Goal: Information Seeking & Learning: Learn about a topic

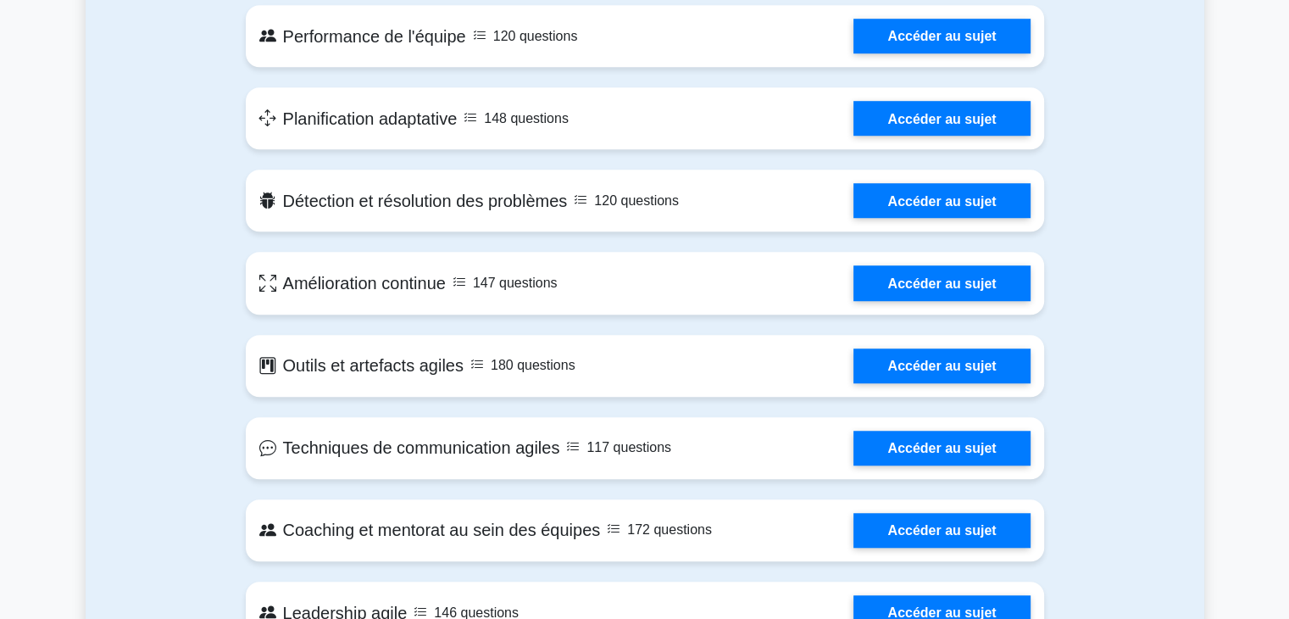
scroll to position [1291, 0]
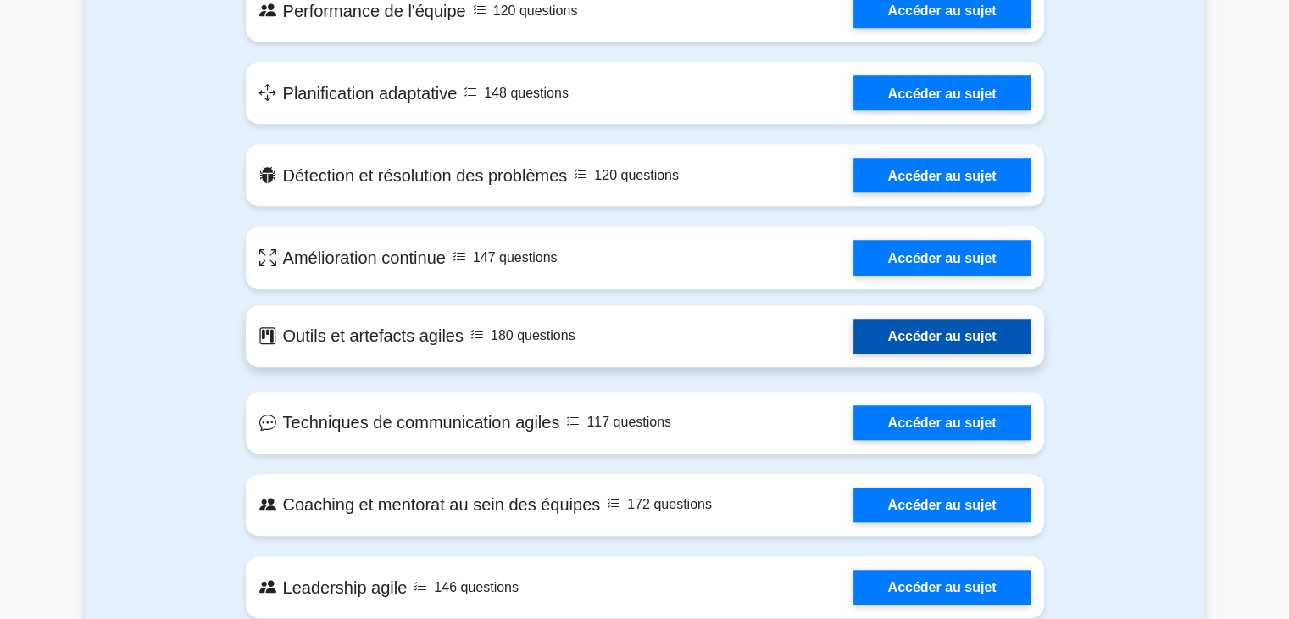
click at [882, 341] on link "Accéder au sujet" at bounding box center [941, 336] width 176 height 35
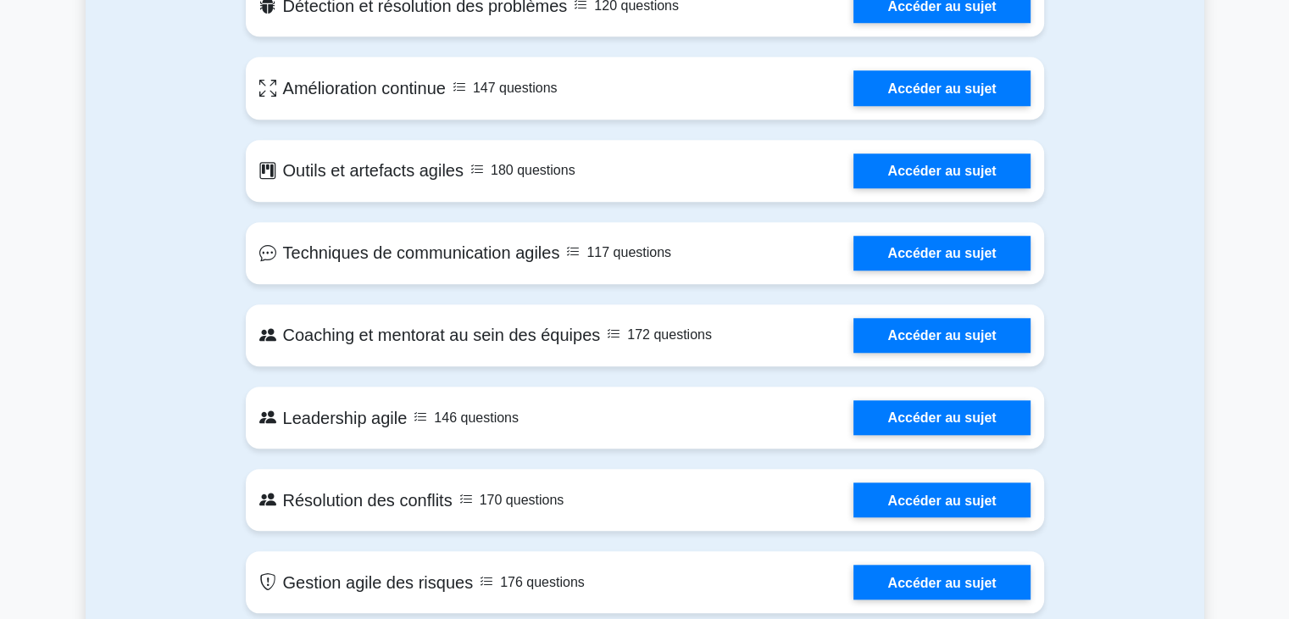
scroll to position [1546, 0]
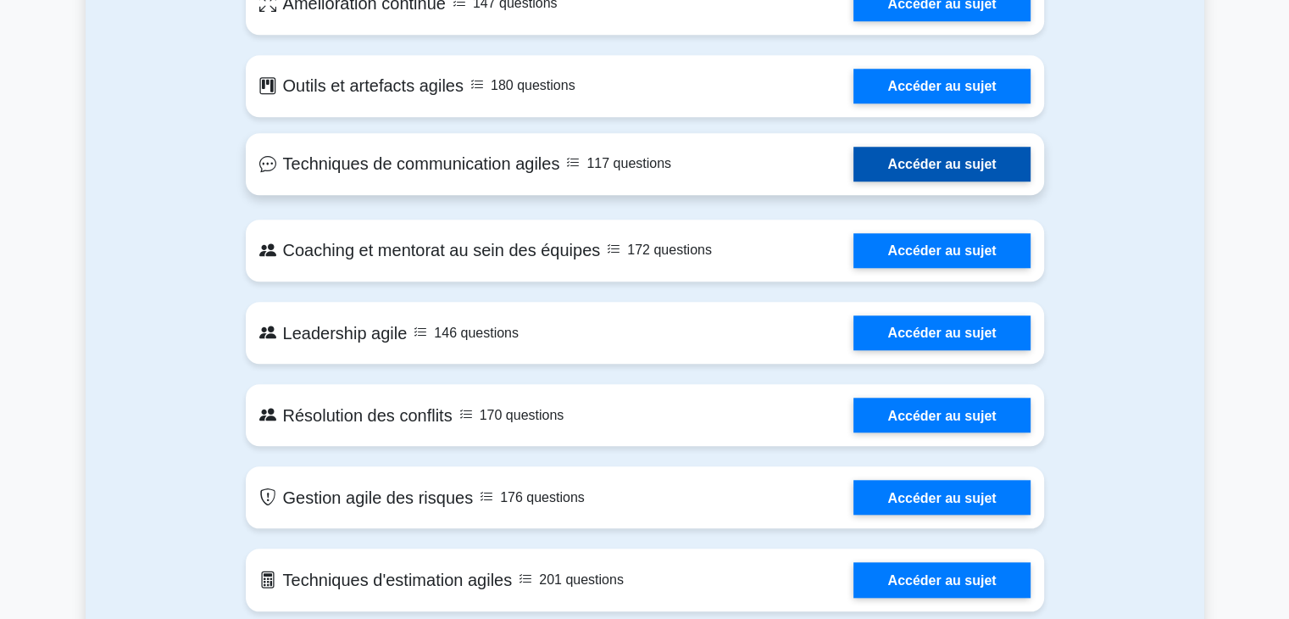
click at [941, 167] on link "Accéder au sujet" at bounding box center [941, 164] width 176 height 35
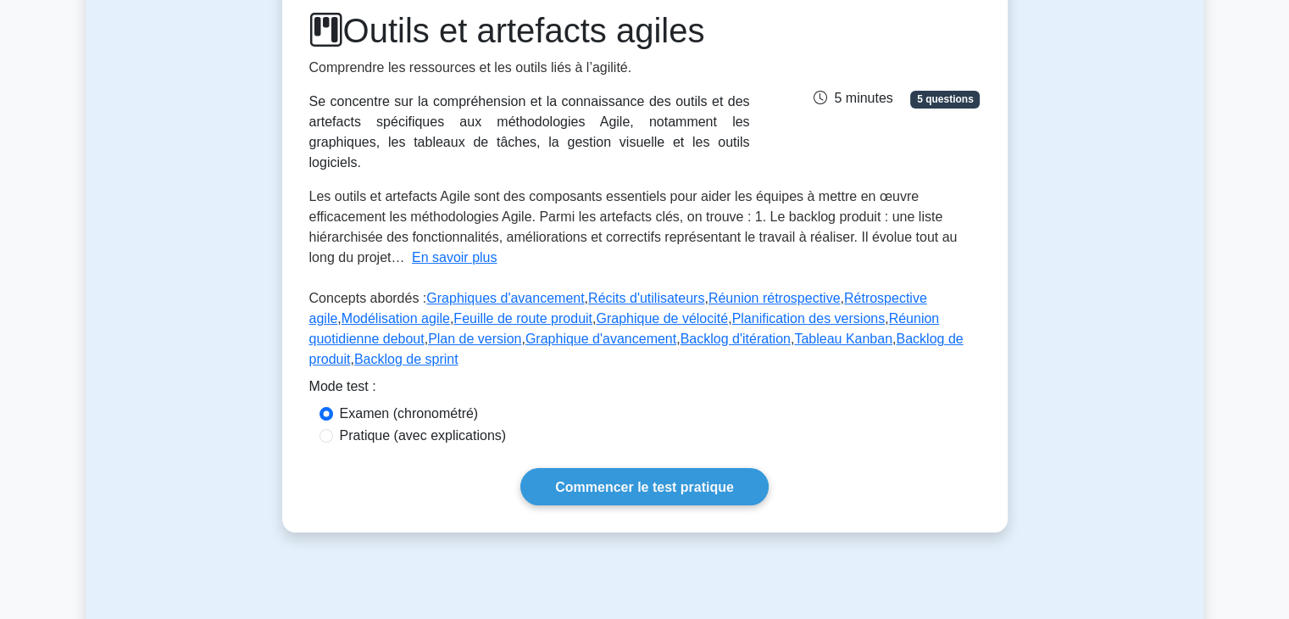
scroll to position [254, 0]
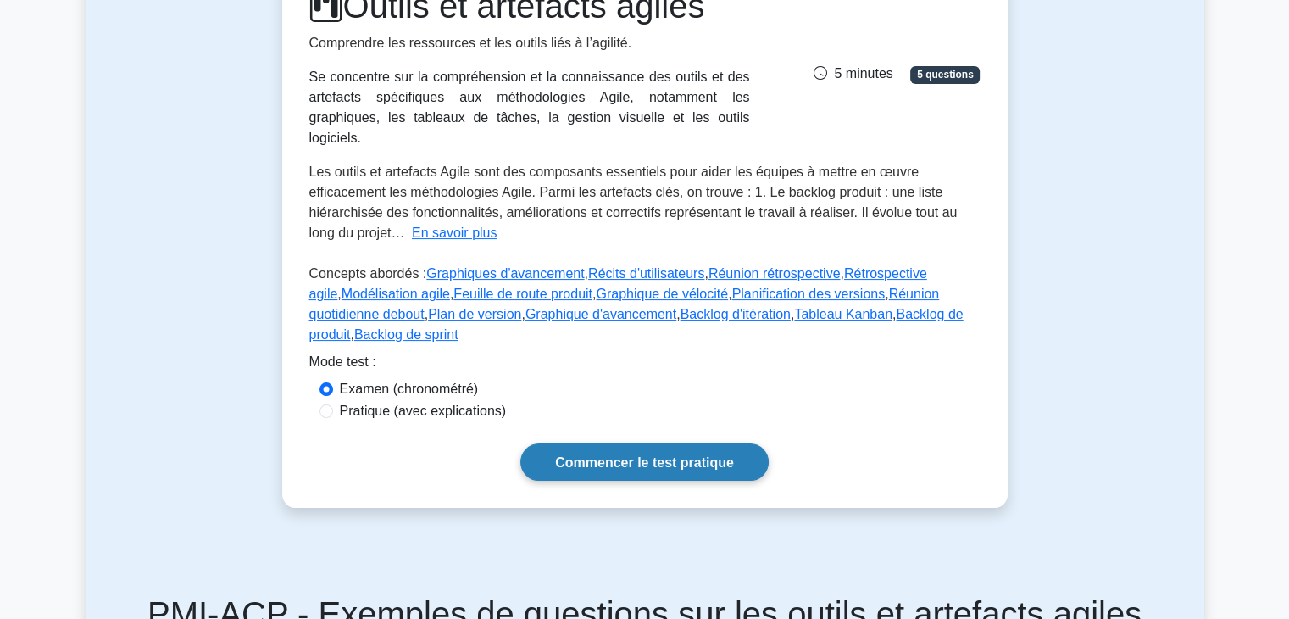
click at [653, 455] on font "Commencer le test pratique" at bounding box center [644, 462] width 179 height 14
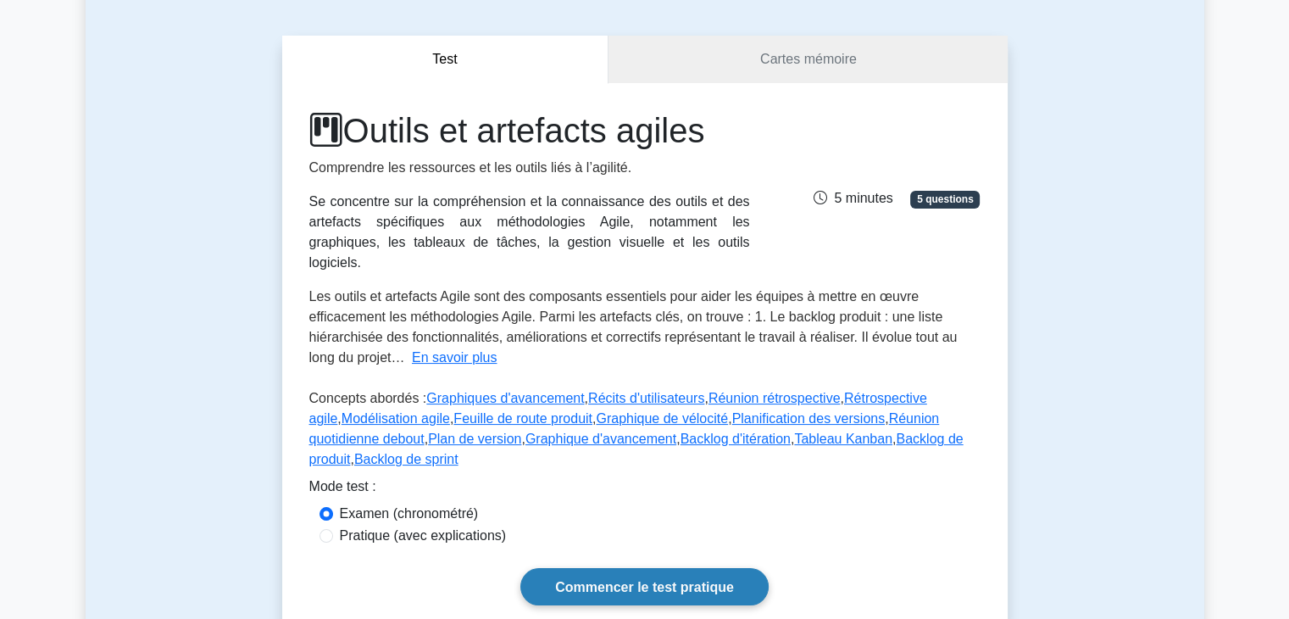
scroll to position [169, 0]
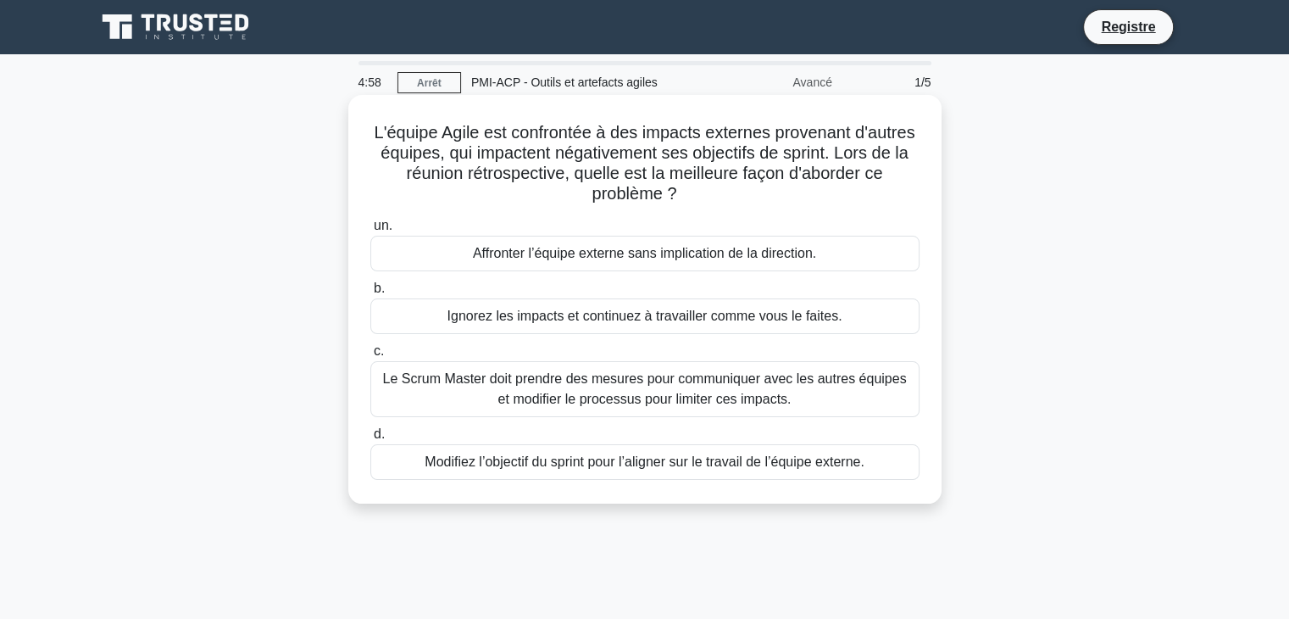
click at [408, 261] on div "Affronter l’équipe externe sans implication de la direction." at bounding box center [644, 254] width 549 height 36
click at [370, 231] on input "un. Affronter l’équipe externe sans implication de la direction." at bounding box center [370, 225] width 0 height 11
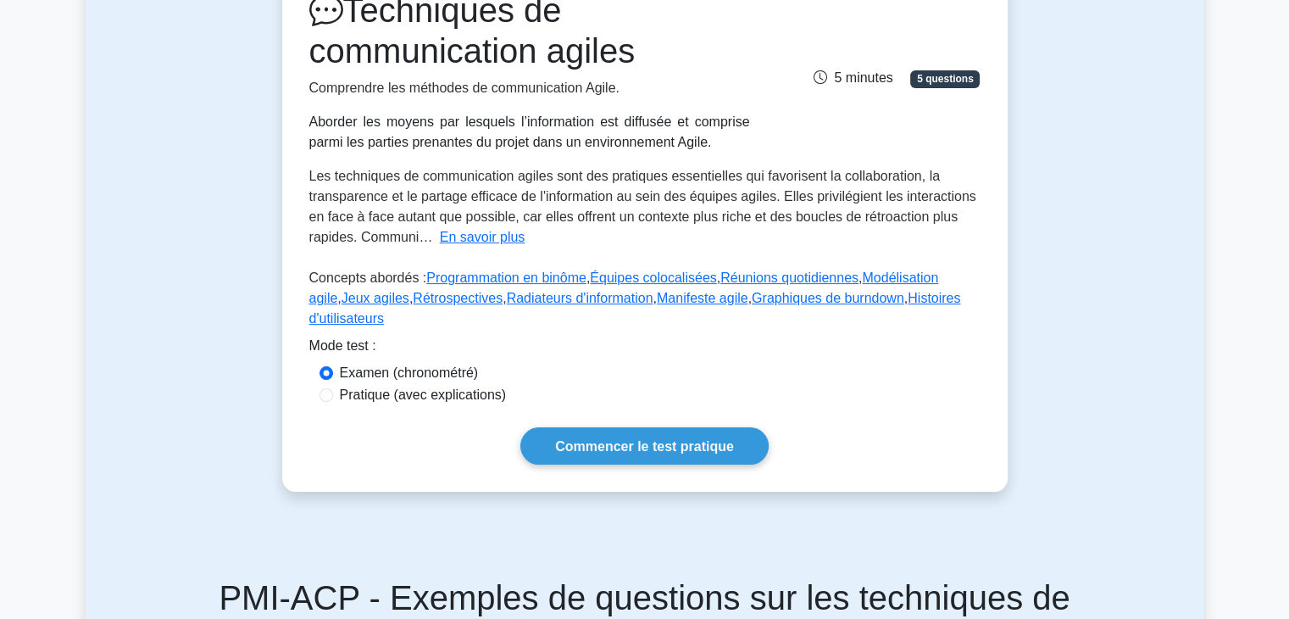
scroll to position [254, 0]
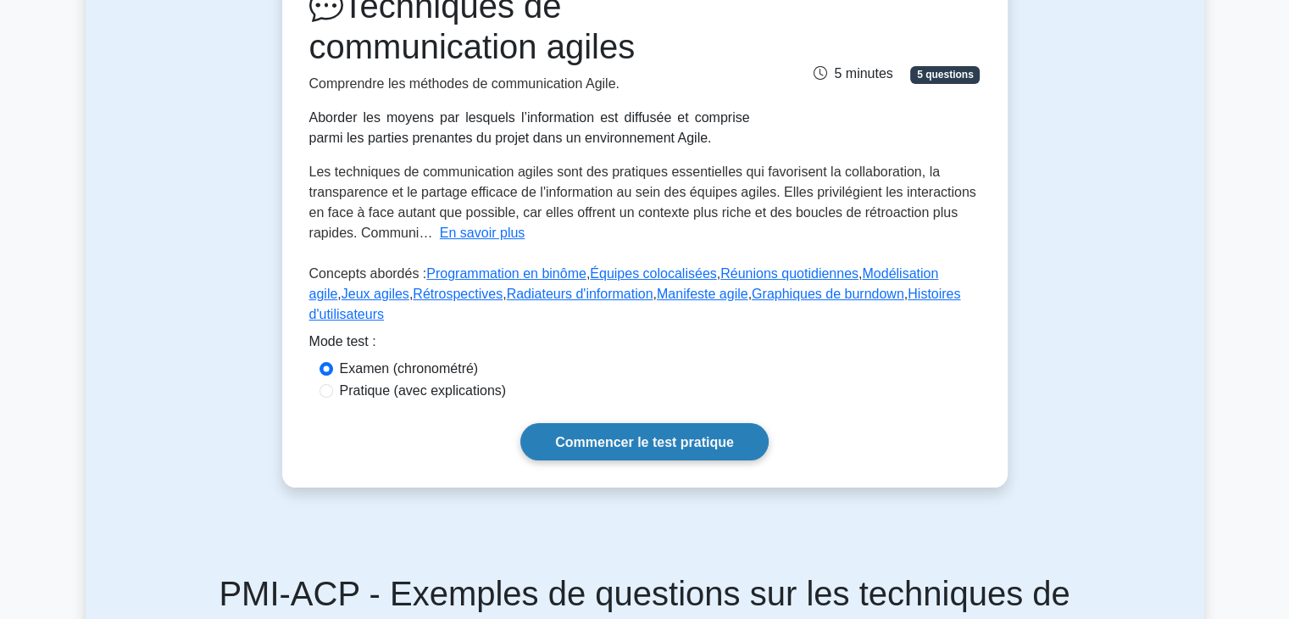
click at [686, 444] on font "Commencer le test pratique" at bounding box center [644, 442] width 179 height 14
click at [582, 442] on font "Commencer le test pratique" at bounding box center [644, 442] width 179 height 14
click at [620, 441] on font "Commencer le test pratique" at bounding box center [644, 442] width 179 height 14
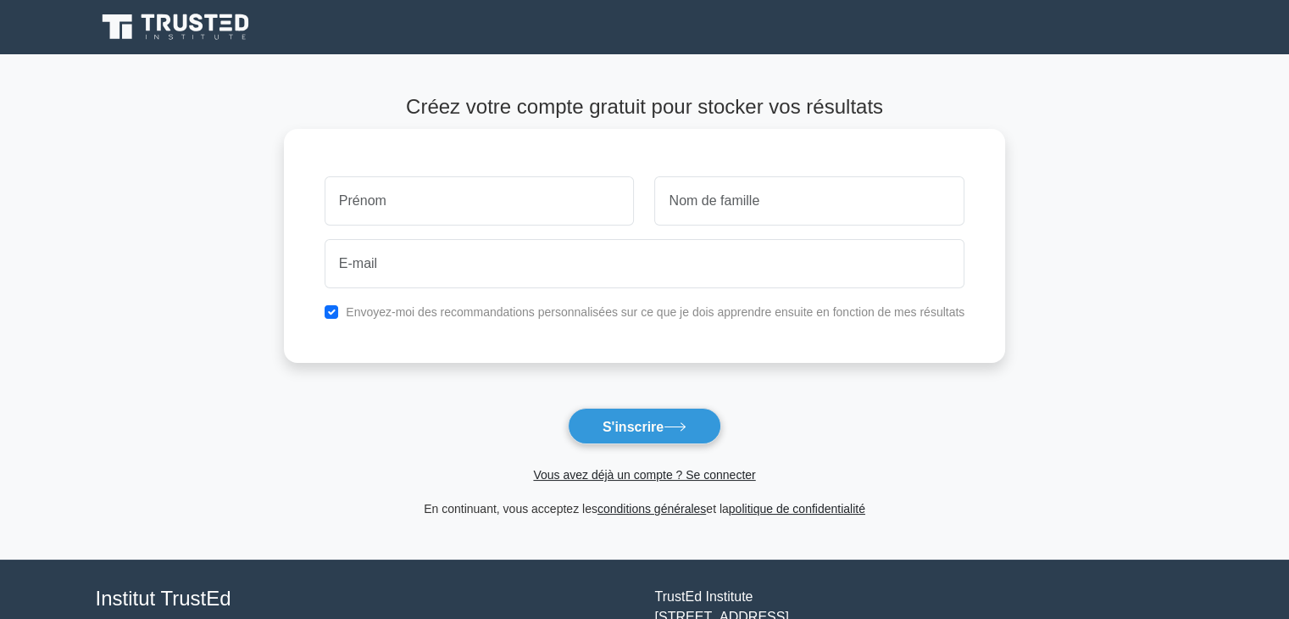
click at [495, 195] on input "text" at bounding box center [480, 200] width 310 height 49
type input "b"
type input "Ala"
type input "b"
type input "Belwaer"
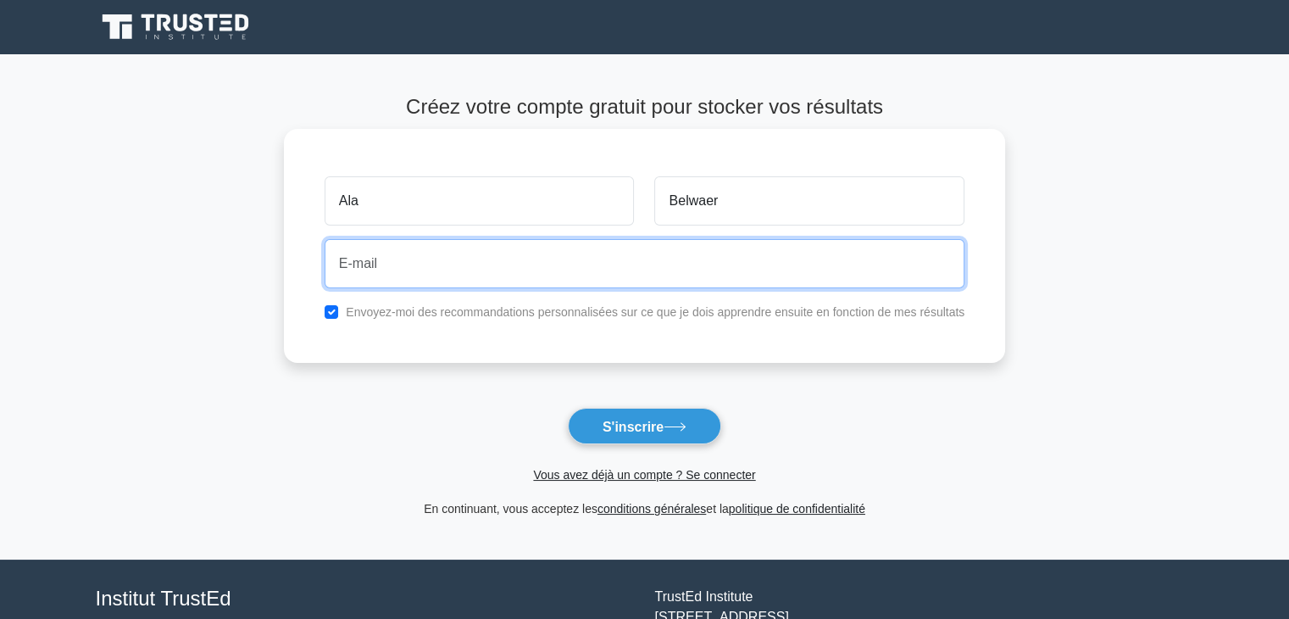
click at [363, 269] on input "email" at bounding box center [645, 263] width 640 height 49
type input "alaelwaer3@gmail.com"
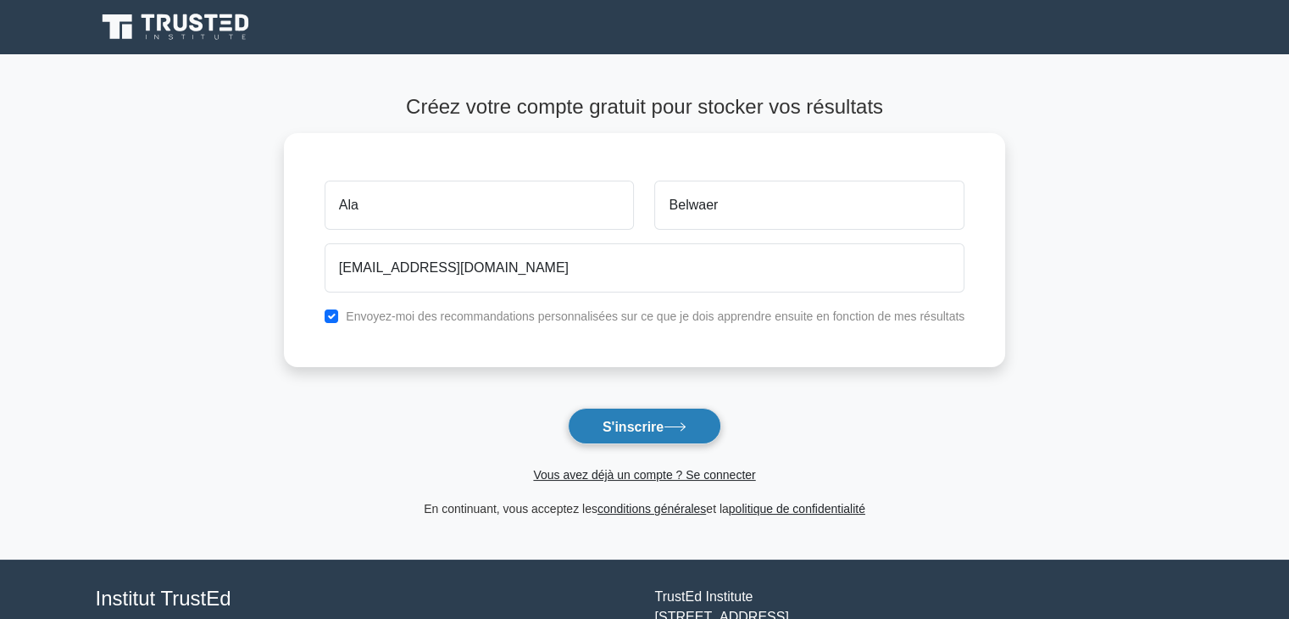
click at [644, 423] on font "S'inscrire" at bounding box center [632, 426] width 61 height 14
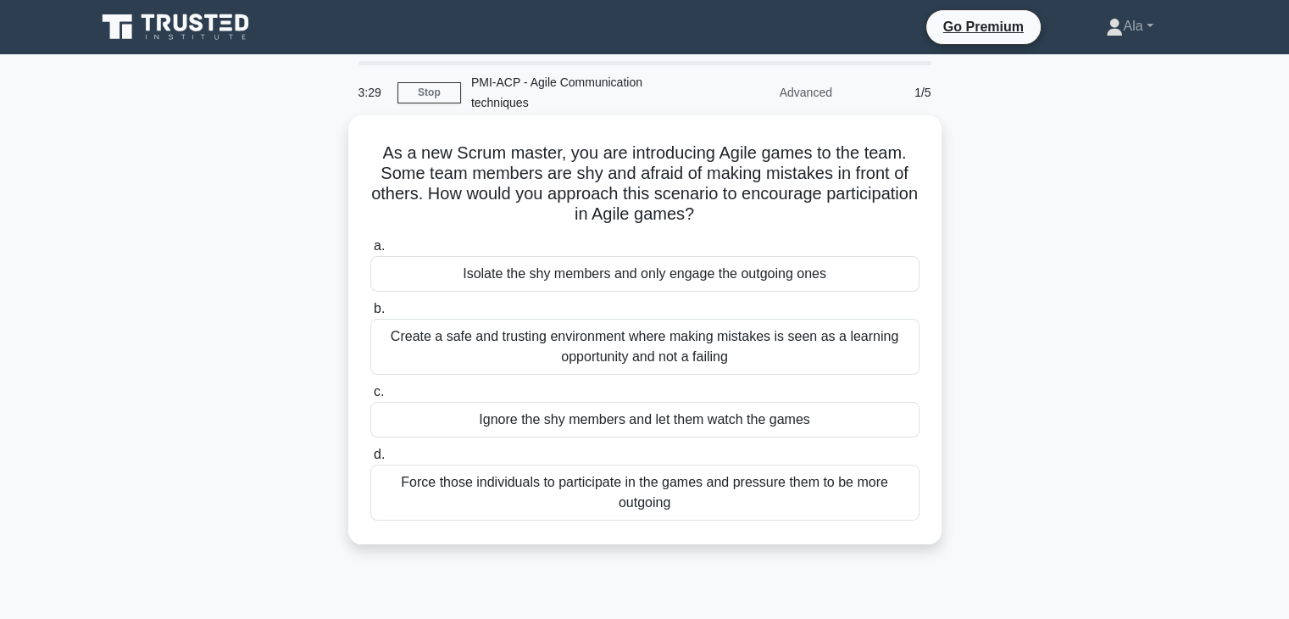
click at [630, 277] on div "Isolate the shy members and only engage the outgoing ones" at bounding box center [644, 274] width 549 height 36
click at [370, 252] on input "a. Isolate the shy members and only engage the outgoing ones" at bounding box center [370, 246] width 0 height 11
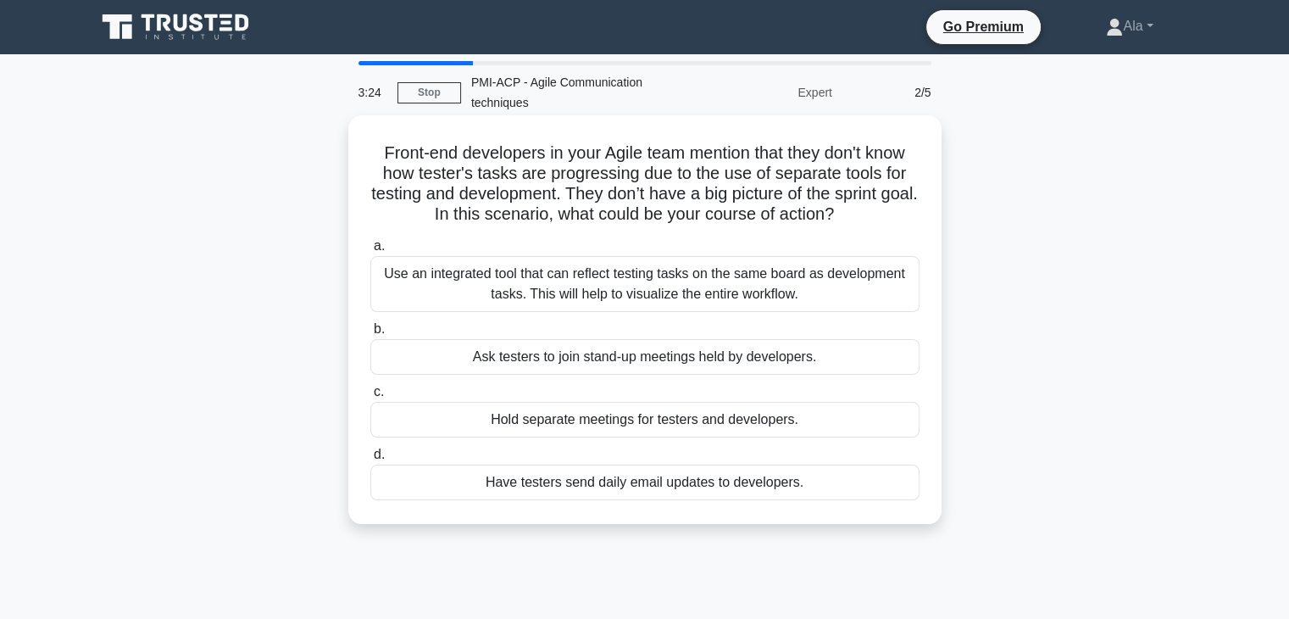
click at [590, 360] on div "Ask testers to join stand-up meetings held by developers." at bounding box center [644, 357] width 549 height 36
click at [370, 335] on input "b. Ask testers to join stand-up meetings held by developers." at bounding box center [370, 329] width 0 height 11
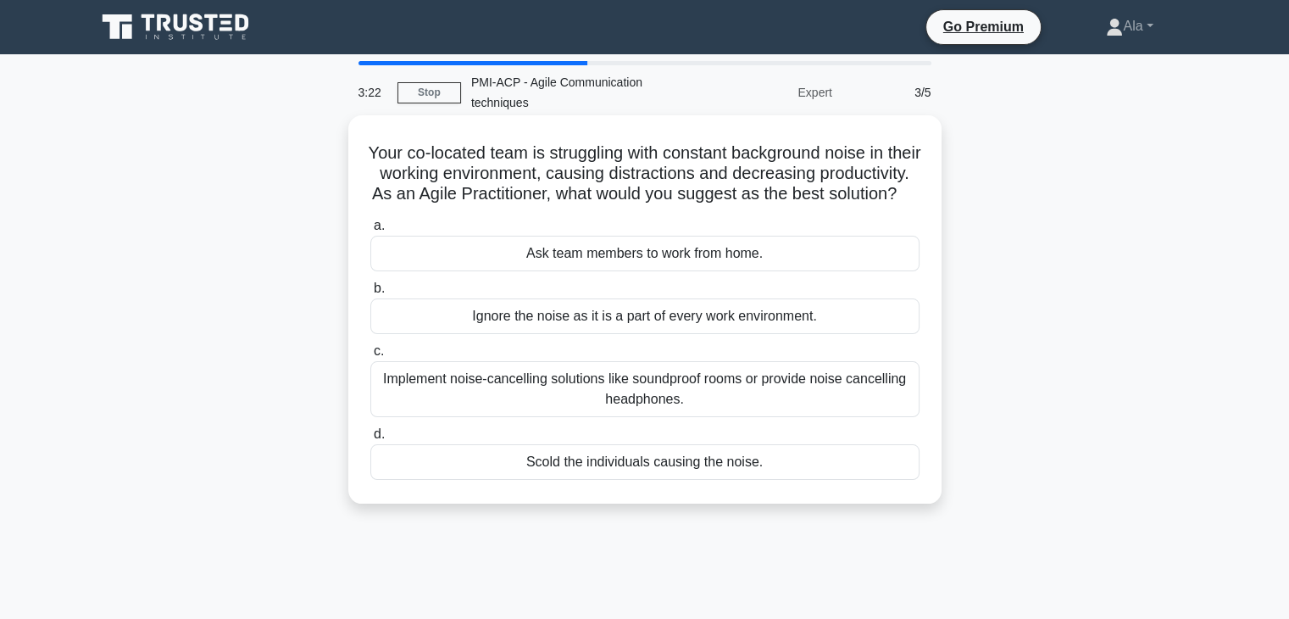
click at [603, 413] on div "Implement noise-cancelling solutions like soundproof rooms or provide noise can…" at bounding box center [644, 389] width 549 height 56
click at [370, 357] on input "c. Implement noise-cancelling solutions like soundproof rooms or provide noise …" at bounding box center [370, 351] width 0 height 11
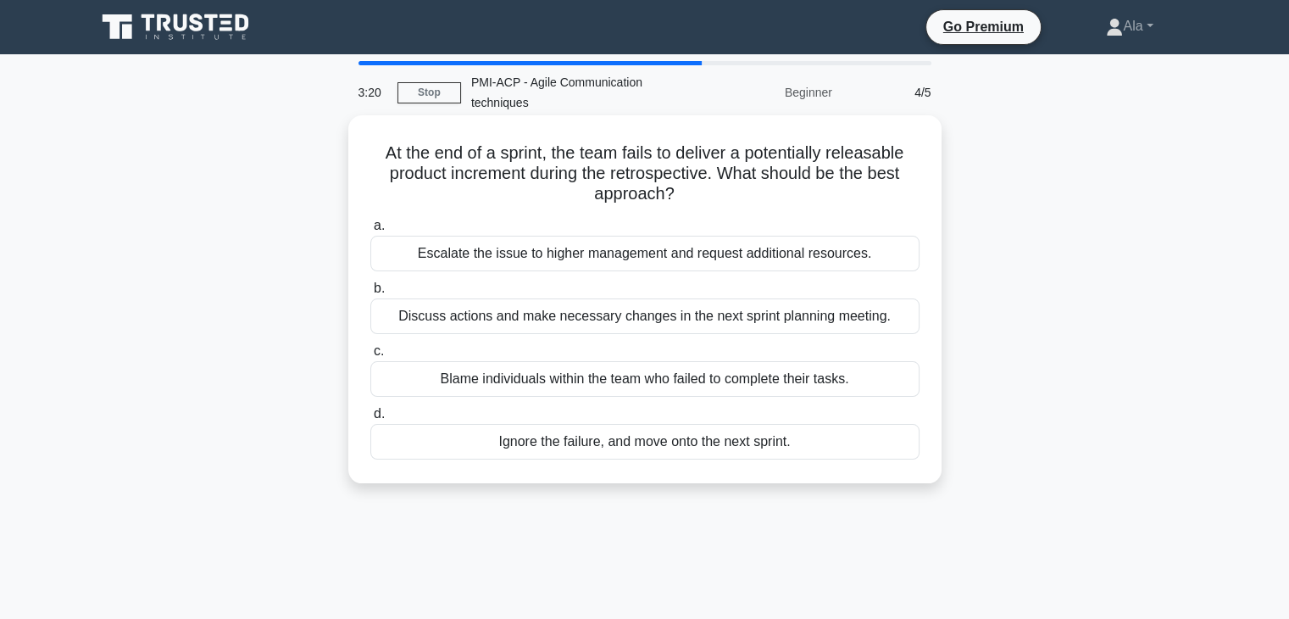
click at [613, 253] on div "Escalate the issue to higher management and request additional resources." at bounding box center [644, 254] width 549 height 36
click at [370, 231] on input "a. Escalate the issue to higher management and request additional resources." at bounding box center [370, 225] width 0 height 11
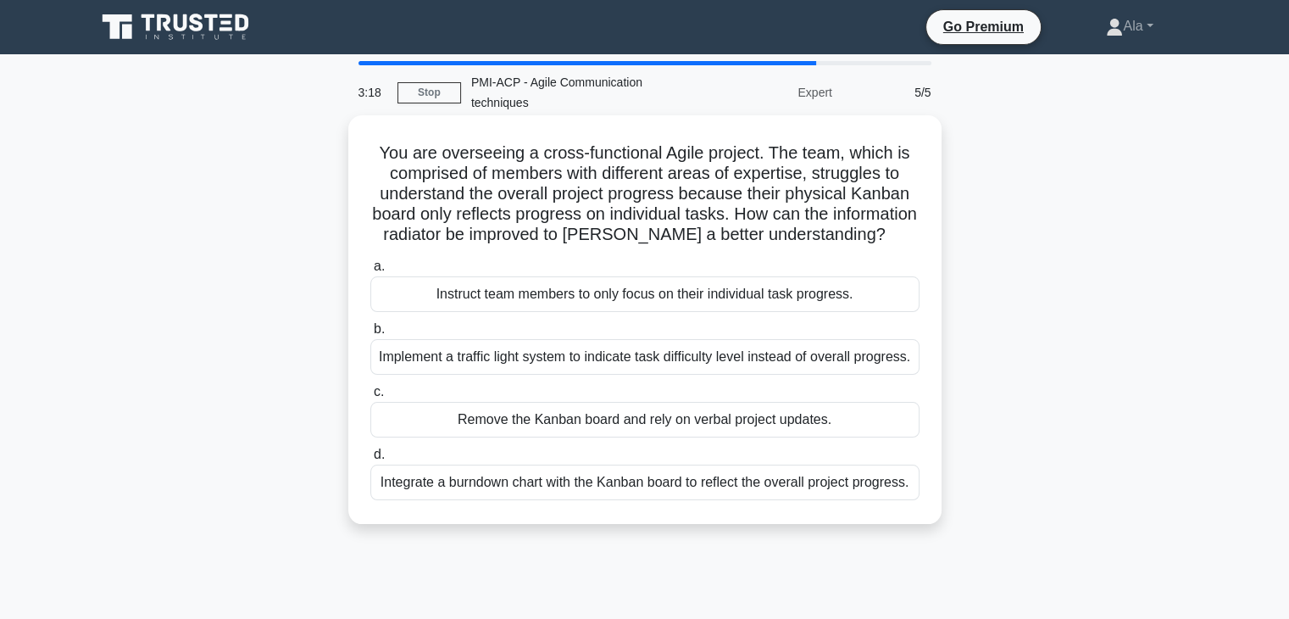
click at [614, 370] on div "Implement a traffic light system to indicate task difficulty level instead of o…" at bounding box center [644, 357] width 549 height 36
click at [370, 335] on input "b. Implement a traffic light system to indicate task difficulty level instead o…" at bounding box center [370, 329] width 0 height 11
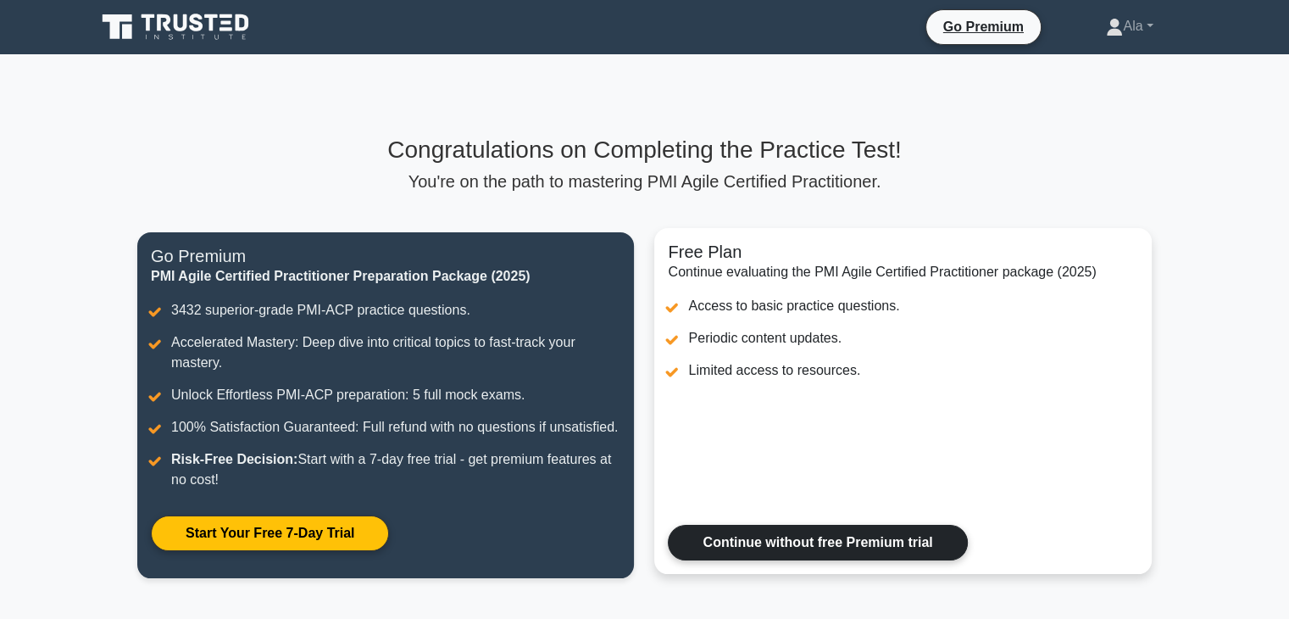
click at [771, 546] on link "Continue without free Premium trial" at bounding box center [817, 543] width 299 height 36
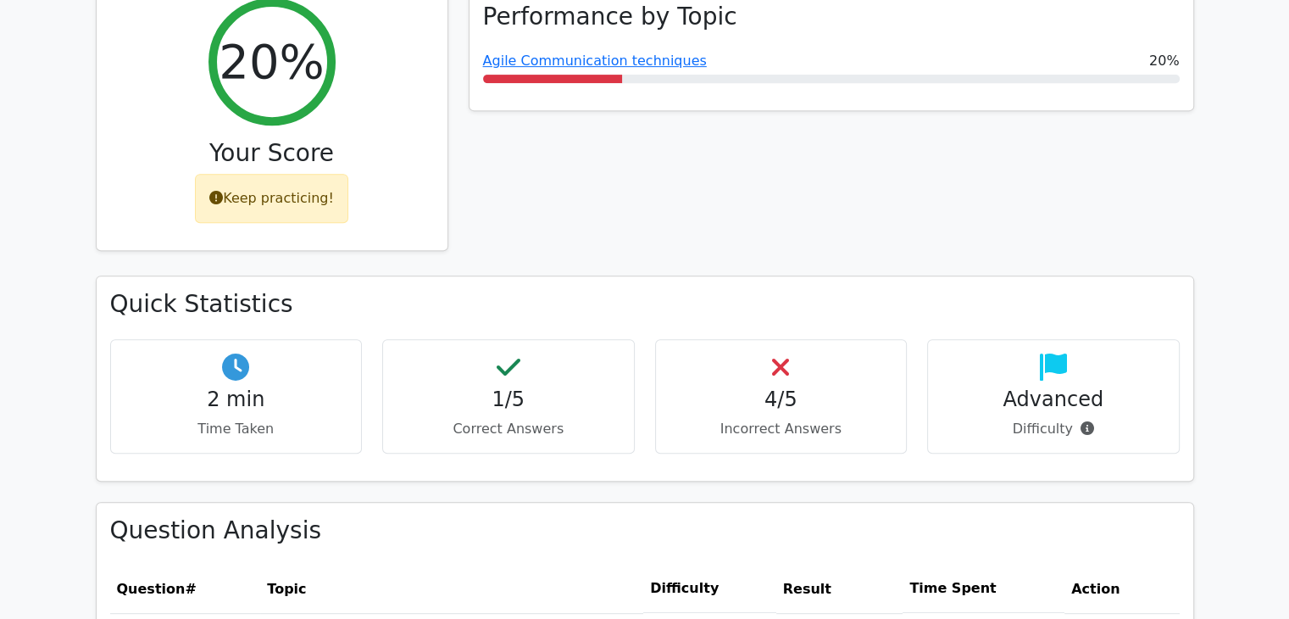
scroll to position [763, 0]
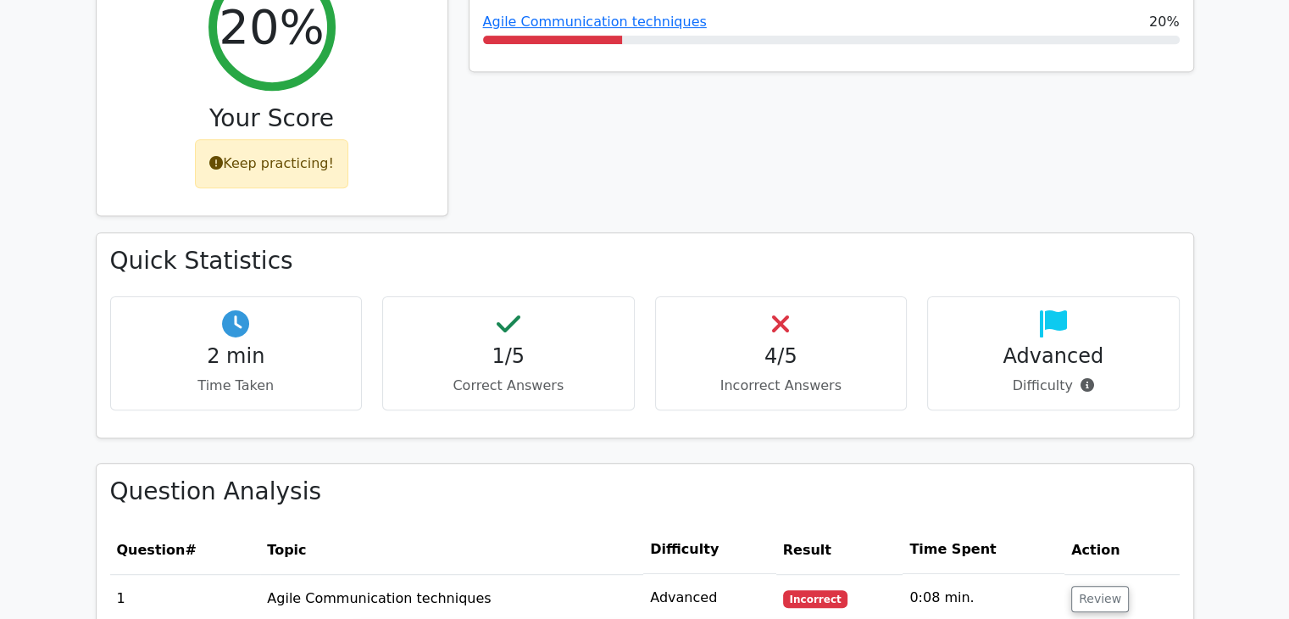
click at [533, 375] on p "Correct Answers" at bounding box center [509, 385] width 224 height 20
click at [754, 309] on div "4/5 Incorrect Answers" at bounding box center [781, 353] width 253 height 114
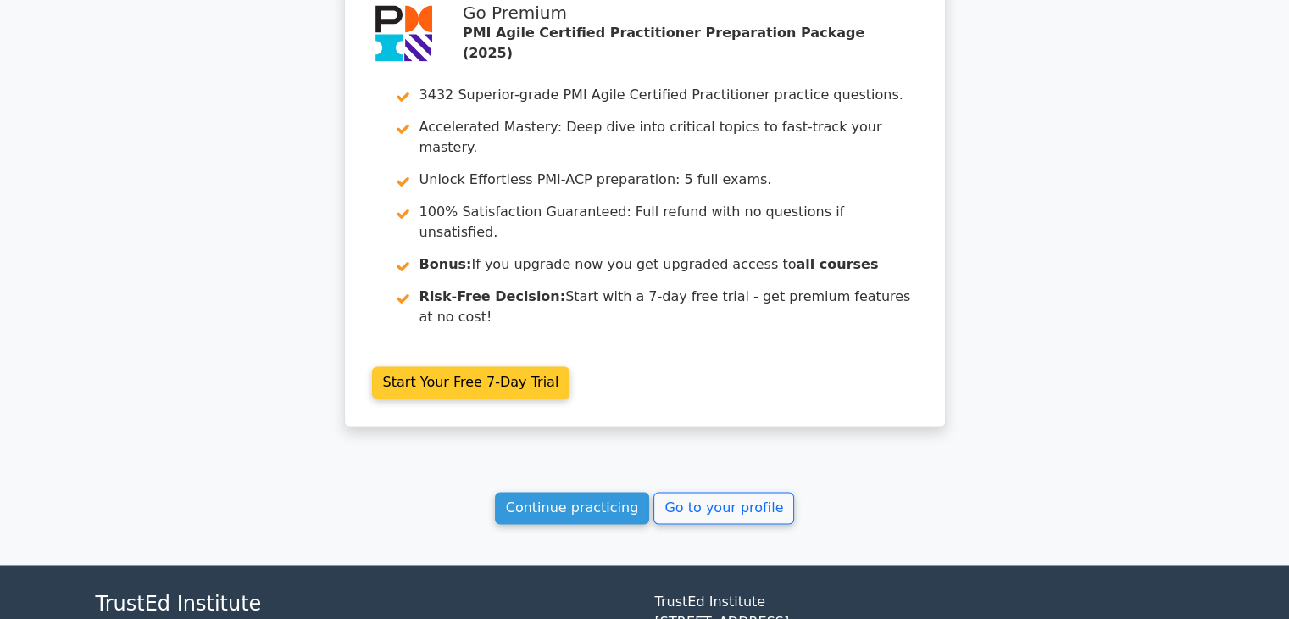
scroll to position [2480, 0]
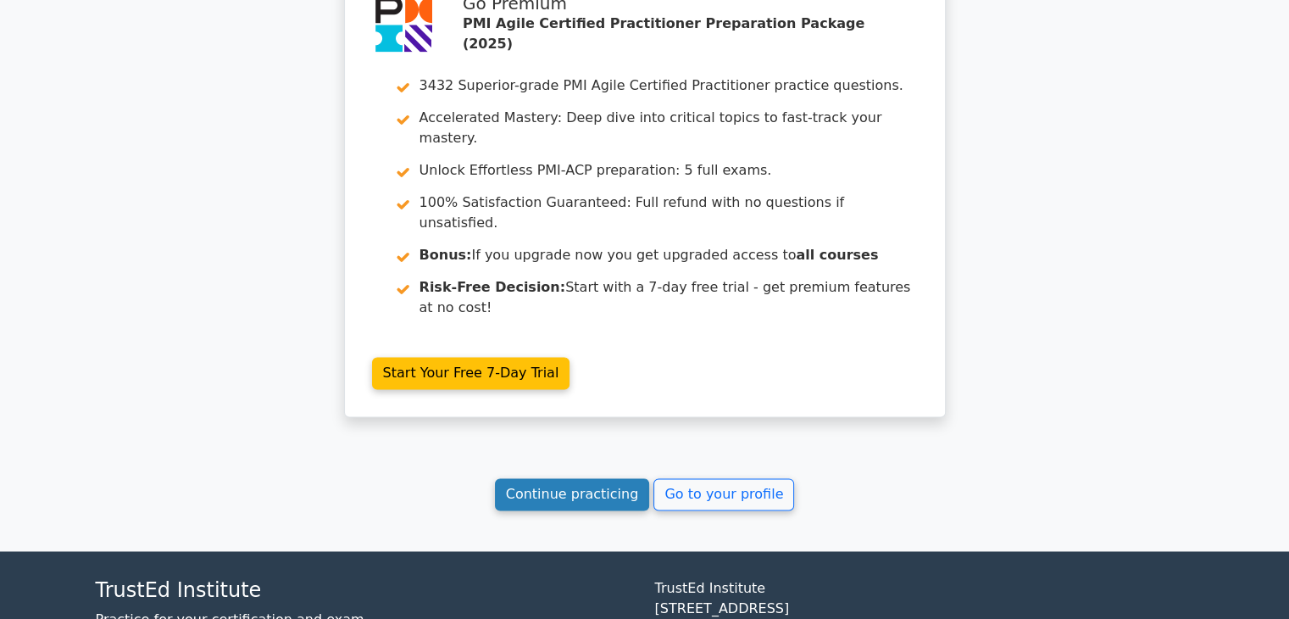
click at [580, 478] on link "Continue practicing" at bounding box center [572, 494] width 155 height 32
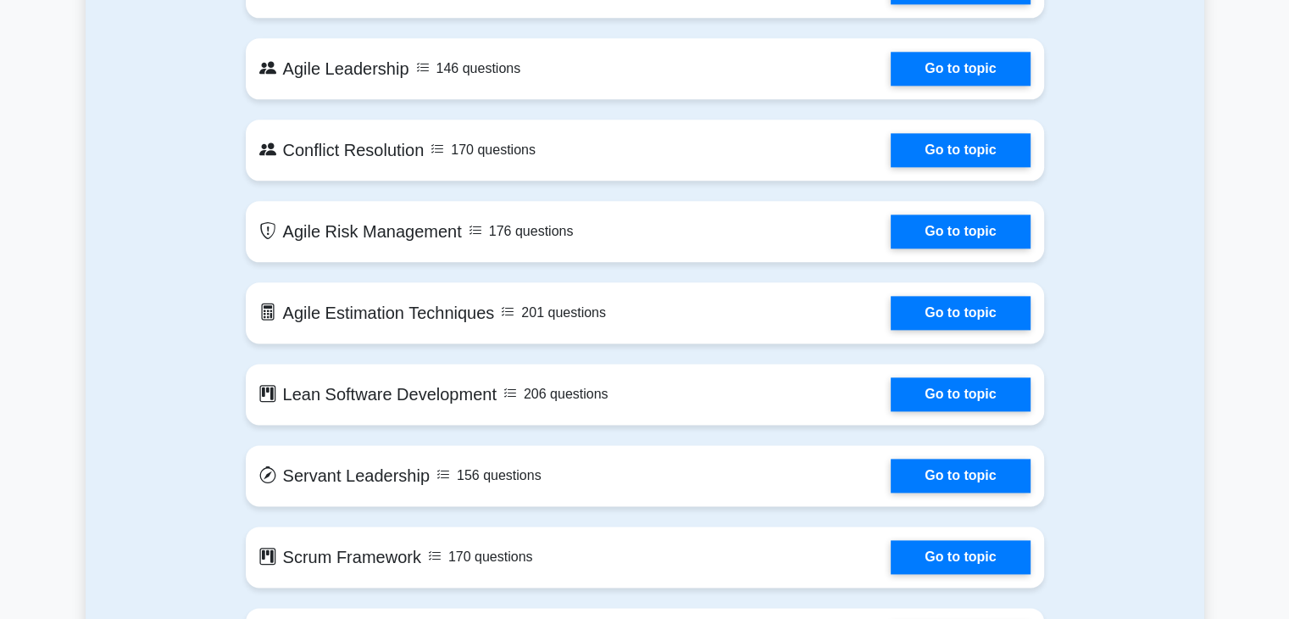
scroll to position [2034, 0]
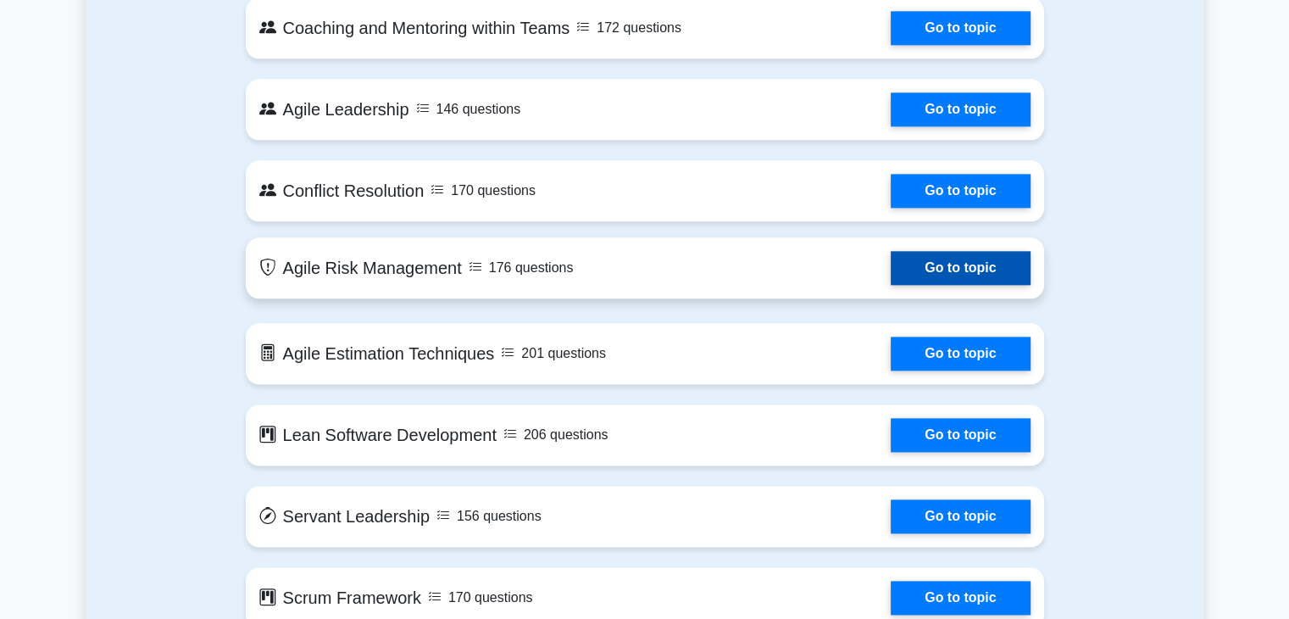
click at [950, 261] on link "Go to topic" at bounding box center [960, 268] width 139 height 34
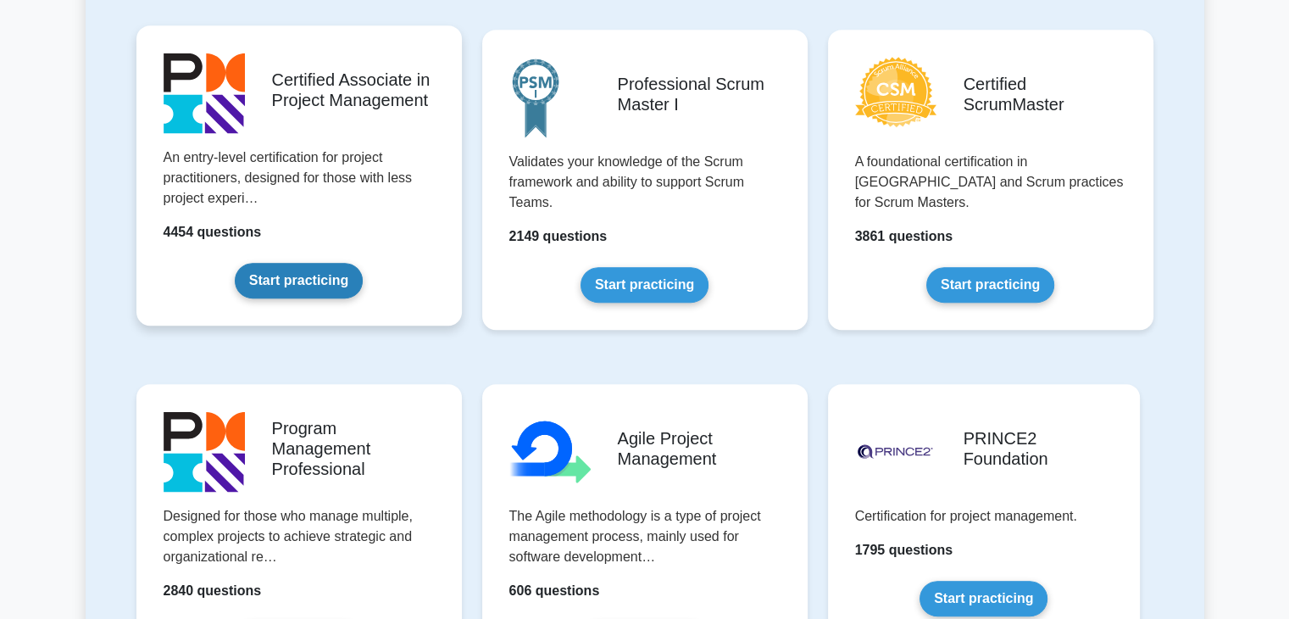
scroll to position [763, 0]
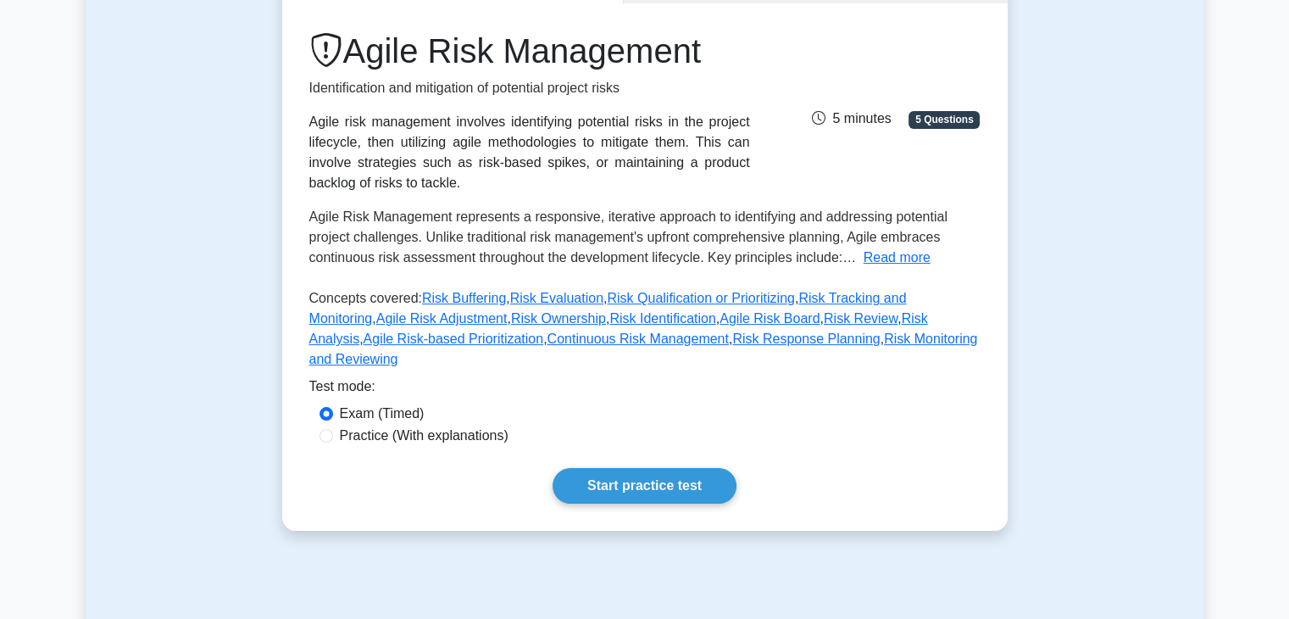
scroll to position [169, 0]
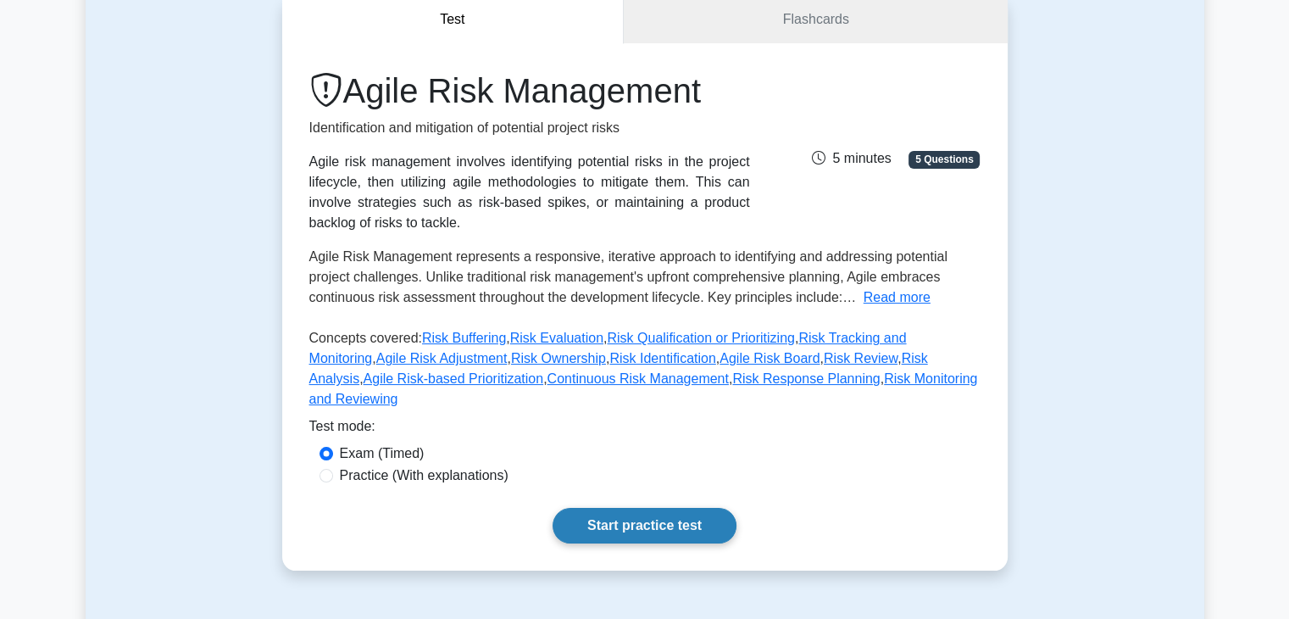
click at [599, 508] on link "Start practice test" at bounding box center [644, 526] width 184 height 36
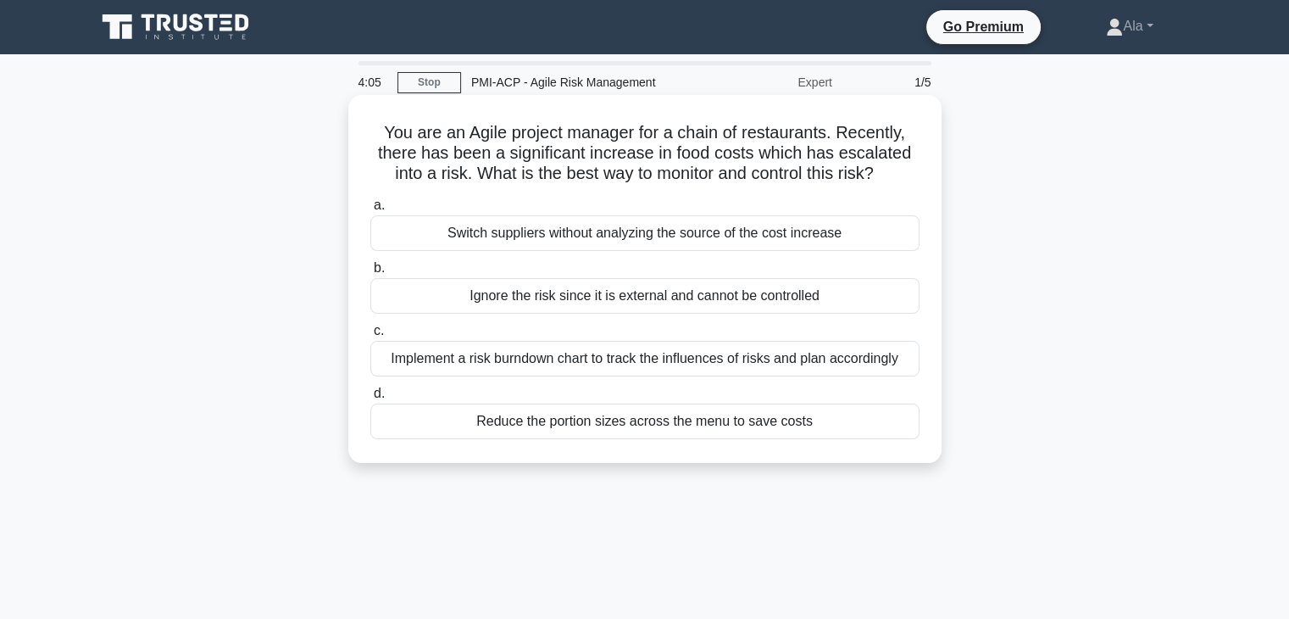
click at [472, 366] on div "Implement a risk burndown chart to track the influences of risks and plan accor…" at bounding box center [644, 359] width 549 height 36
click at [370, 336] on input "c. Implement a risk burndown chart to track the influences of risks and plan ac…" at bounding box center [370, 330] width 0 height 11
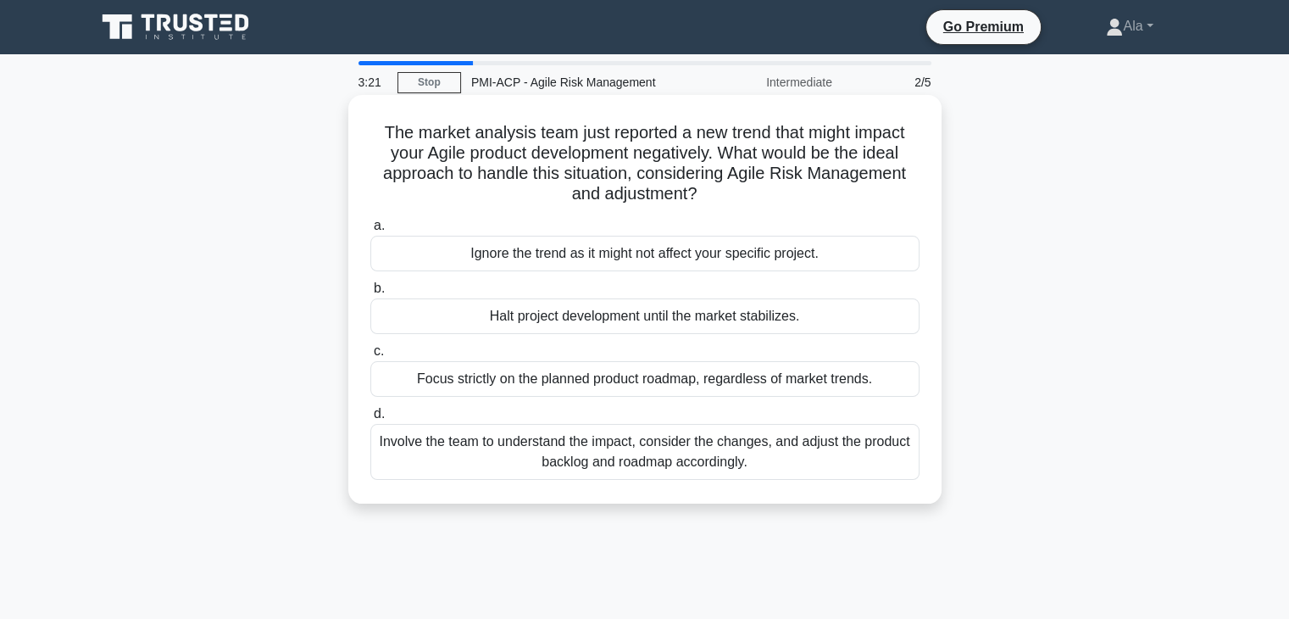
click at [418, 458] on div "Involve the team to understand the impact, consider the changes, and adjust the…" at bounding box center [644, 452] width 549 height 56
click at [370, 419] on input "d. Involve the team to understand the impact, consider the changes, and adjust …" at bounding box center [370, 413] width 0 height 11
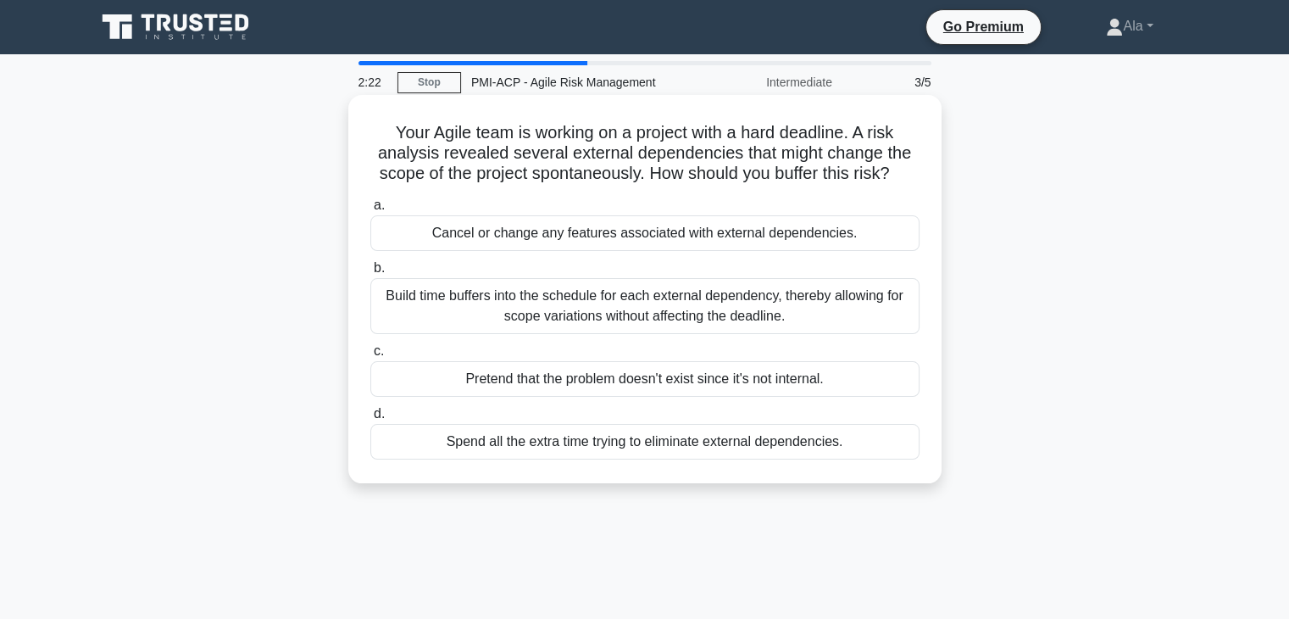
click at [450, 298] on div "Build time buffers into the schedule for each external dependency, thereby allo…" at bounding box center [644, 306] width 549 height 56
click at [370, 274] on input "b. Build time buffers into the schedule for each external dependency, thereby a…" at bounding box center [370, 268] width 0 height 11
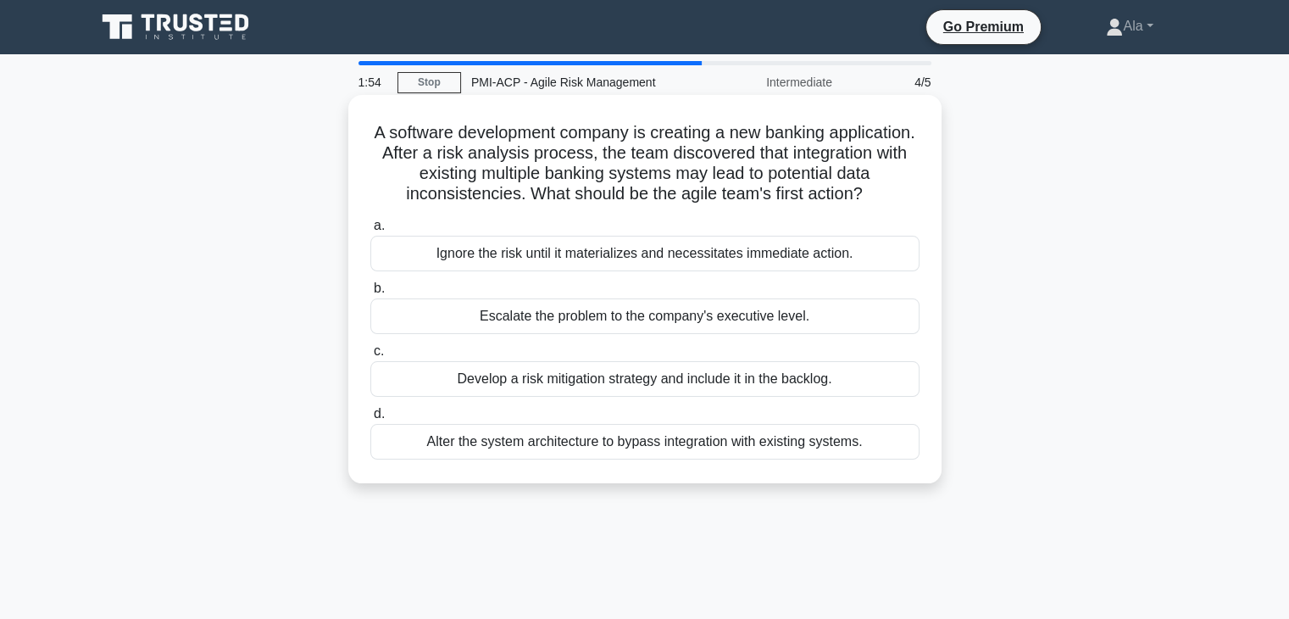
click at [429, 397] on div "Develop a risk mitigation strategy and include it in the backlog." at bounding box center [644, 379] width 549 height 36
click at [370, 357] on input "c. Develop a risk mitigation strategy and include it in the backlog." at bounding box center [370, 351] width 0 height 11
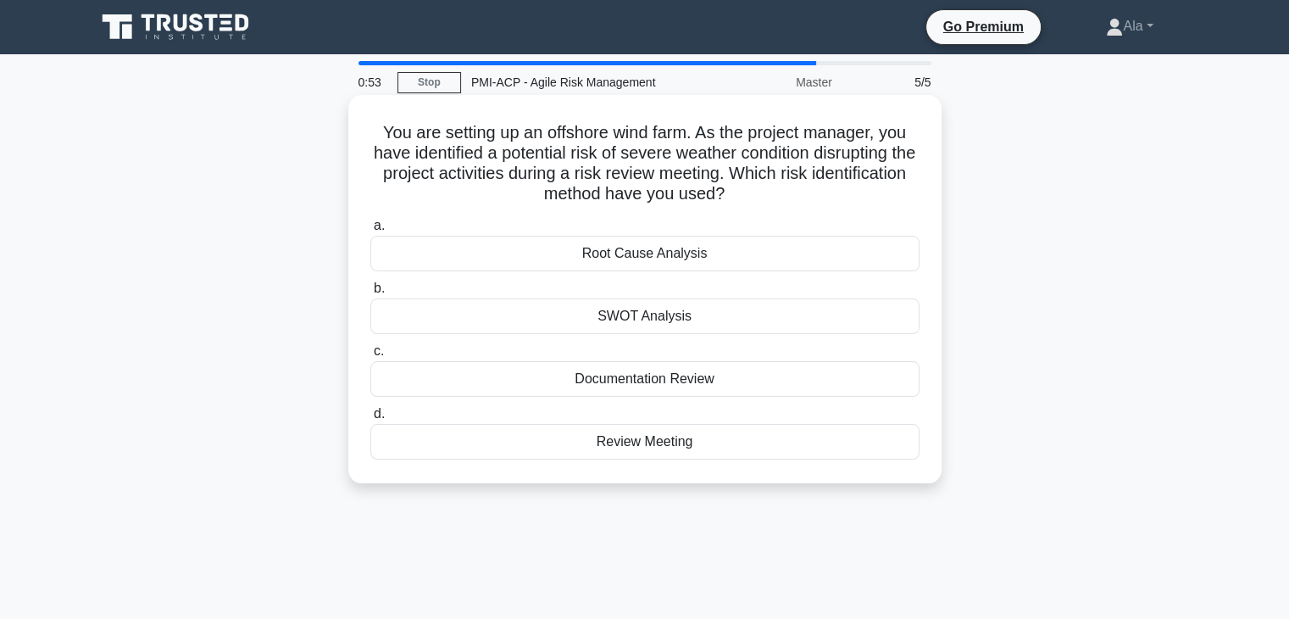
click at [417, 431] on div "Review Meeting" at bounding box center [644, 442] width 549 height 36
click at [370, 419] on input "d. Review Meeting" at bounding box center [370, 413] width 0 height 11
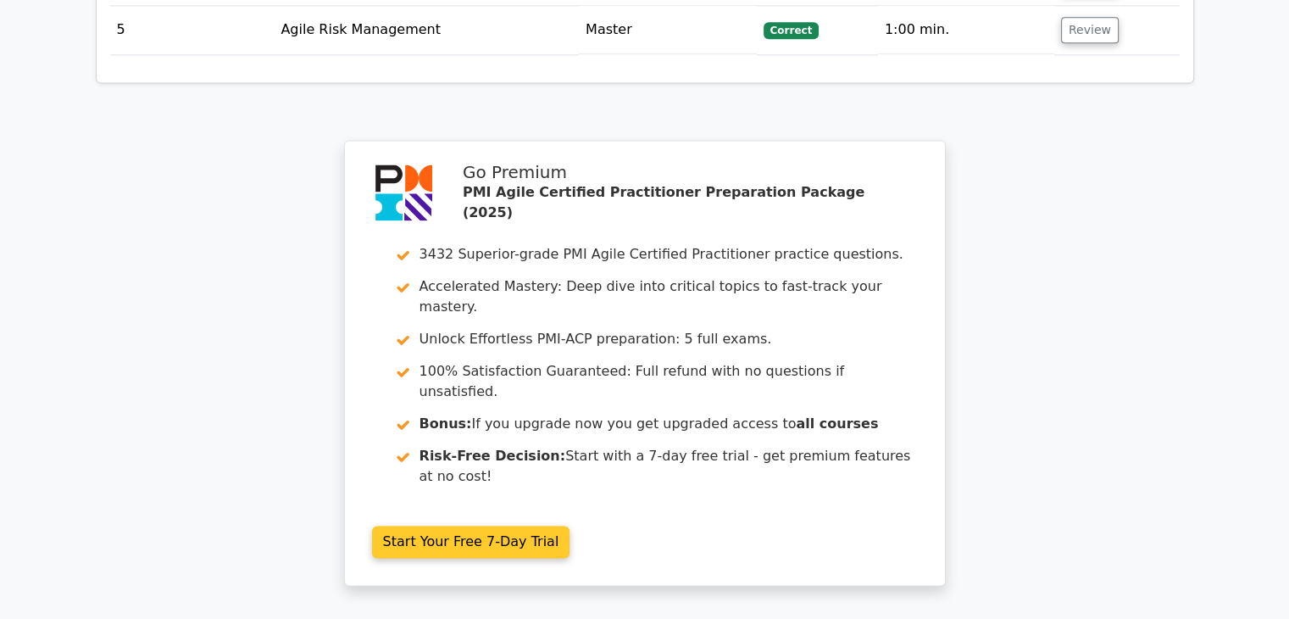
scroll to position [2373, 0]
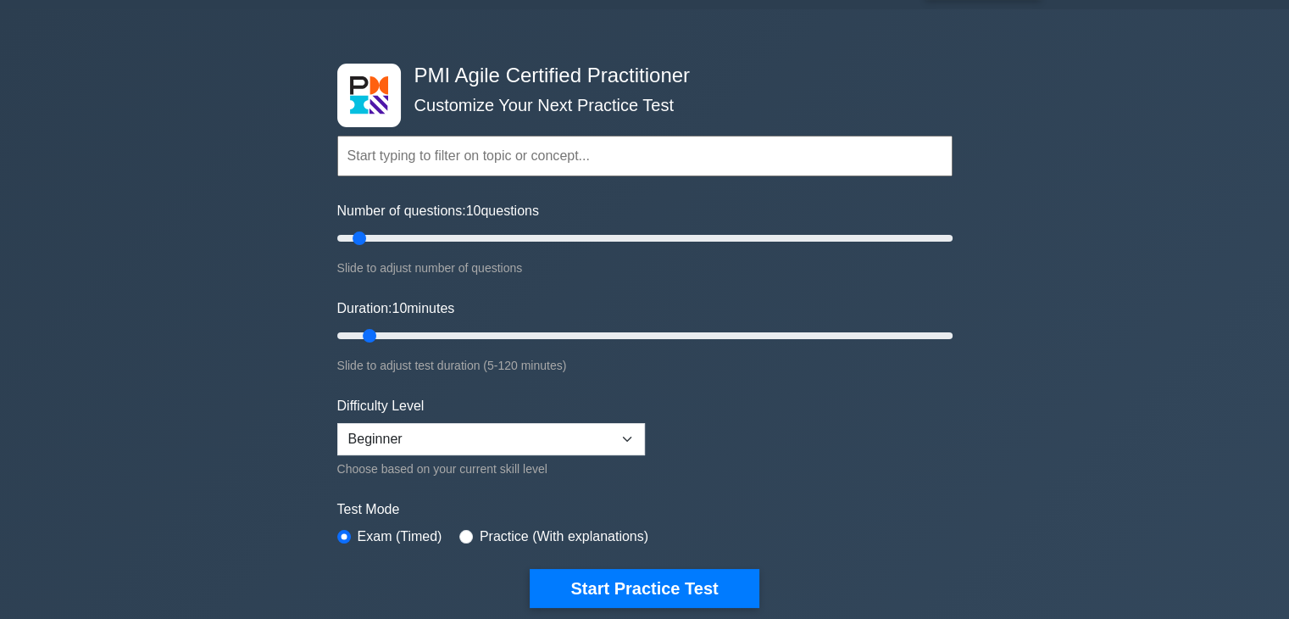
scroll to position [85, 0]
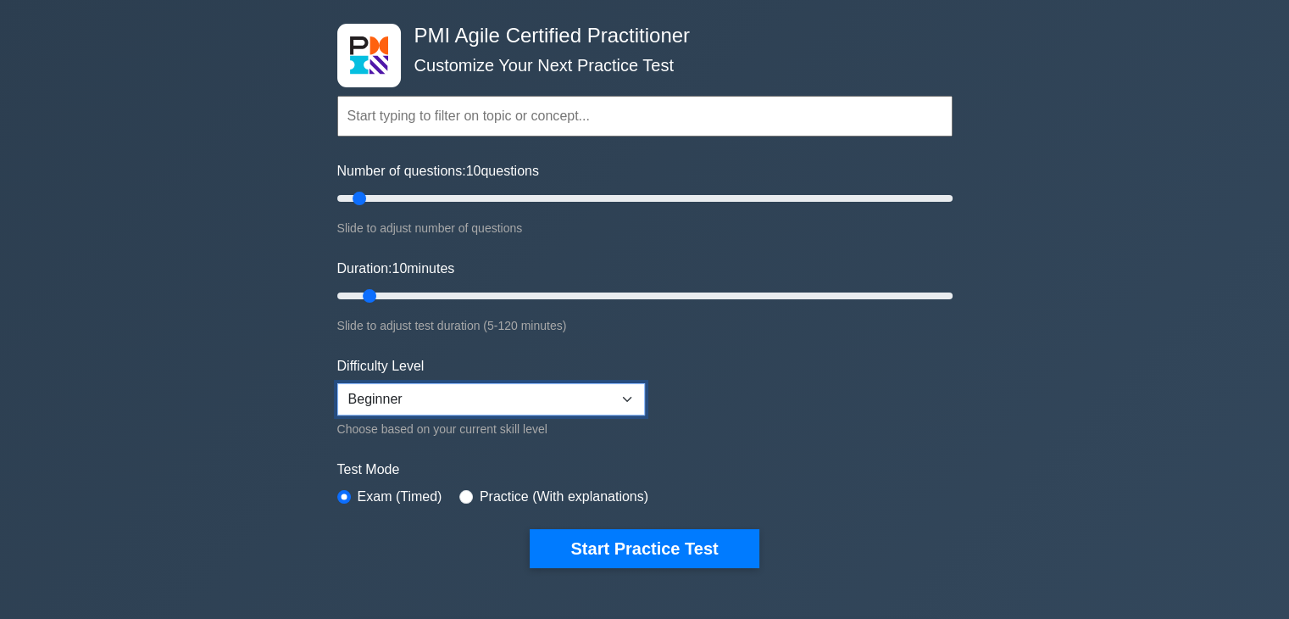
click at [580, 392] on select "Beginner Intermediate Expert" at bounding box center [491, 399] width 308 height 32
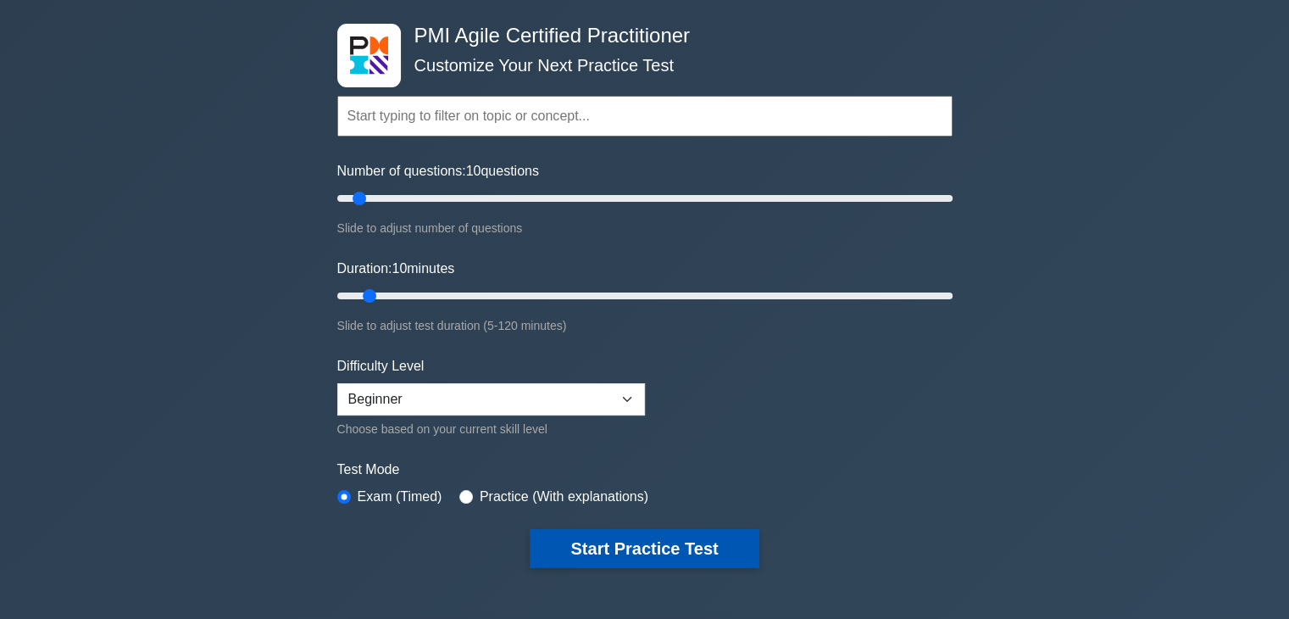
click at [663, 542] on button "Start Practice Test" at bounding box center [644, 548] width 229 height 39
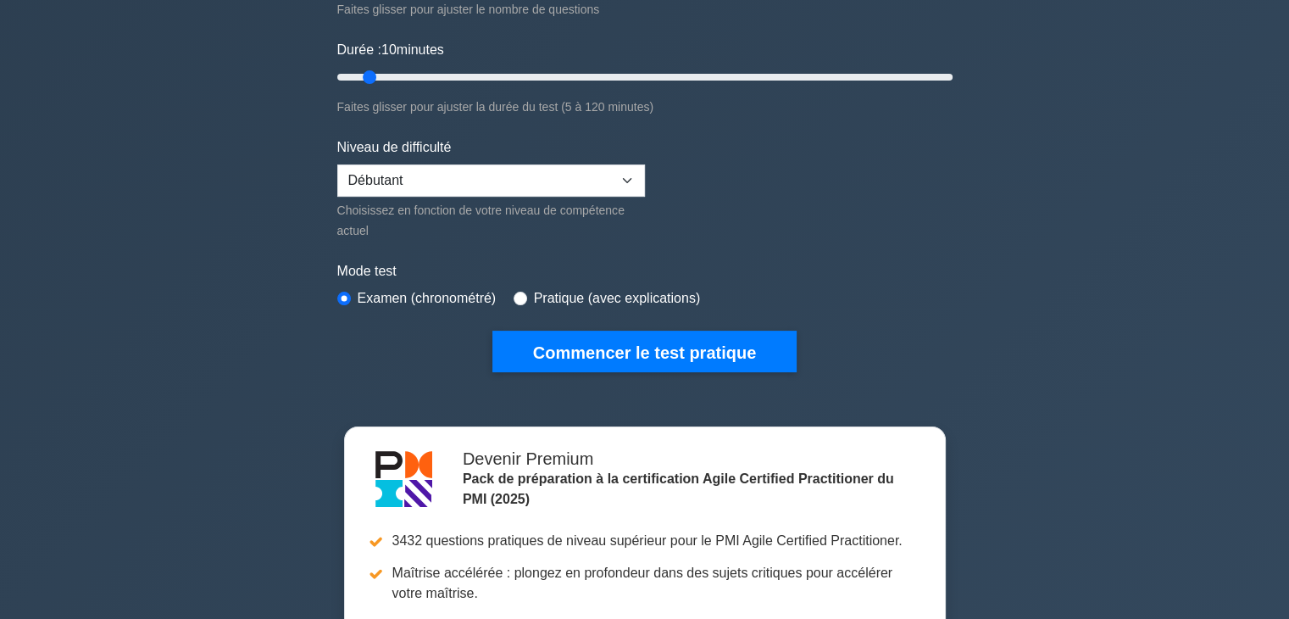
scroll to position [275, 0]
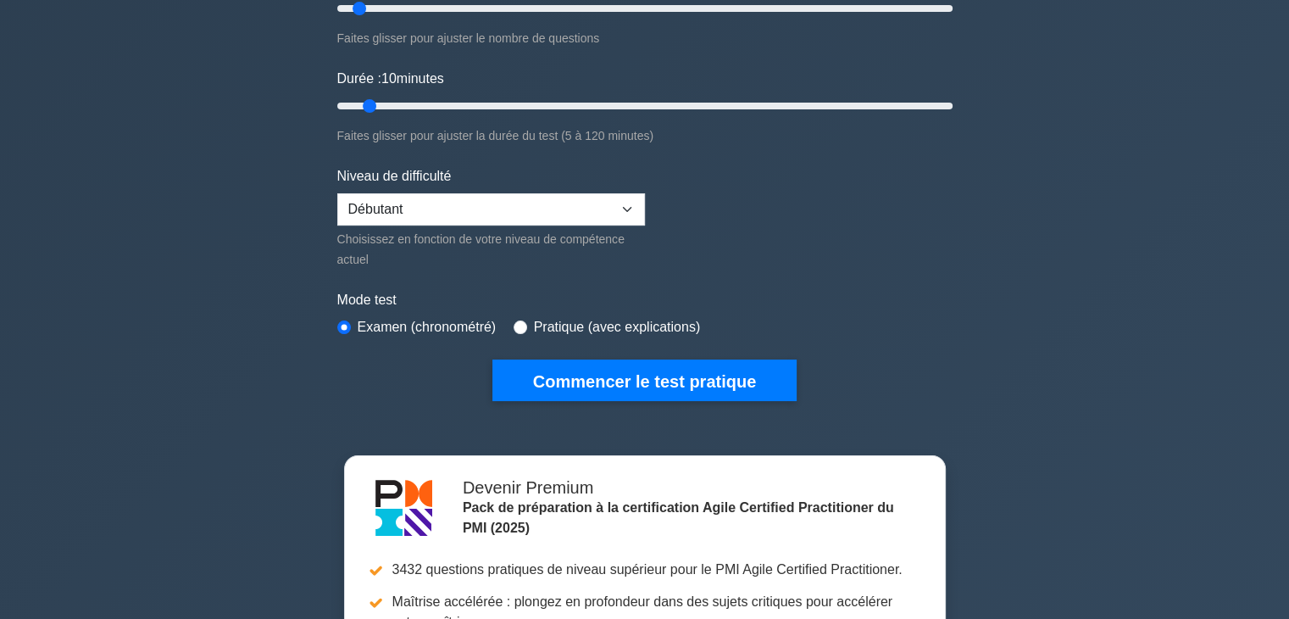
click at [524, 318] on div "Pratique (avec explications)" at bounding box center [606, 327] width 187 height 20
click at [522, 323] on input "radio" at bounding box center [520, 327] width 14 height 14
radio input "true"
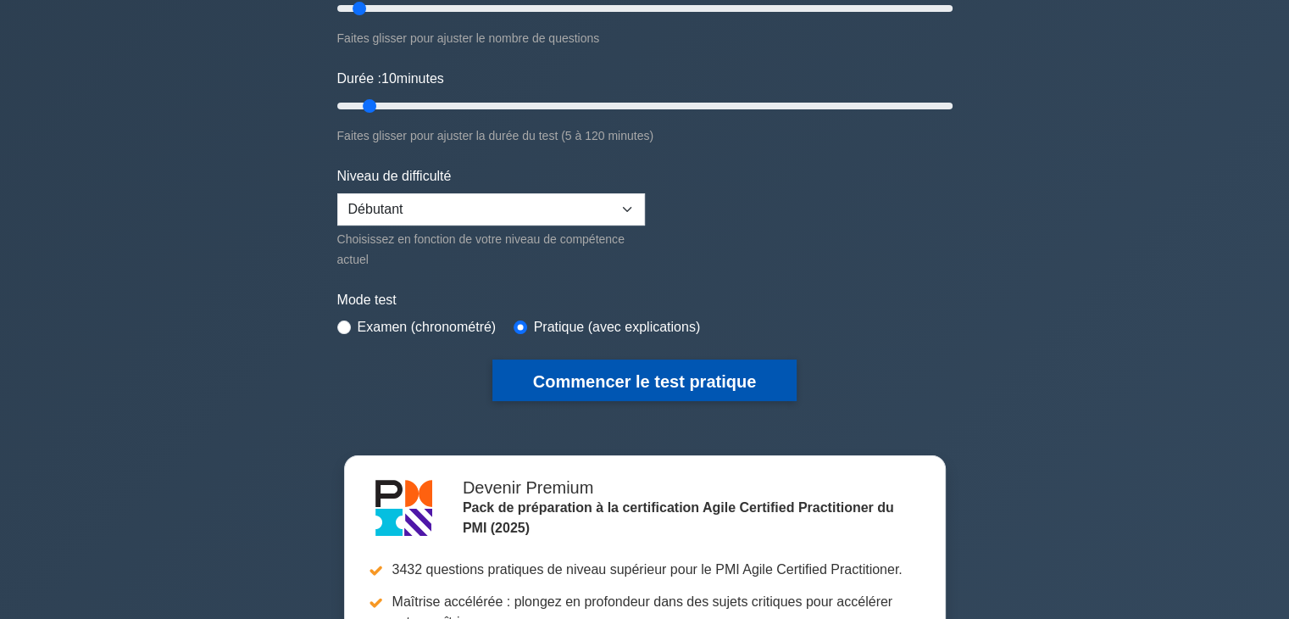
click at [607, 374] on font "Commencer le test pratique" at bounding box center [644, 381] width 223 height 19
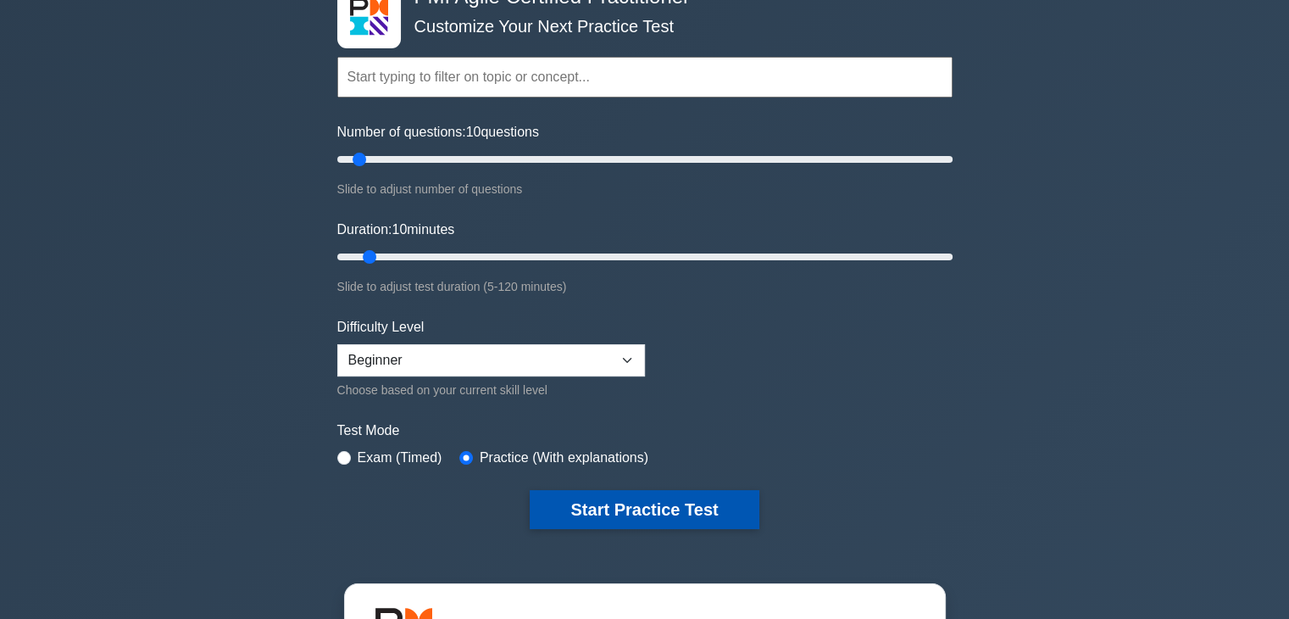
scroll to position [0, 0]
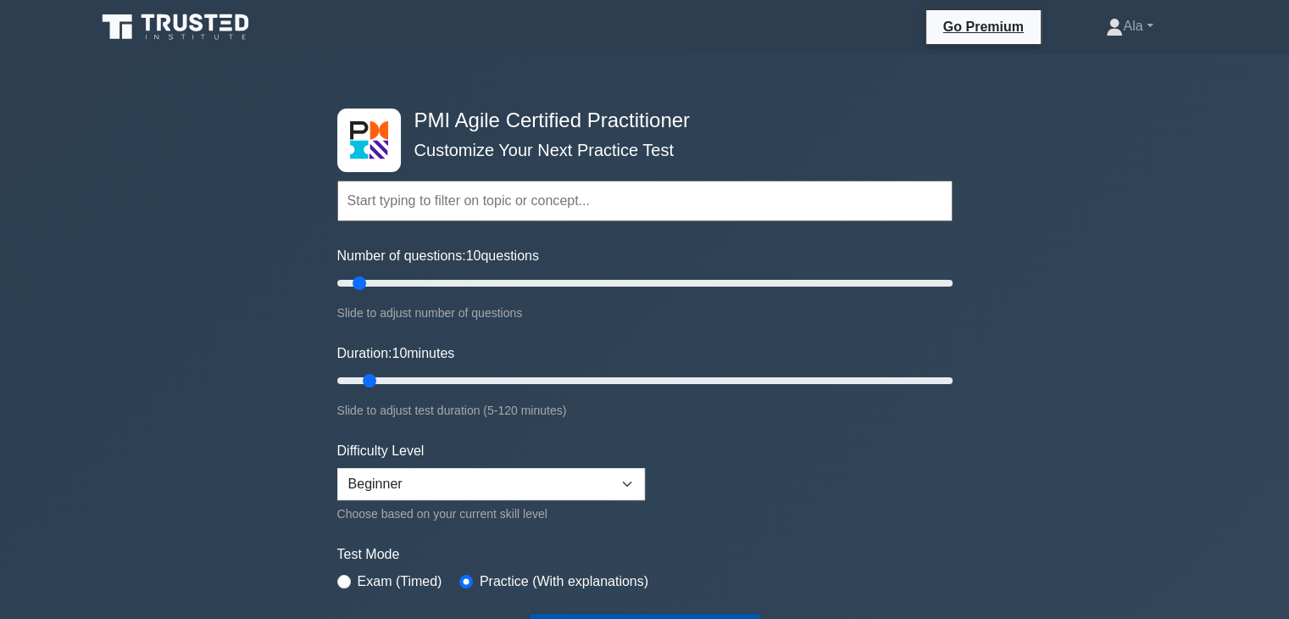
click at [437, 198] on input "text" at bounding box center [644, 200] width 615 height 41
click at [208, 140] on div "PMI Agile Certified Practitioner Customize Your Next Practice Test Topics Agile…" at bounding box center [644, 584] width 1289 height 1061
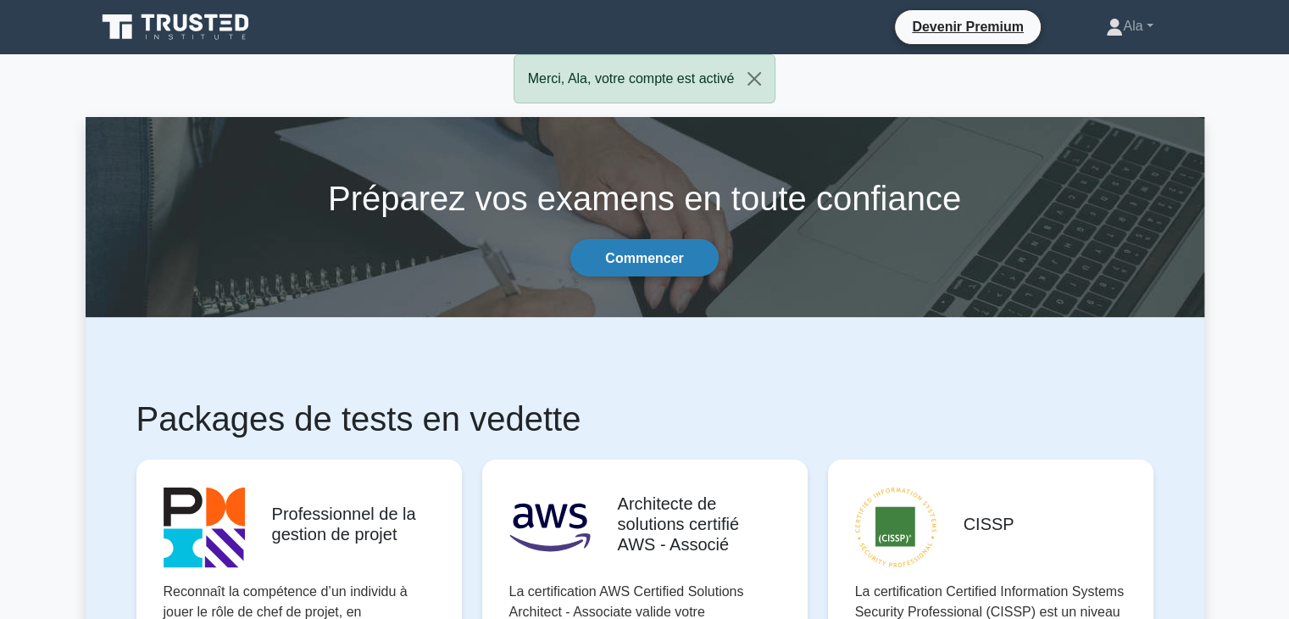
click at [671, 255] on font "Commencer" at bounding box center [644, 258] width 78 height 14
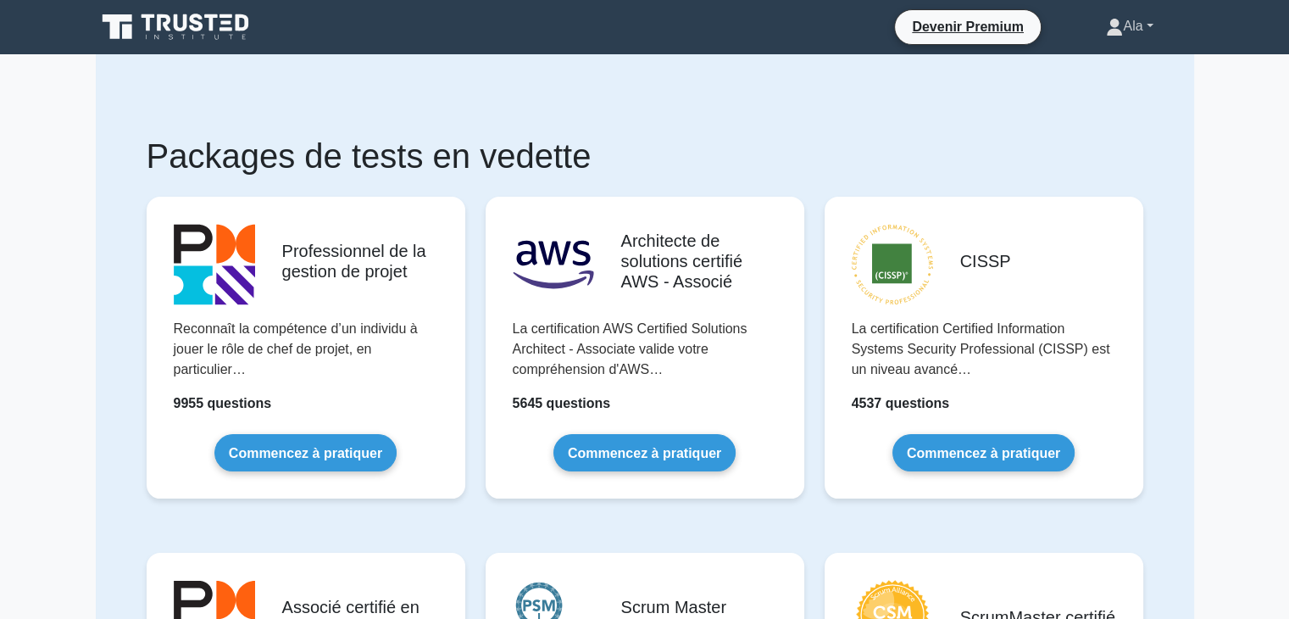
click at [1133, 22] on font "Ala" at bounding box center [1132, 26] width 19 height 14
click at [1133, 23] on font "Ala" at bounding box center [1132, 26] width 19 height 14
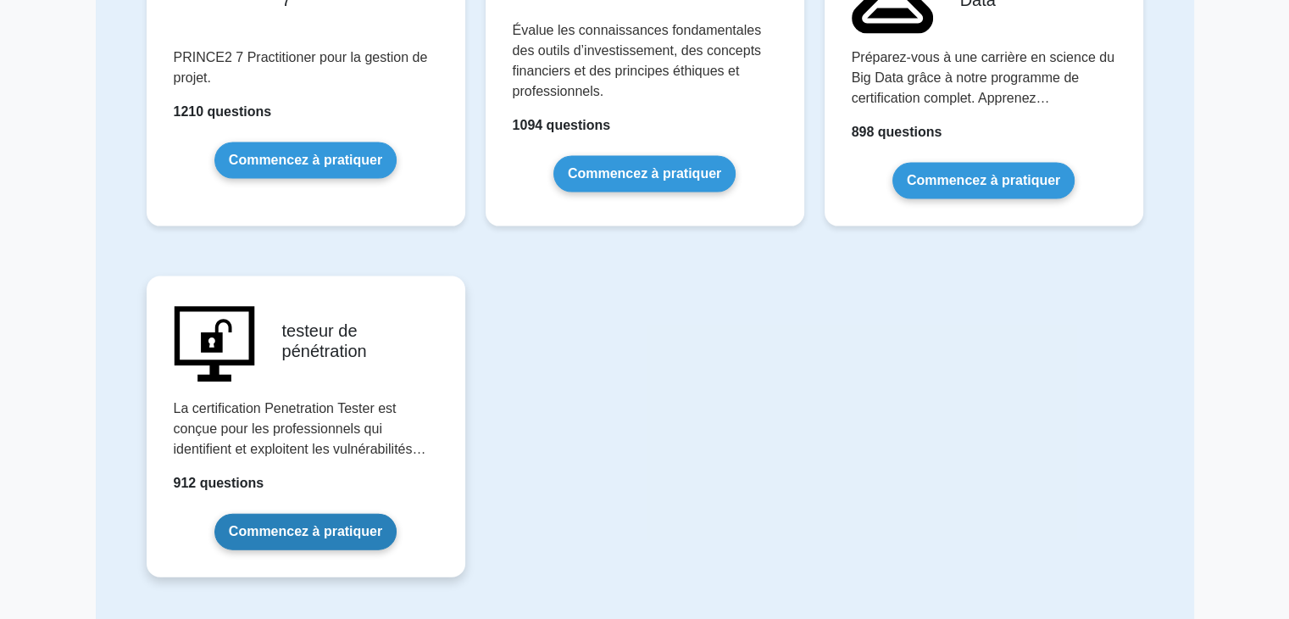
scroll to position [3786, 0]
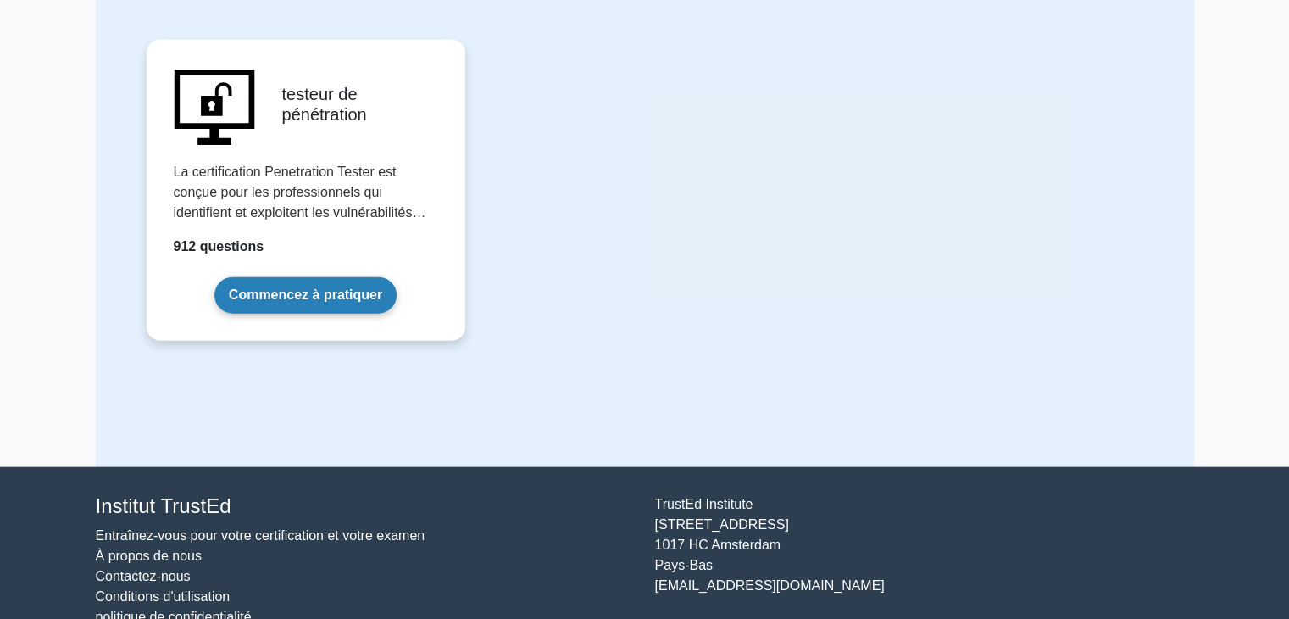
click at [306, 277] on link "Commencez à pratiquer" at bounding box center [305, 295] width 182 height 36
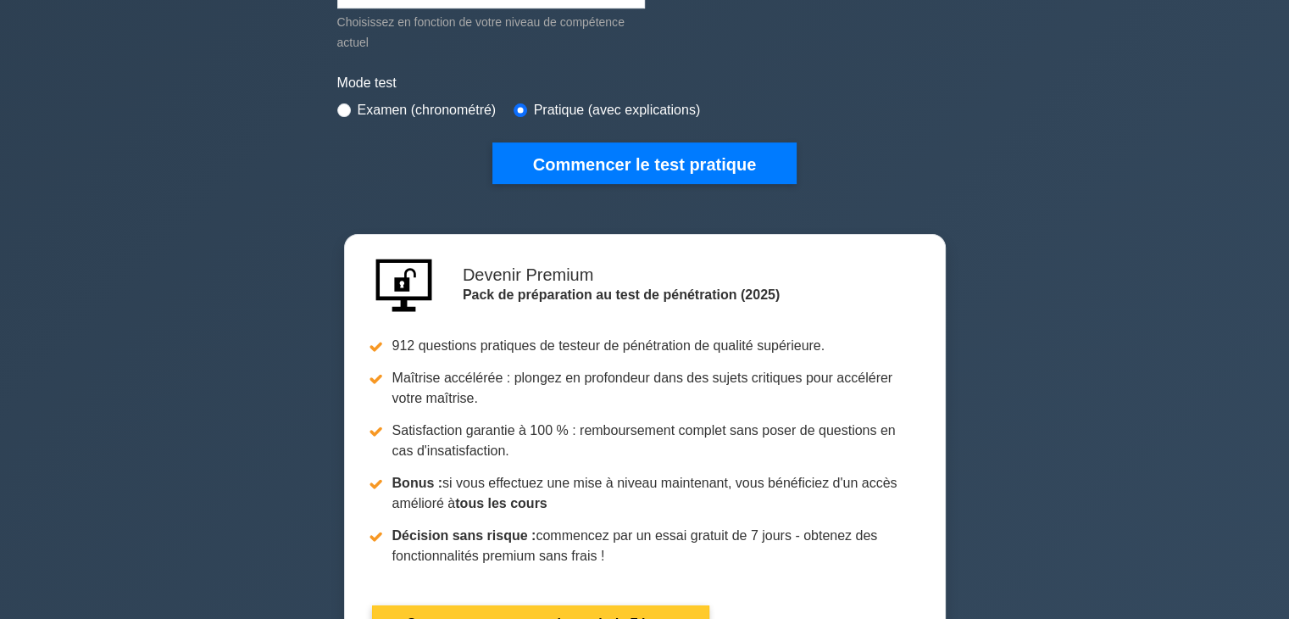
scroll to position [339, 0]
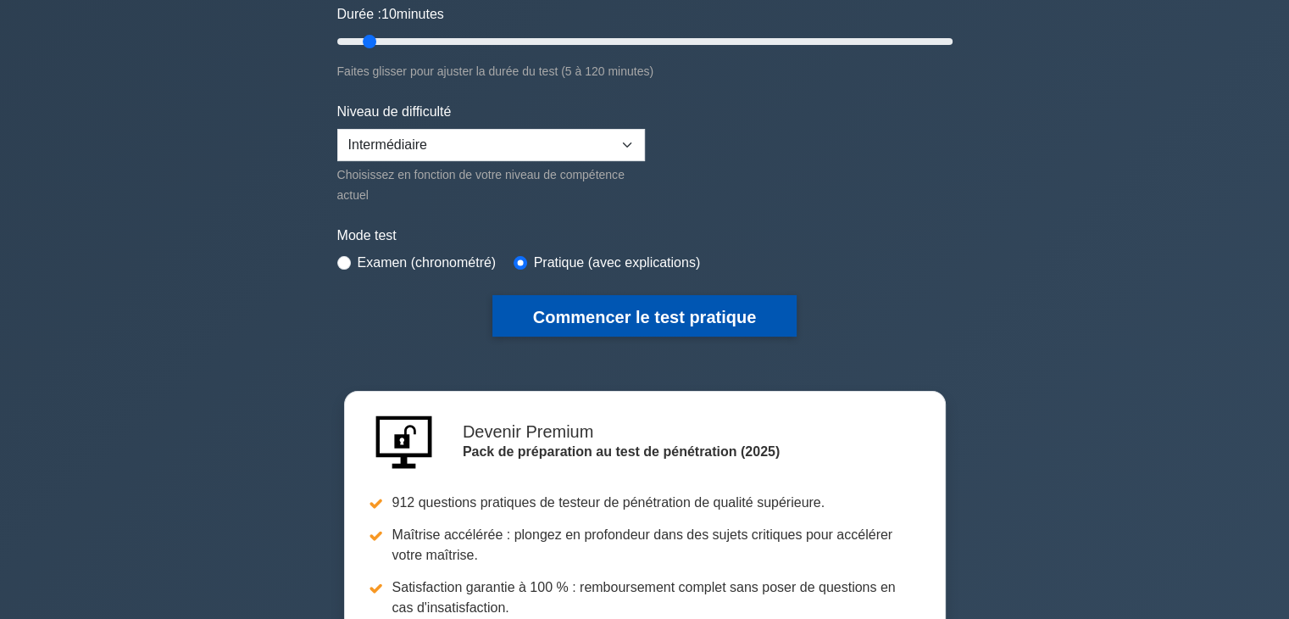
click at [617, 320] on font "Commencer le test pratique" at bounding box center [644, 317] width 223 height 19
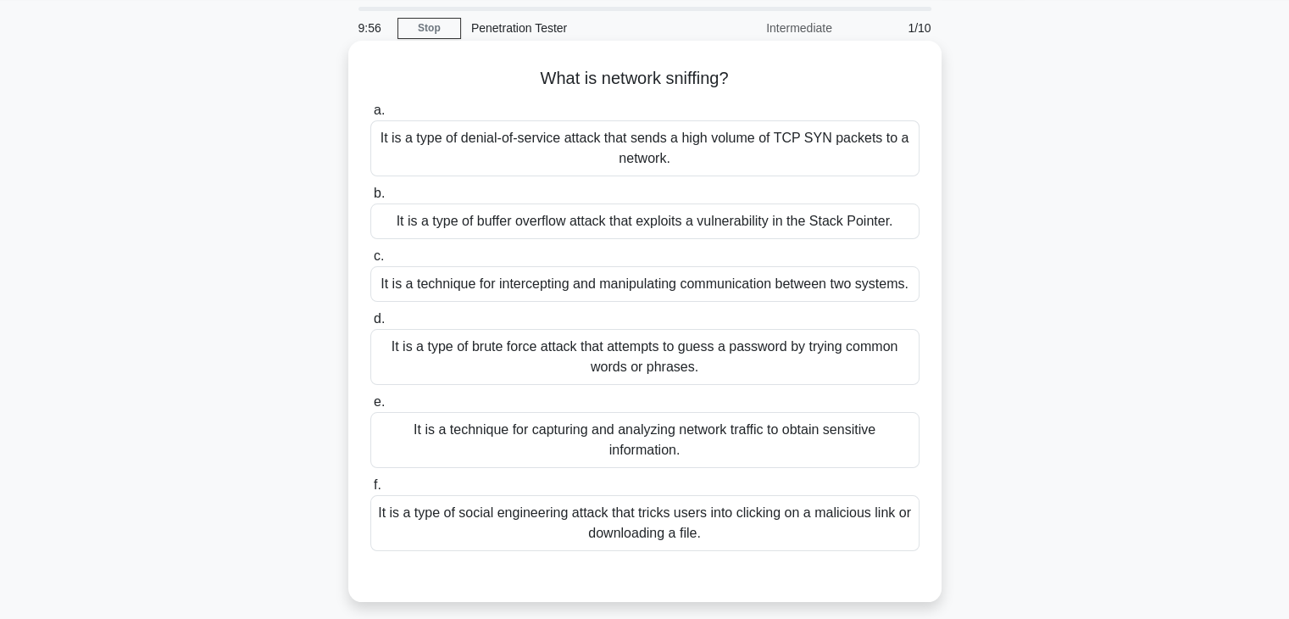
scroll to position [85, 0]
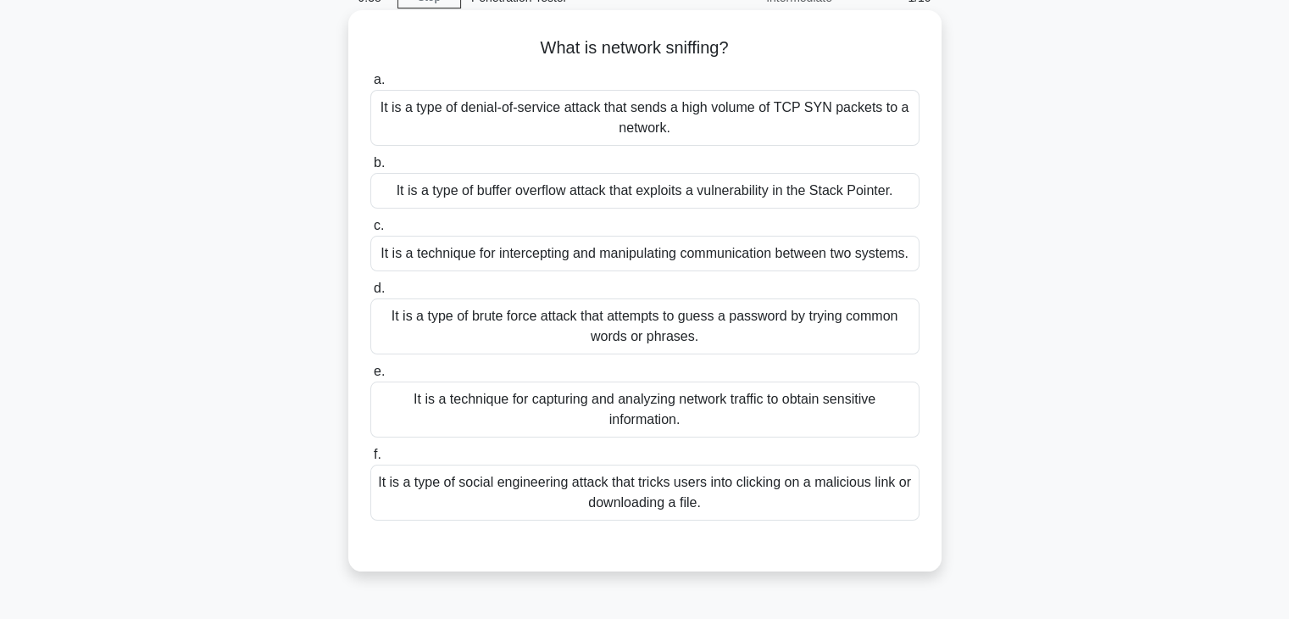
click at [624, 119] on div "It is a type of denial-of-service attack that sends a high volume of TCP SYN pa…" at bounding box center [644, 118] width 549 height 56
click at [370, 86] on input "a. It is a type of denial-of-service attack that sends a high volume of TCP SYN…" at bounding box center [370, 80] width 0 height 11
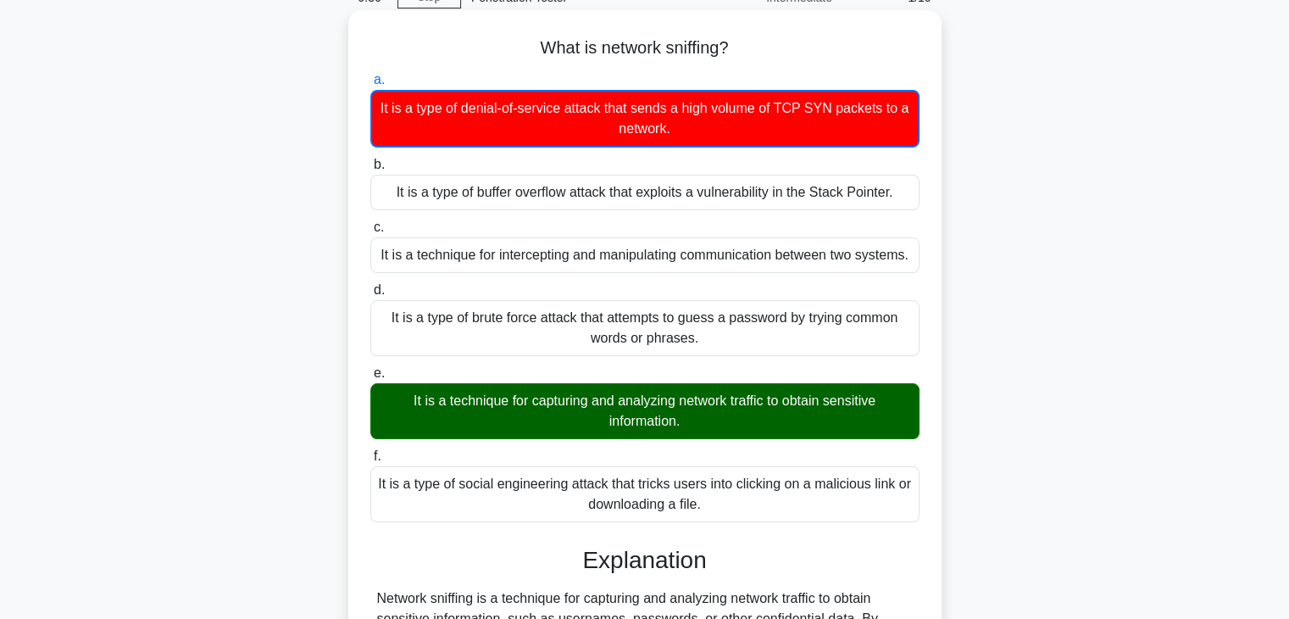
click at [624, 422] on div "It is a technique for capturing and analyzing network traffic to obtain sensiti…" at bounding box center [644, 411] width 549 height 56
click at [370, 379] on input "e. It is a technique for capturing and analyzing network traffic to obtain sens…" at bounding box center [370, 373] width 0 height 11
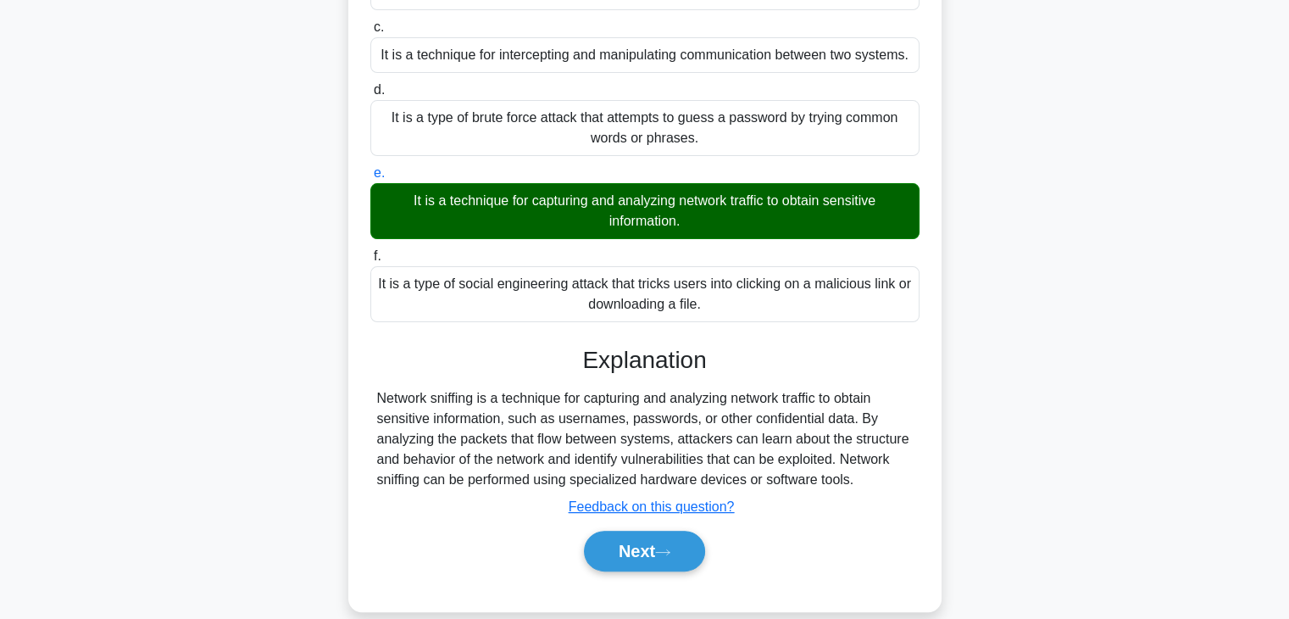
scroll to position [306, 0]
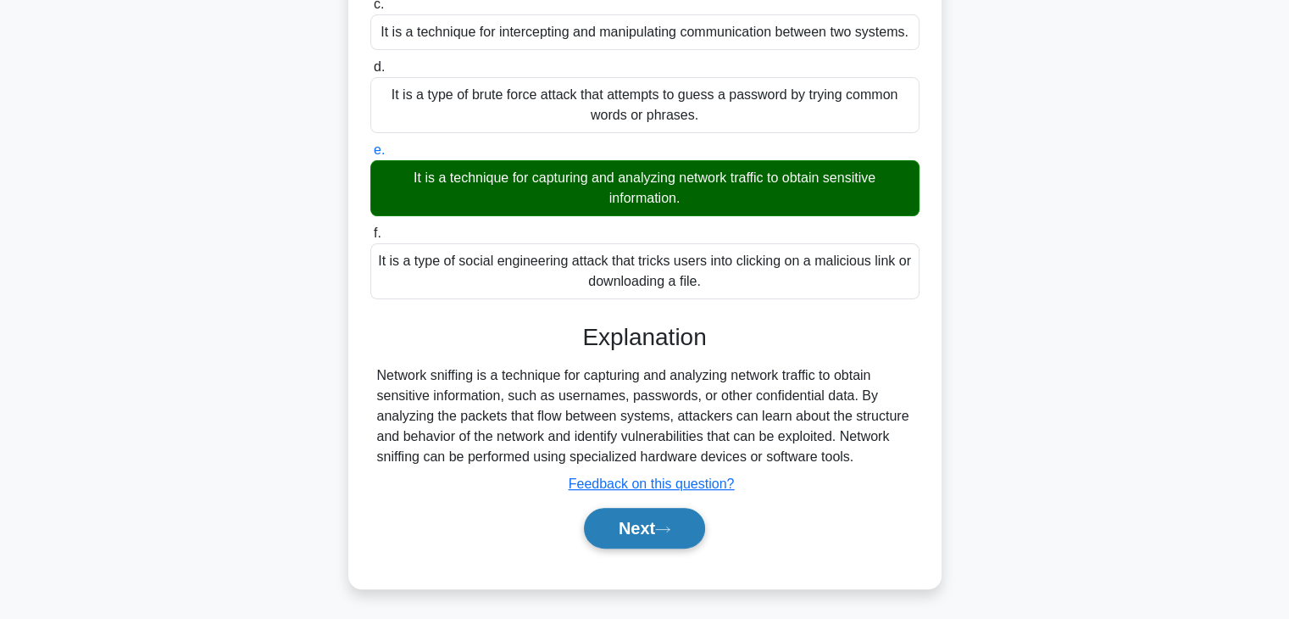
click at [644, 522] on button "Next" at bounding box center [644, 528] width 121 height 41
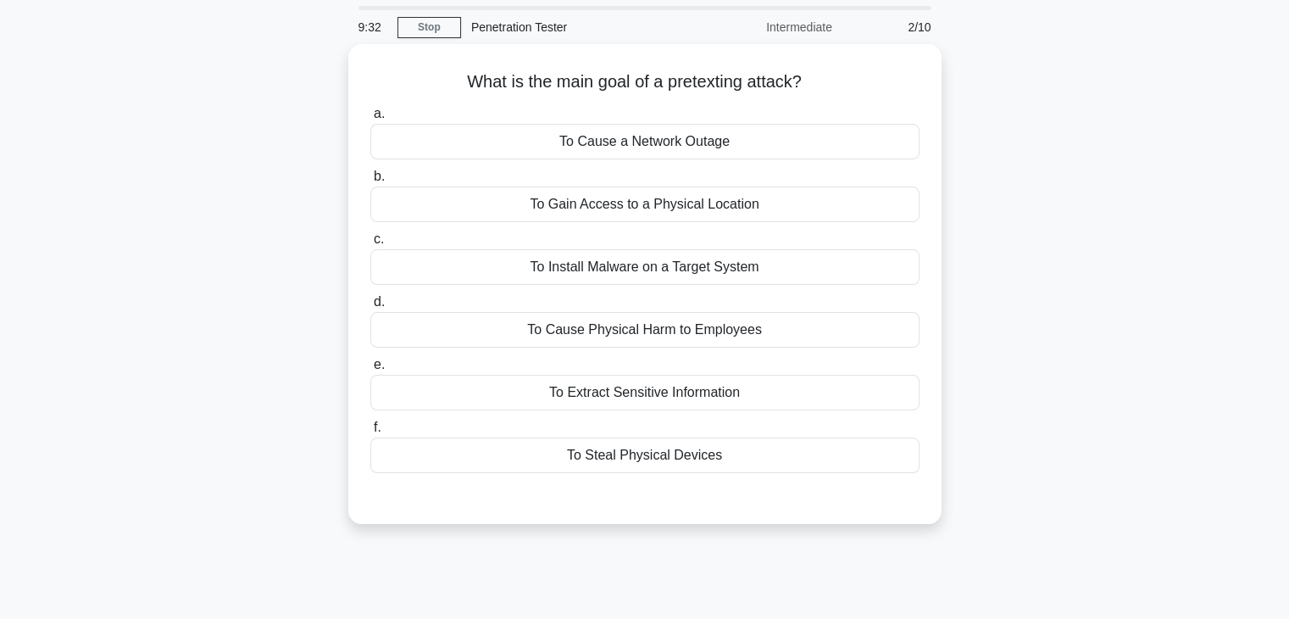
scroll to position [0, 0]
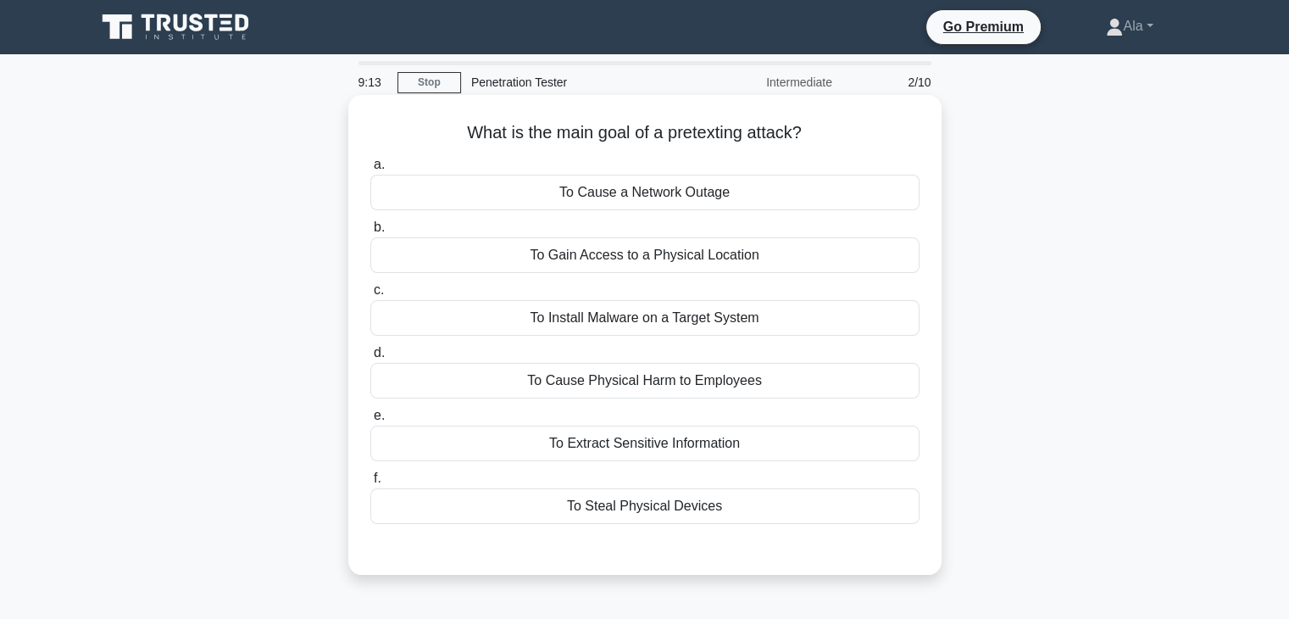
click at [569, 312] on div "To Install Malware on a Target System" at bounding box center [644, 318] width 549 height 36
click at [370, 296] on input "c. To Install Malware on a Target System" at bounding box center [370, 290] width 0 height 11
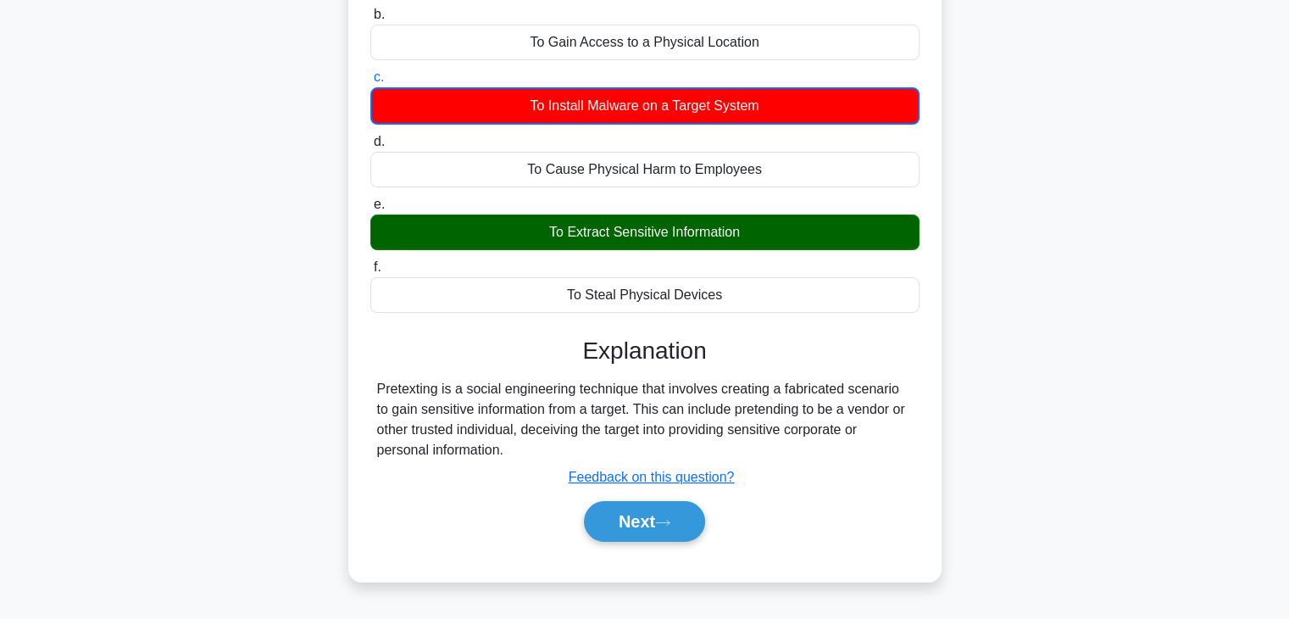
scroll to position [254, 0]
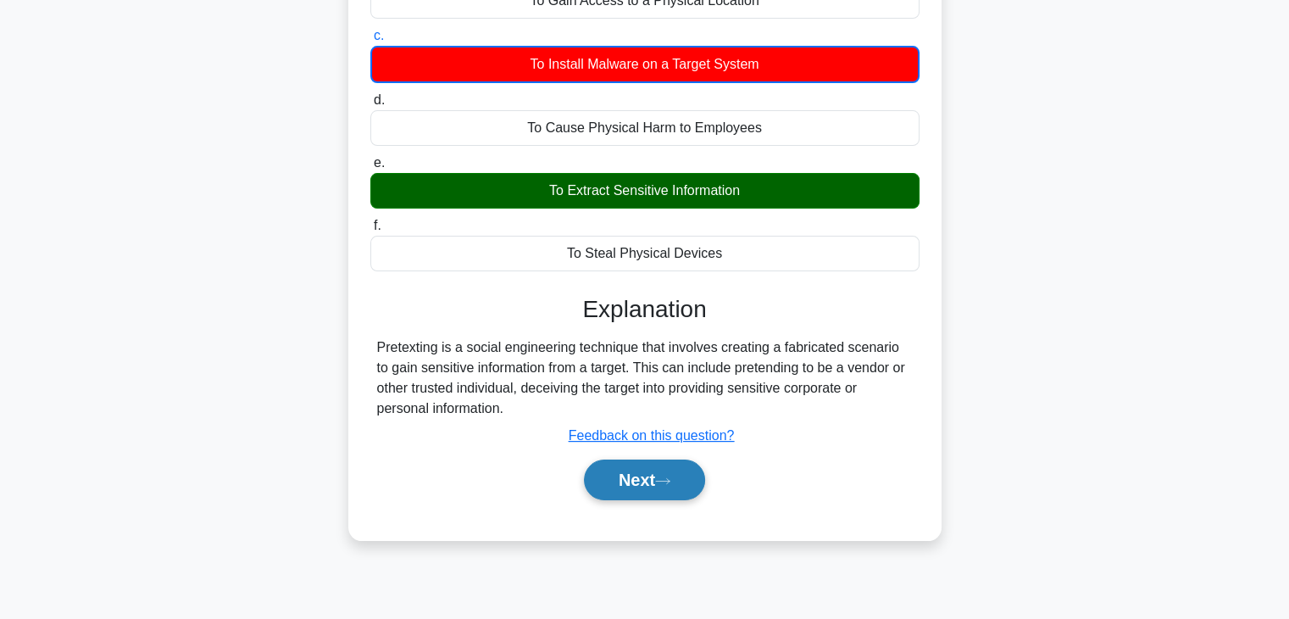
click at [613, 469] on button "Next" at bounding box center [644, 479] width 121 height 41
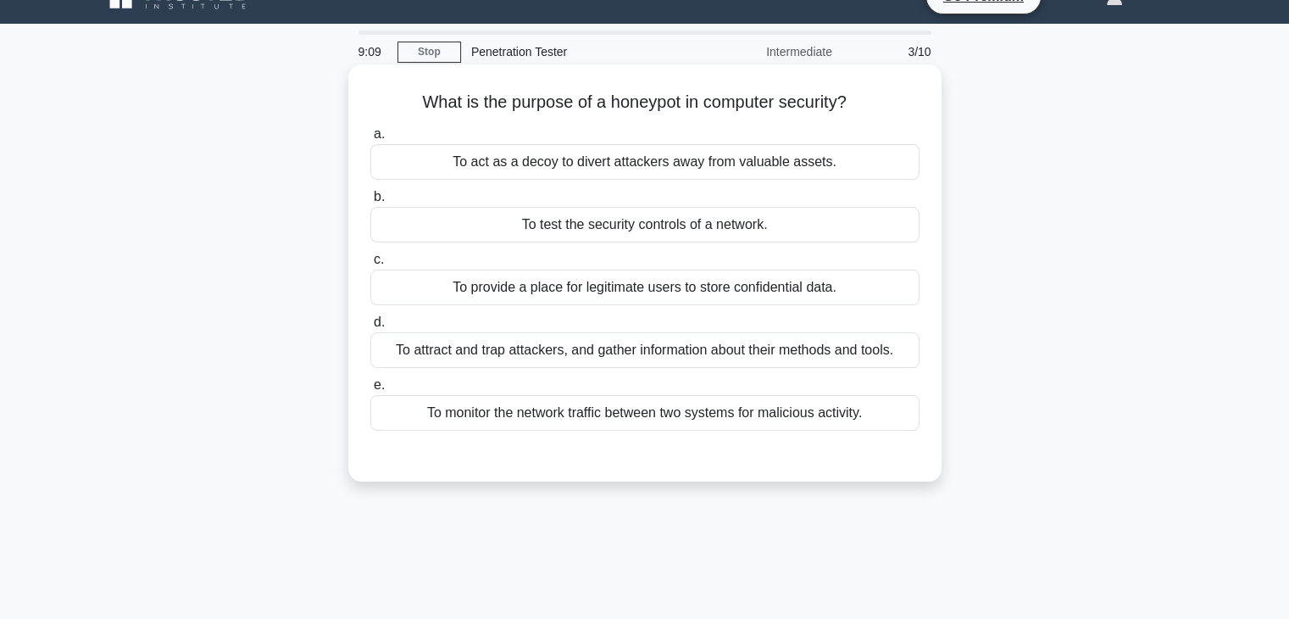
scroll to position [0, 0]
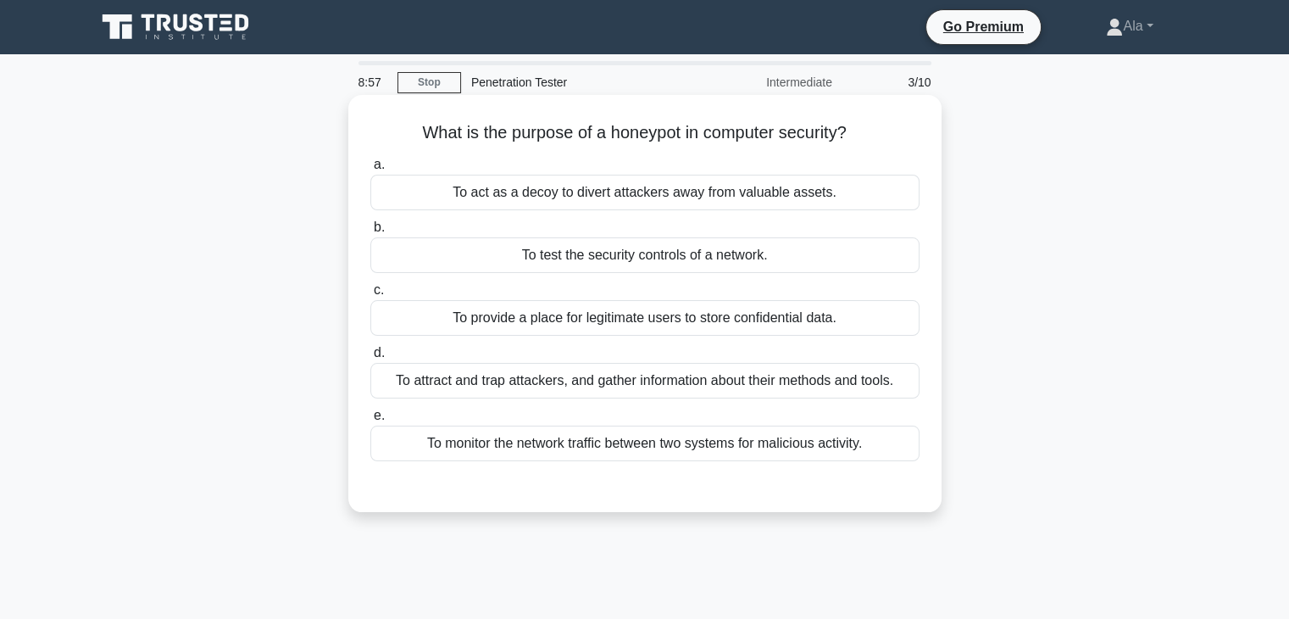
click at [551, 380] on div "To attract and trap attackers, and gather information about their methods and t…" at bounding box center [644, 381] width 549 height 36
click at [370, 358] on input "d. To attract and trap attackers, and gather information about their methods an…" at bounding box center [370, 352] width 0 height 11
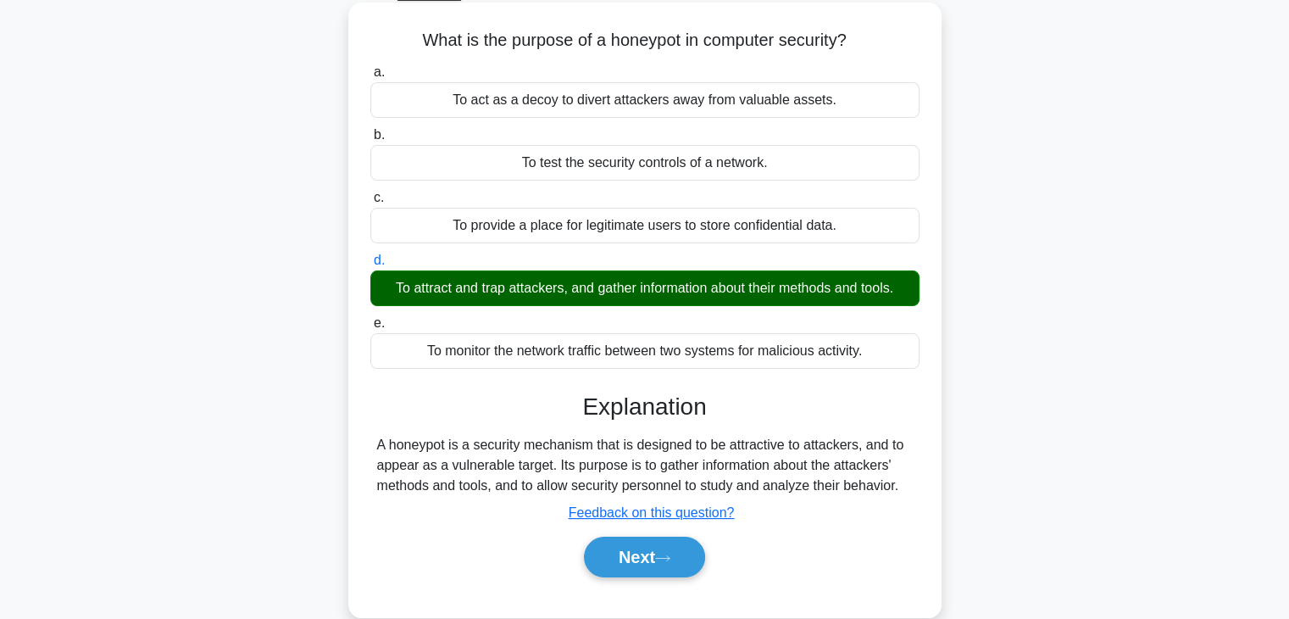
scroll to position [254, 0]
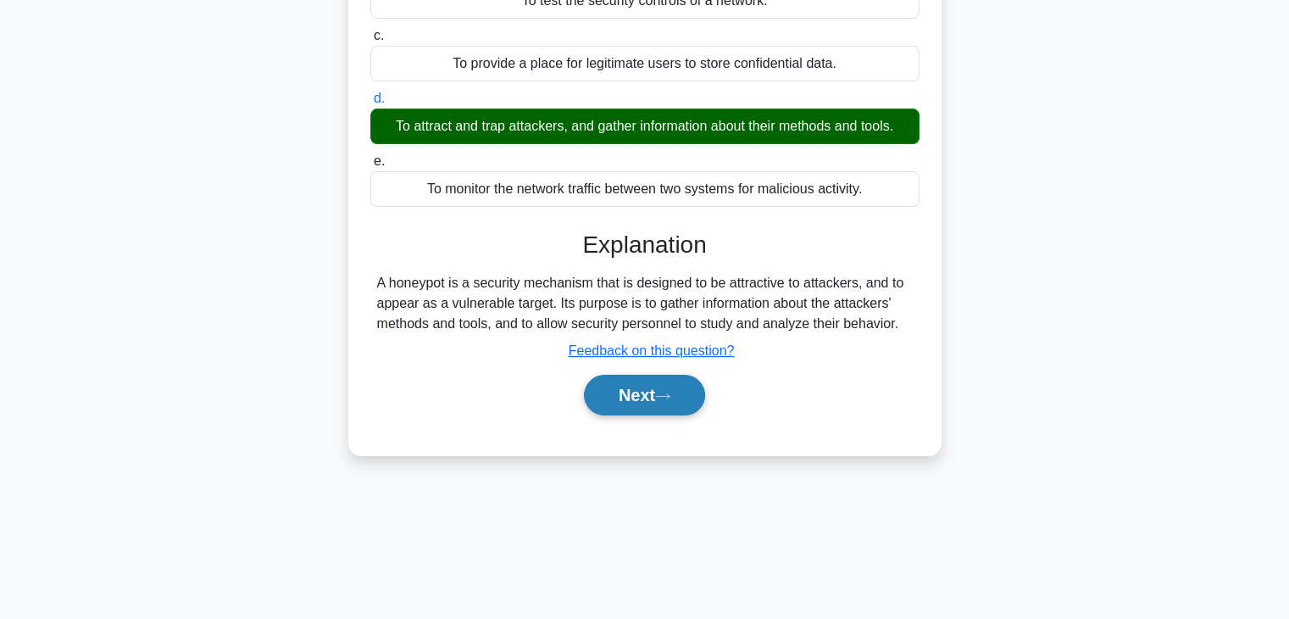
click at [624, 394] on button "Next" at bounding box center [644, 395] width 121 height 41
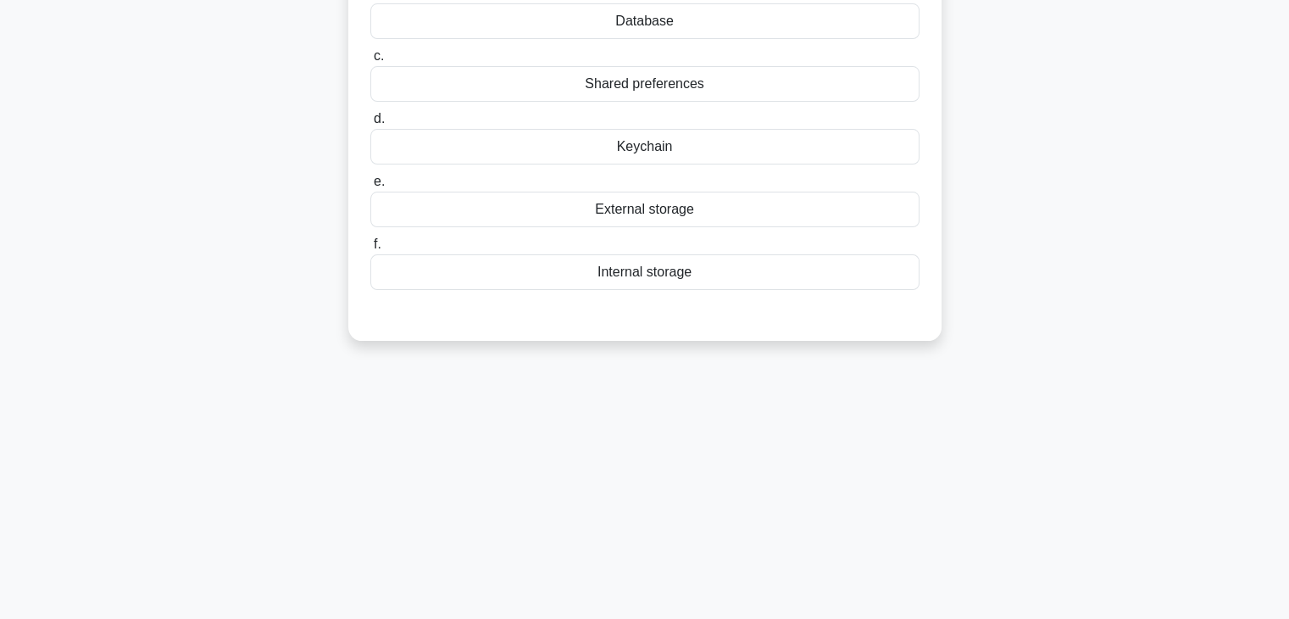
scroll to position [0, 0]
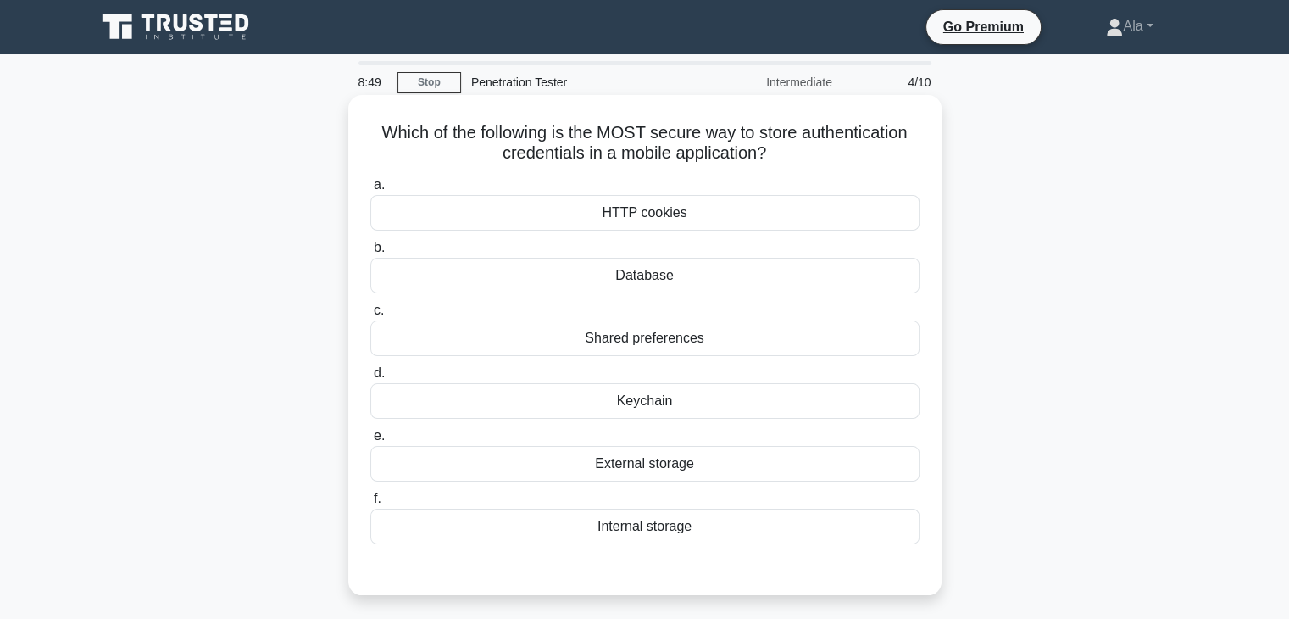
click at [602, 400] on div "Keychain" at bounding box center [644, 401] width 549 height 36
click at [370, 379] on input "d. Keychain" at bounding box center [370, 373] width 0 height 11
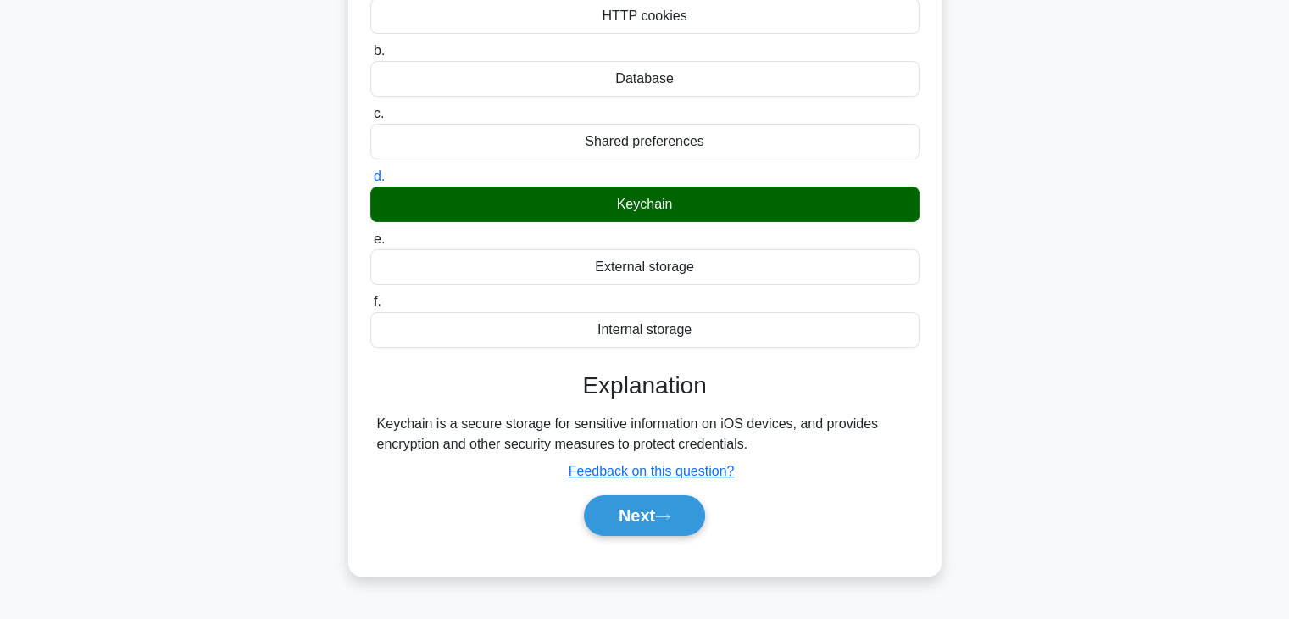
scroll to position [254, 0]
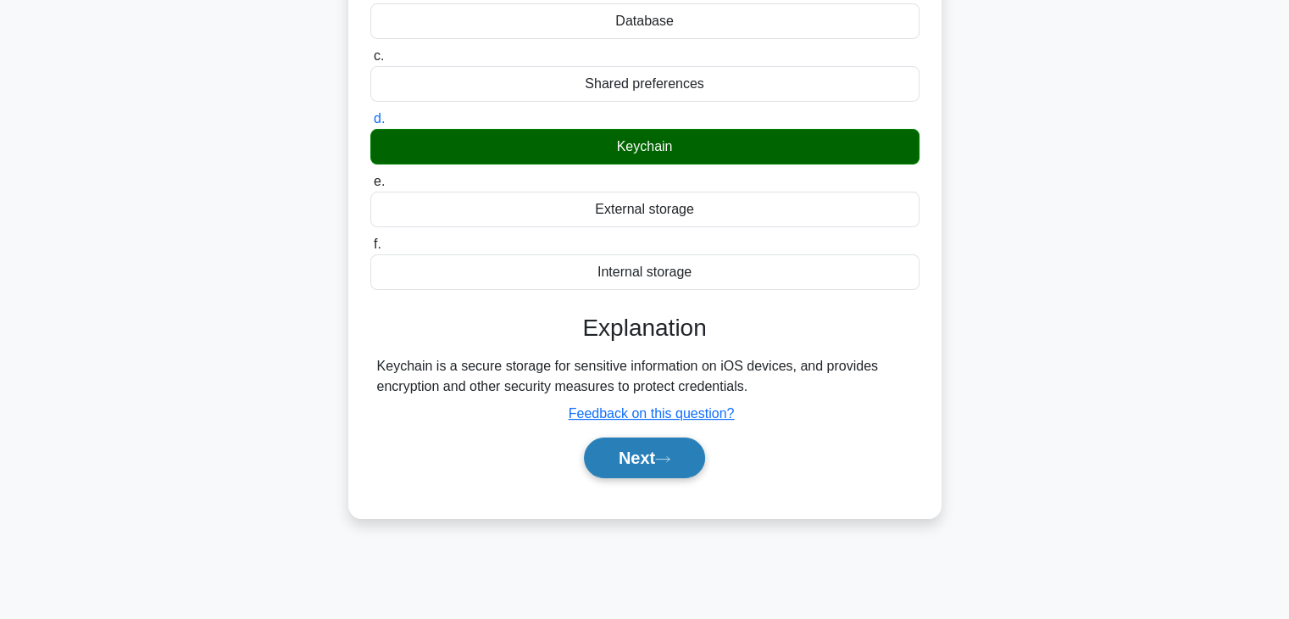
click at [647, 448] on button "Next" at bounding box center [644, 457] width 121 height 41
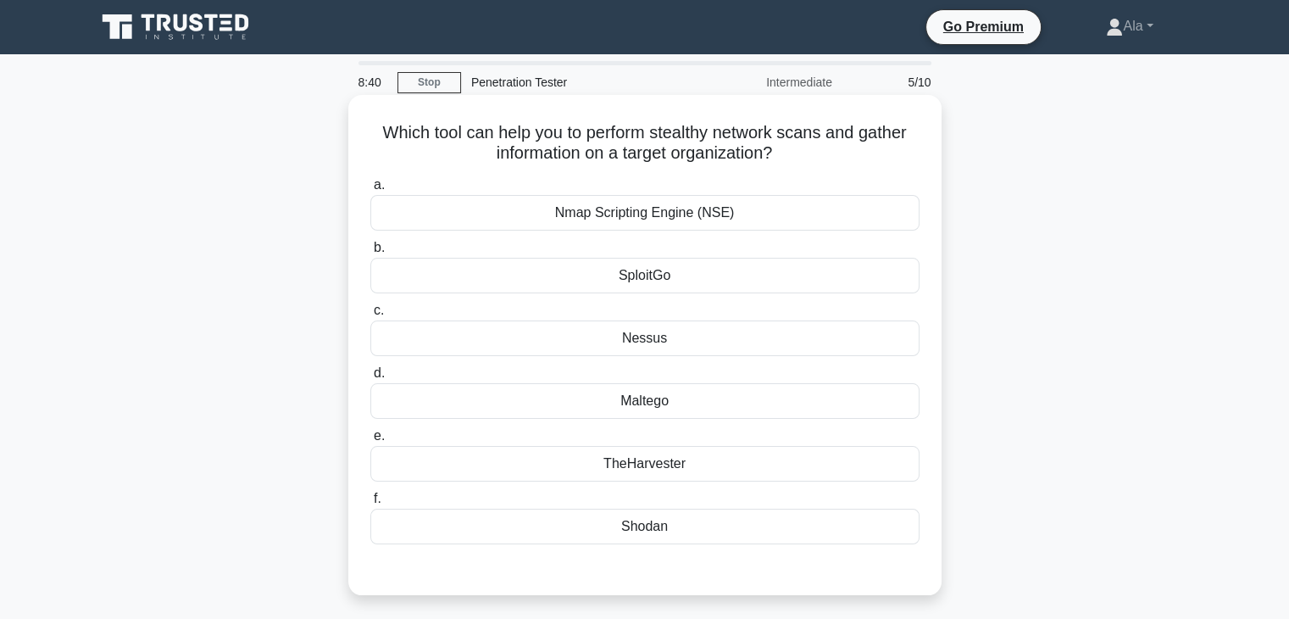
scroll to position [85, 0]
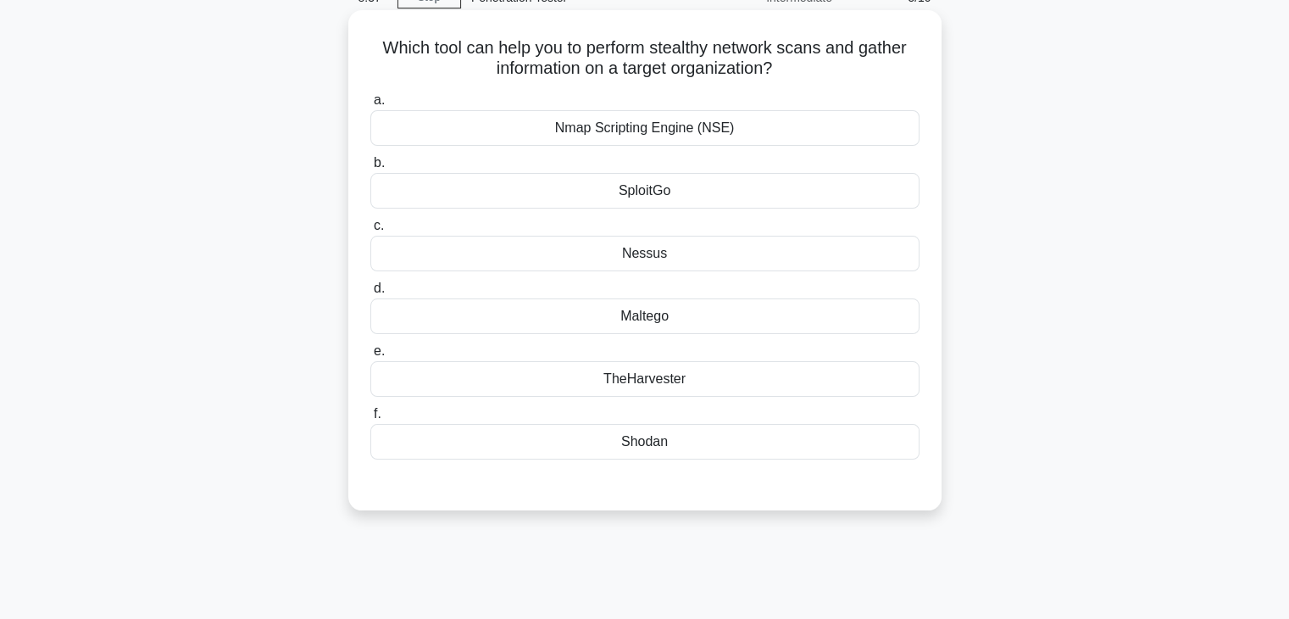
click at [655, 318] on div "Maltego" at bounding box center [644, 316] width 549 height 36
click at [370, 294] on input "d. Maltego" at bounding box center [370, 288] width 0 height 11
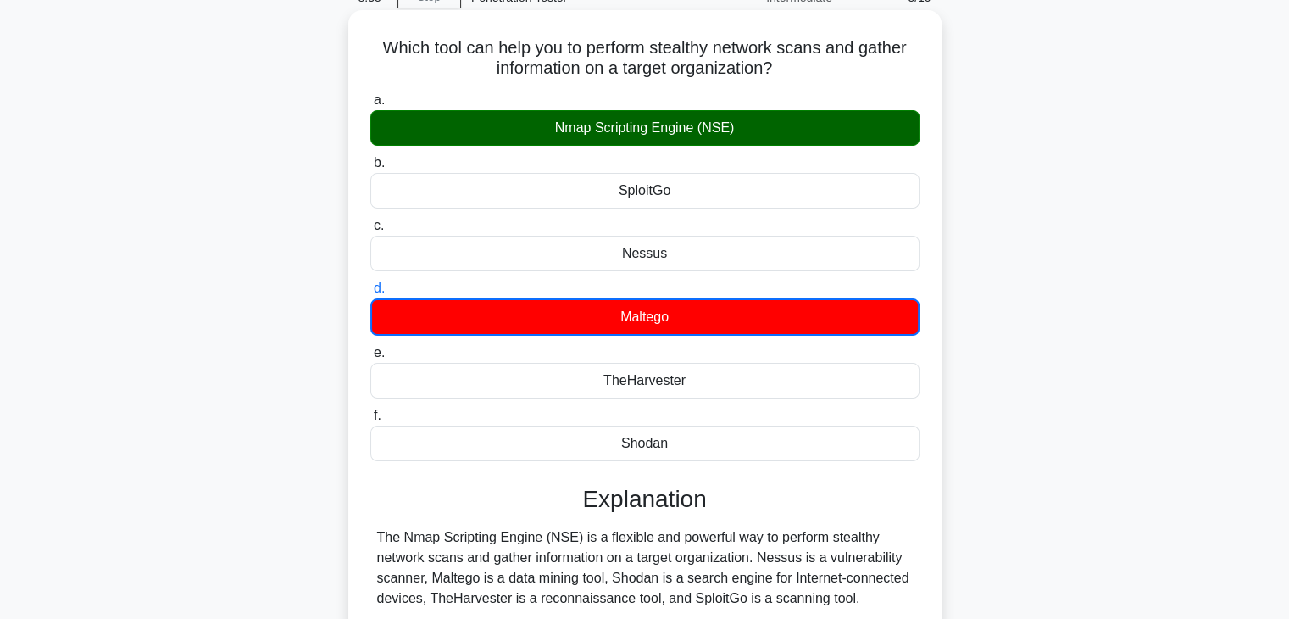
scroll to position [169, 0]
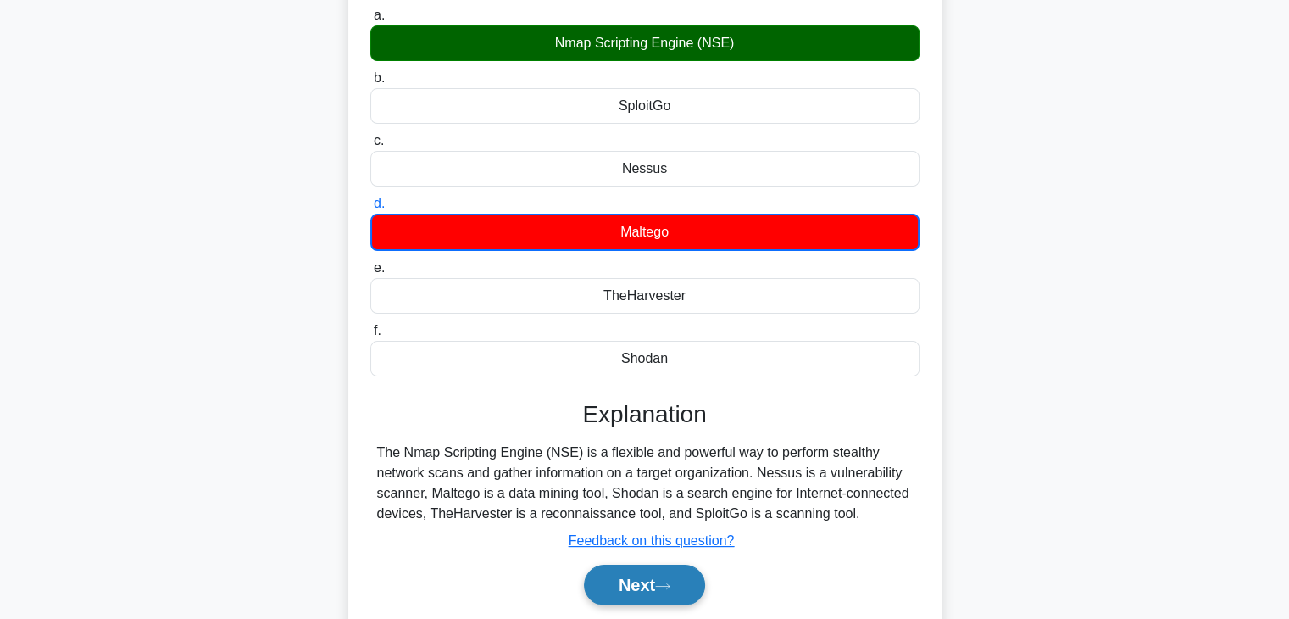
click at [663, 581] on icon at bounding box center [662, 585] width 15 height 9
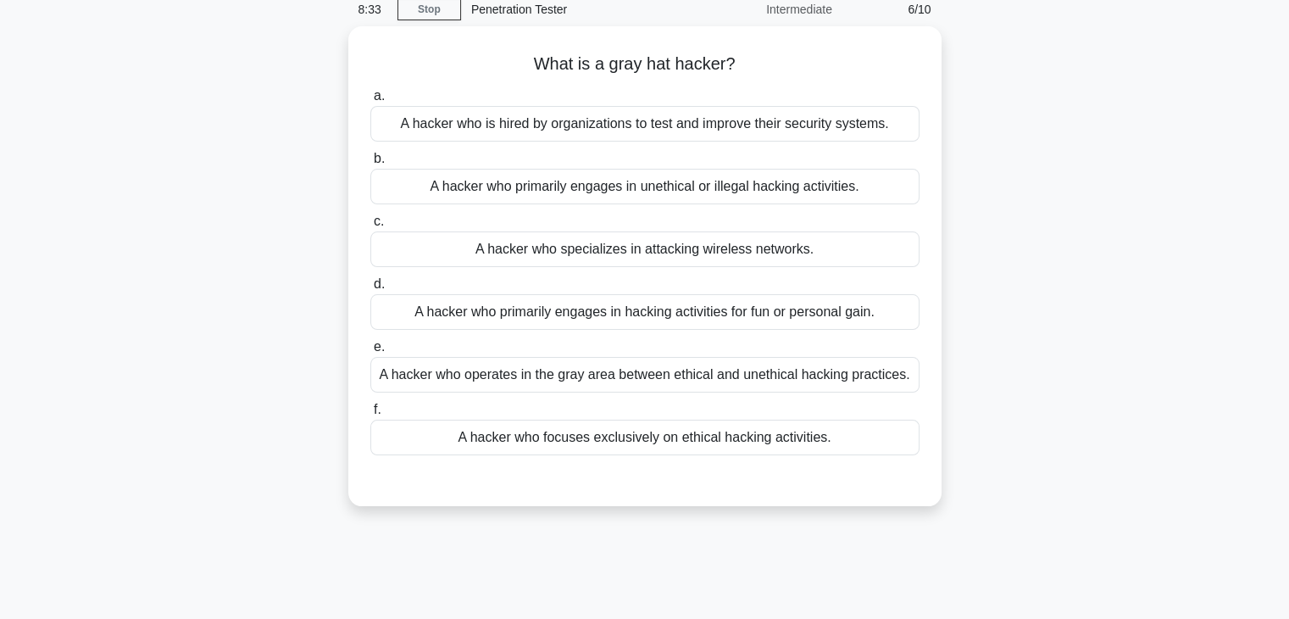
scroll to position [0, 0]
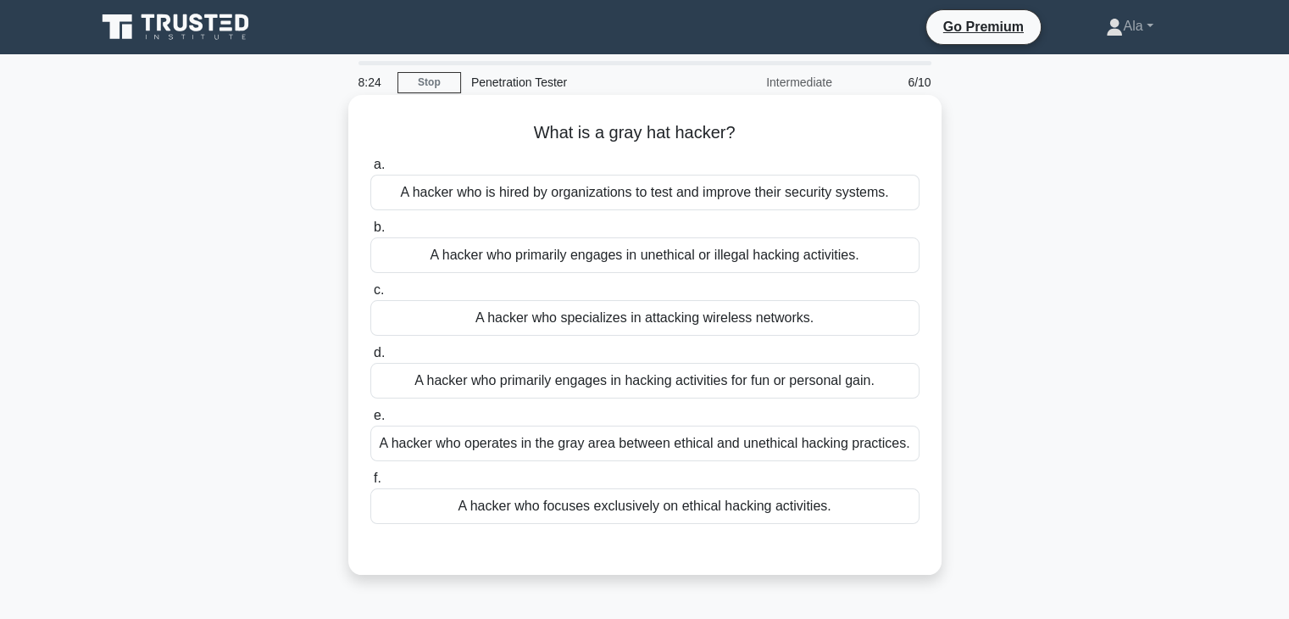
drag, startPoint x: 646, startPoint y: 450, endPoint x: 663, endPoint y: 441, distance: 18.9
click at [650, 447] on div "A hacker who operates in the gray area between ethical and unethical hacking pr…" at bounding box center [644, 443] width 549 height 36
click at [648, 450] on div "A hacker who operates in the gray area between ethical and unethical hacking pr…" at bounding box center [644, 443] width 549 height 36
click at [370, 421] on input "e. A hacker who operates in the gray area between ethical and unethical hacking…" at bounding box center [370, 415] width 0 height 11
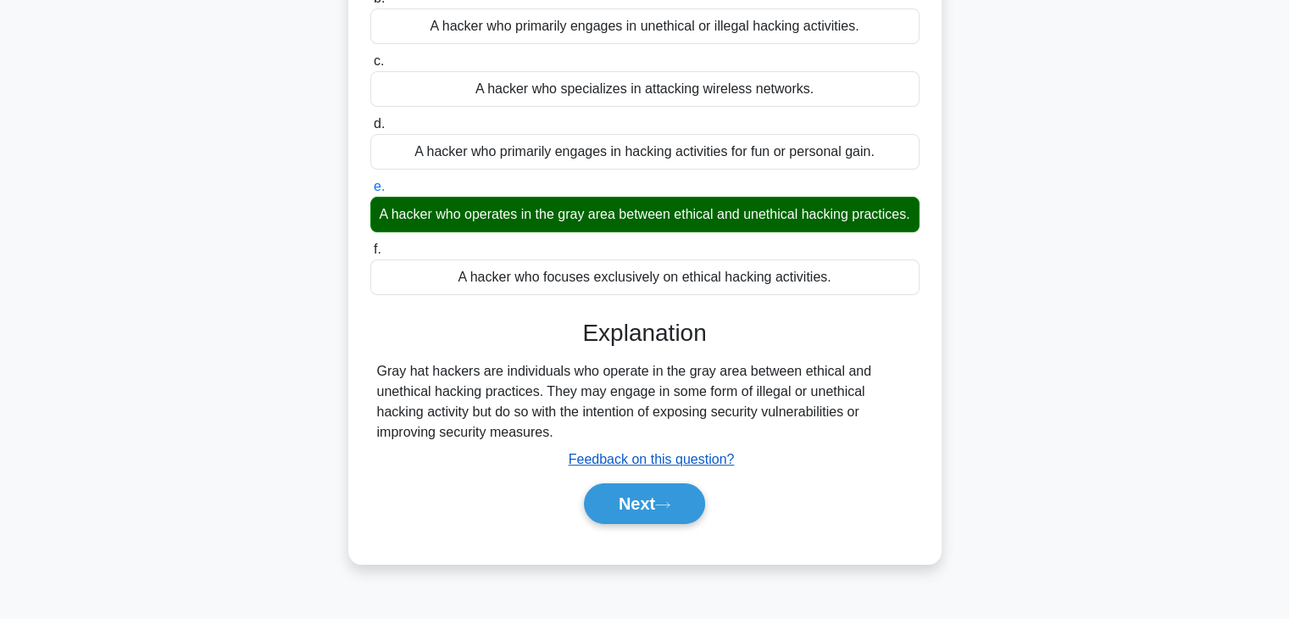
scroll to position [297, 0]
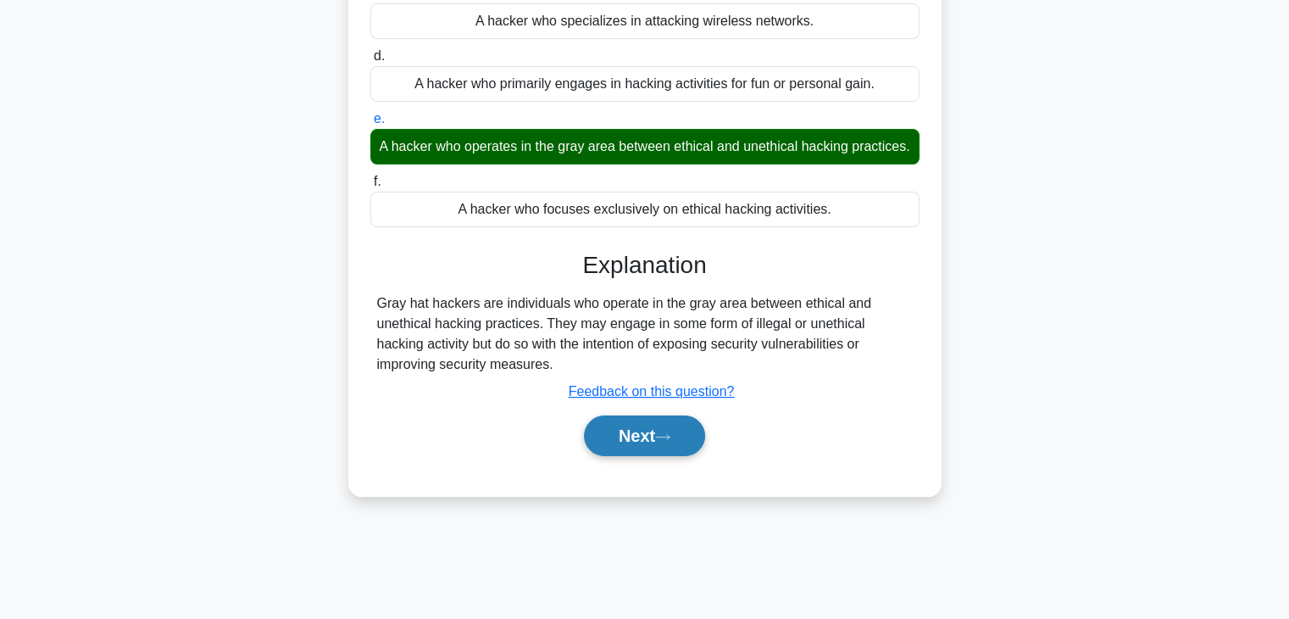
click at [641, 456] on button "Next" at bounding box center [644, 435] width 121 height 41
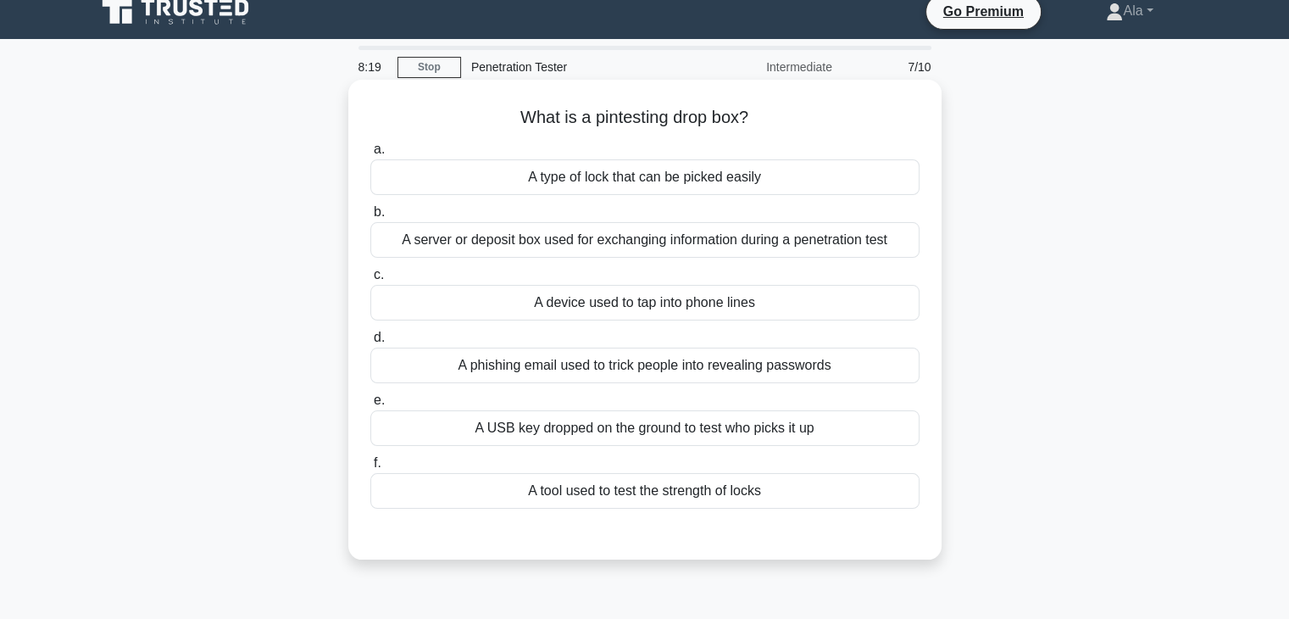
scroll to position [0, 0]
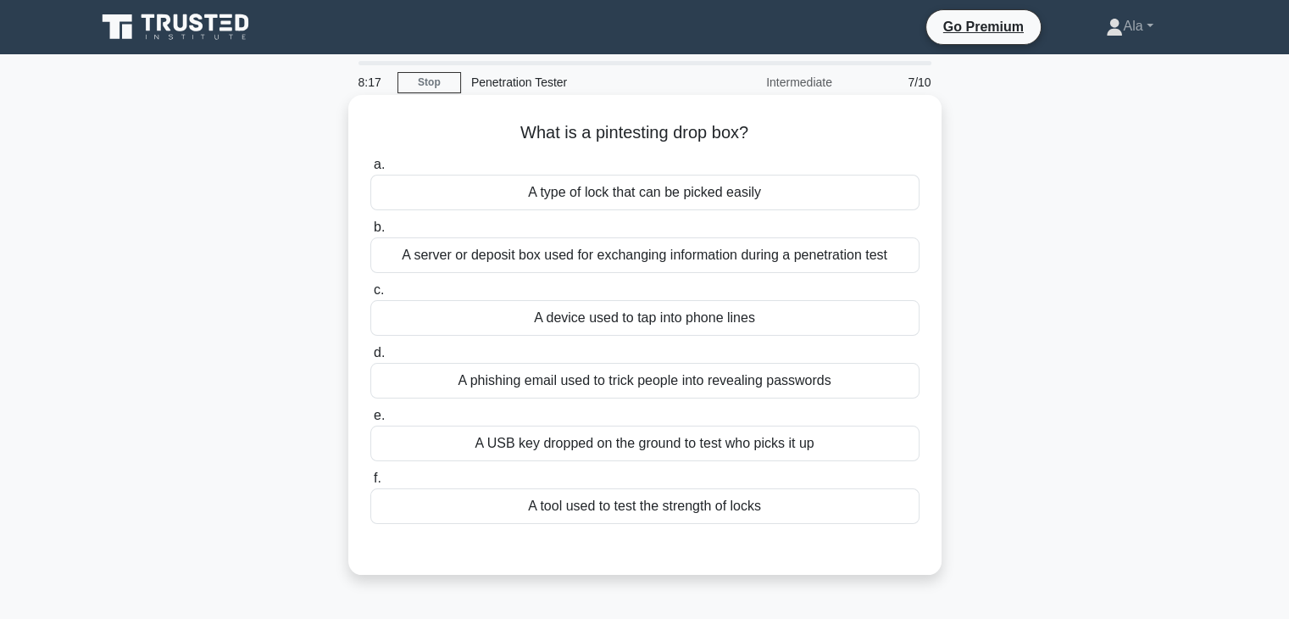
click at [543, 197] on div "A type of lock that can be picked easily" at bounding box center [644, 193] width 549 height 36
click at [370, 170] on input "a. A type of lock that can be picked easily" at bounding box center [370, 164] width 0 height 11
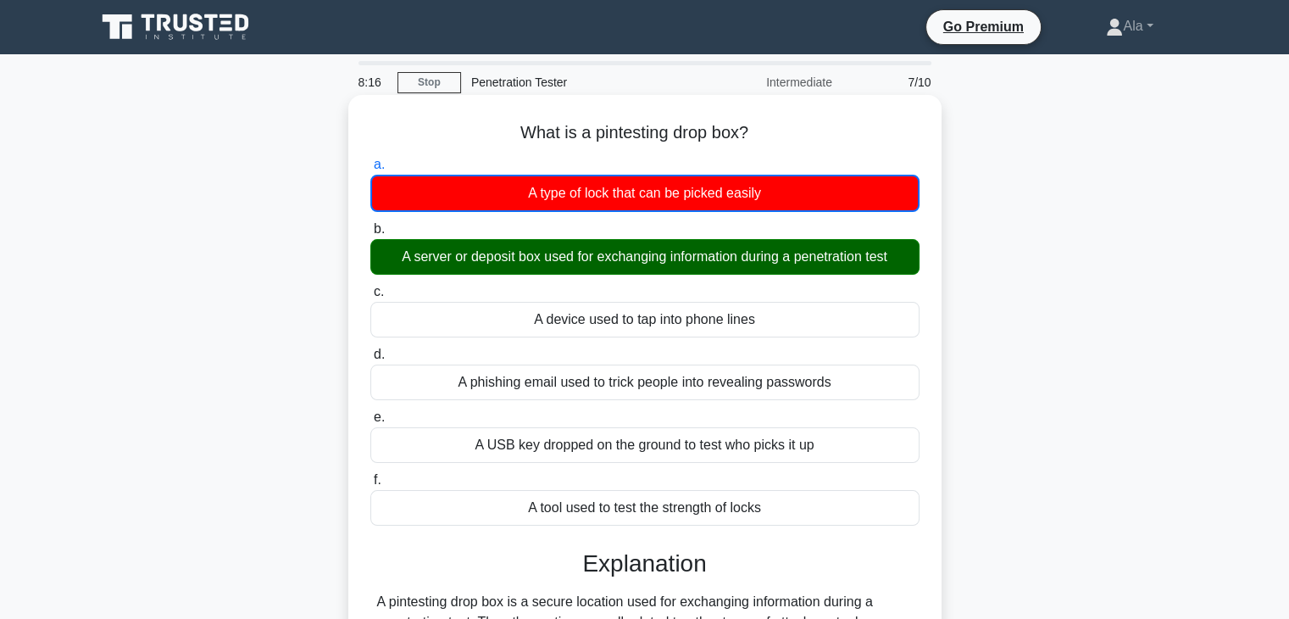
click at [539, 266] on div "A server or deposit box used for exchanging information during a penetration te…" at bounding box center [644, 257] width 549 height 36
click at [370, 235] on input "b. A server or deposit box used for exchanging information during a penetration…" at bounding box center [370, 229] width 0 height 11
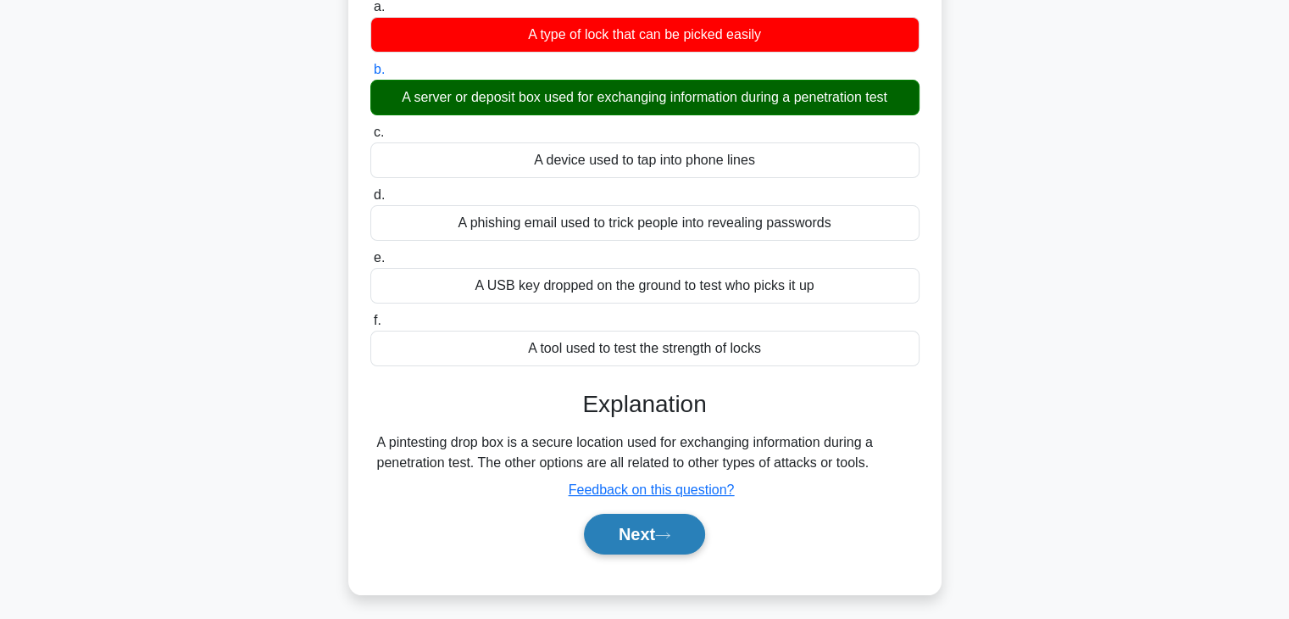
scroll to position [169, 0]
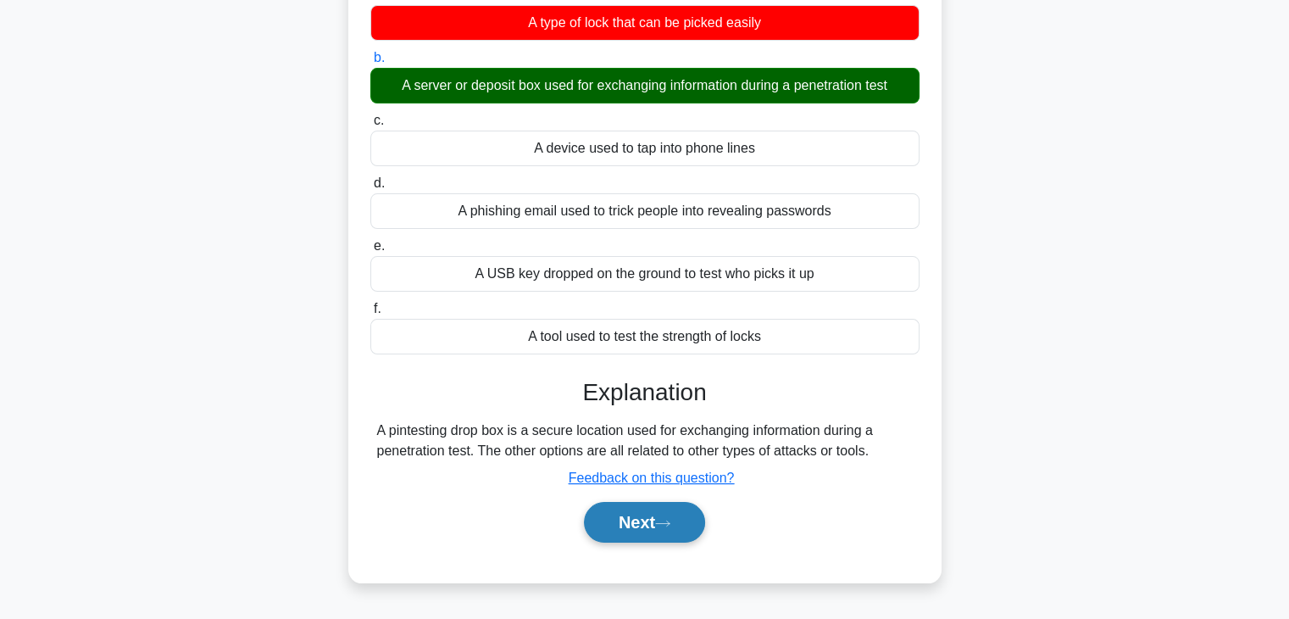
click at [645, 524] on button "Next" at bounding box center [644, 522] width 121 height 41
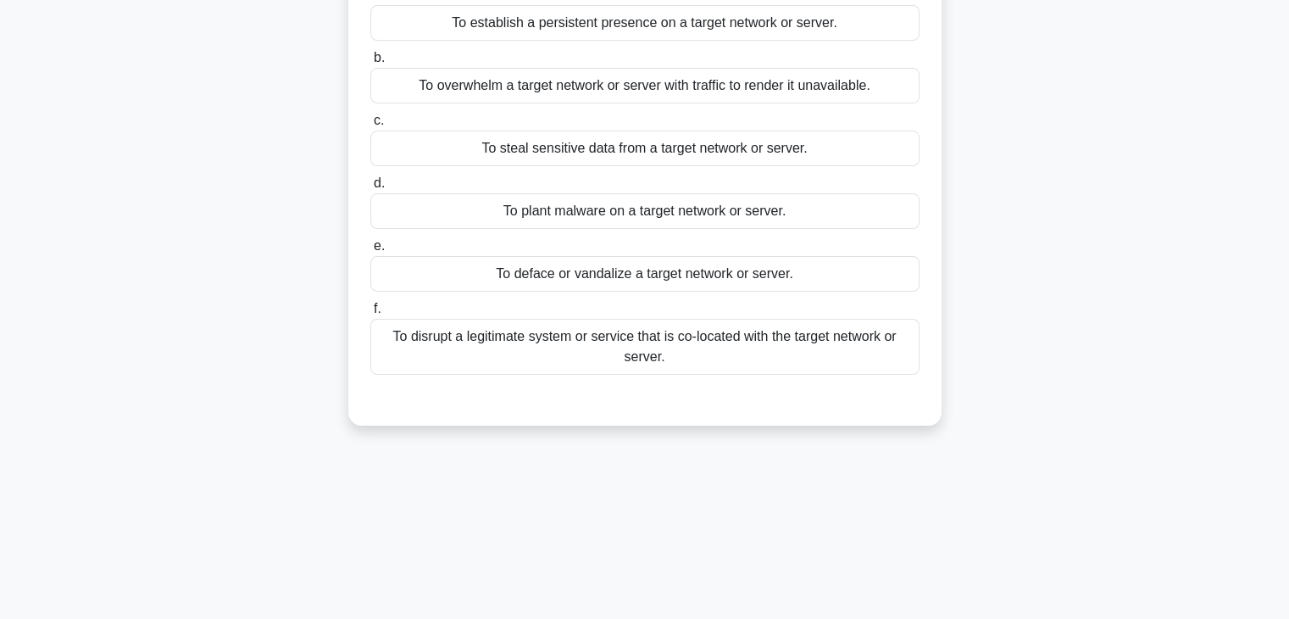
click at [594, 229] on div "To plant malware on a target network or server." at bounding box center [644, 211] width 549 height 36
click at [370, 189] on input "d. To plant malware on a target network or server." at bounding box center [370, 183] width 0 height 11
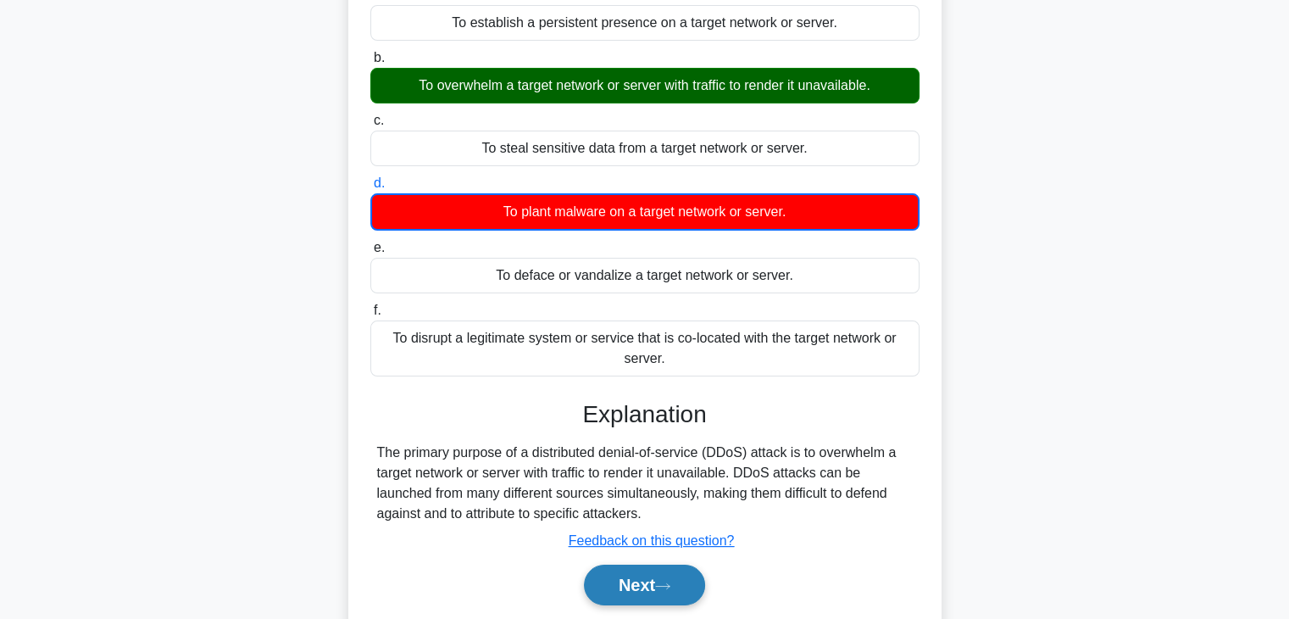
click at [626, 597] on button "Next" at bounding box center [644, 584] width 121 height 41
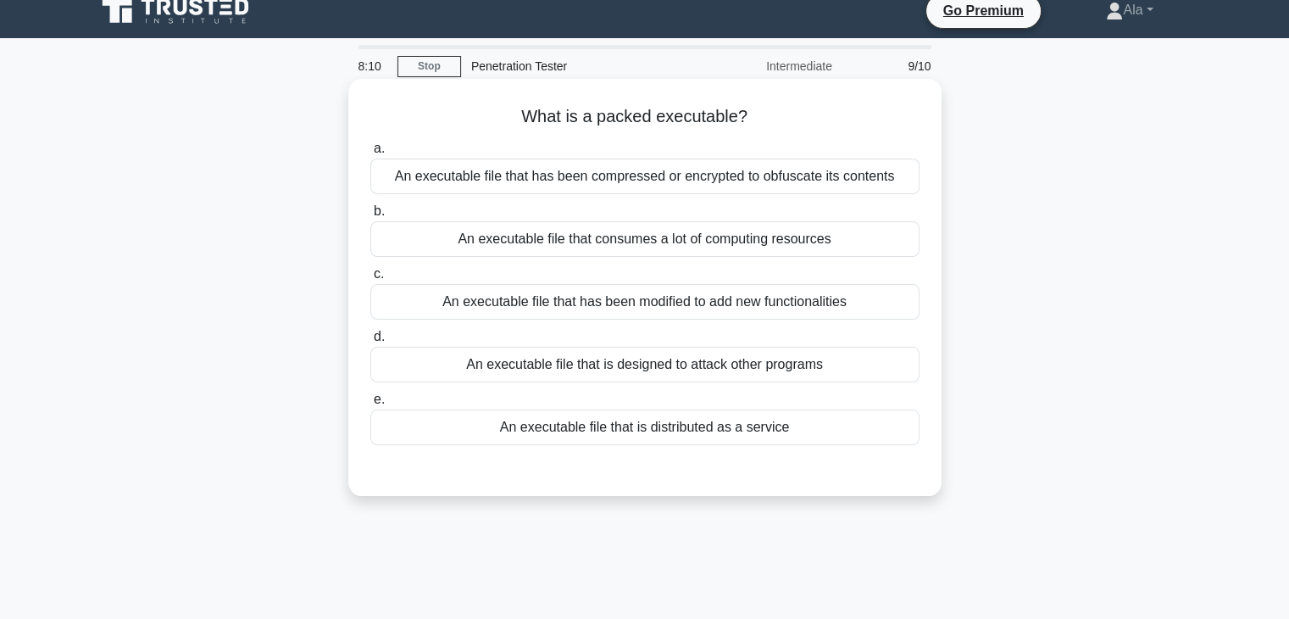
scroll to position [0, 0]
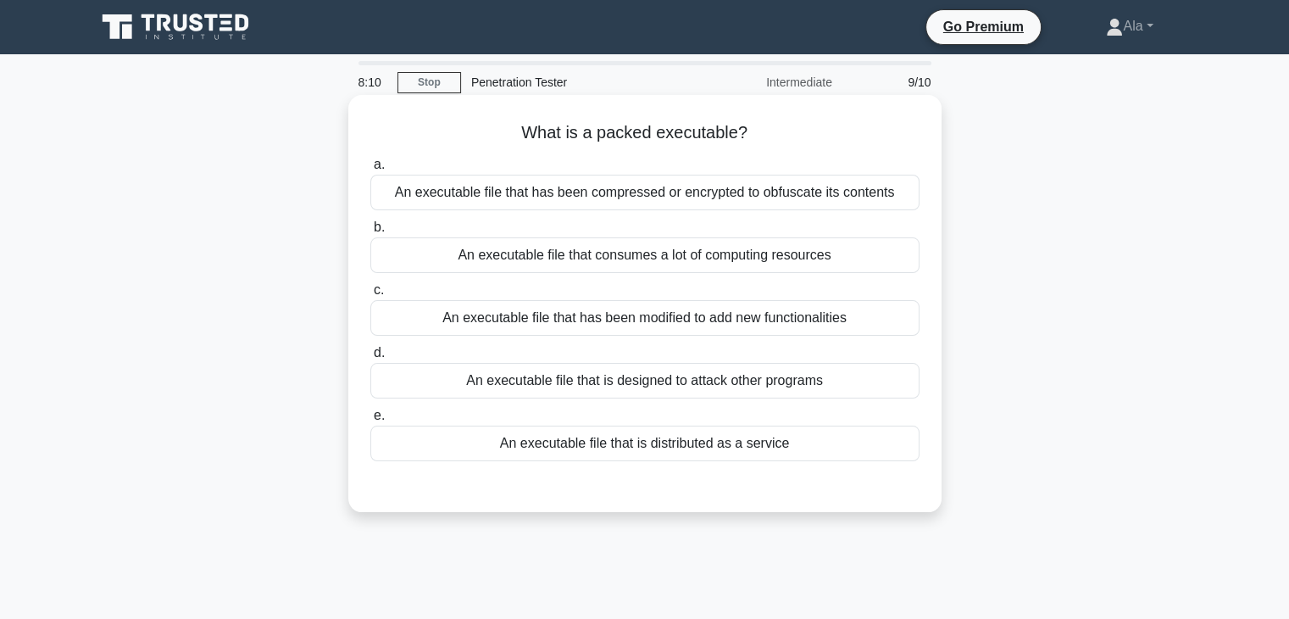
click at [555, 290] on label "c. An executable file that has been modified to add new functionalities" at bounding box center [644, 308] width 549 height 56
click at [370, 290] on input "c. An executable file that has been modified to add new functionalities" at bounding box center [370, 290] width 0 height 11
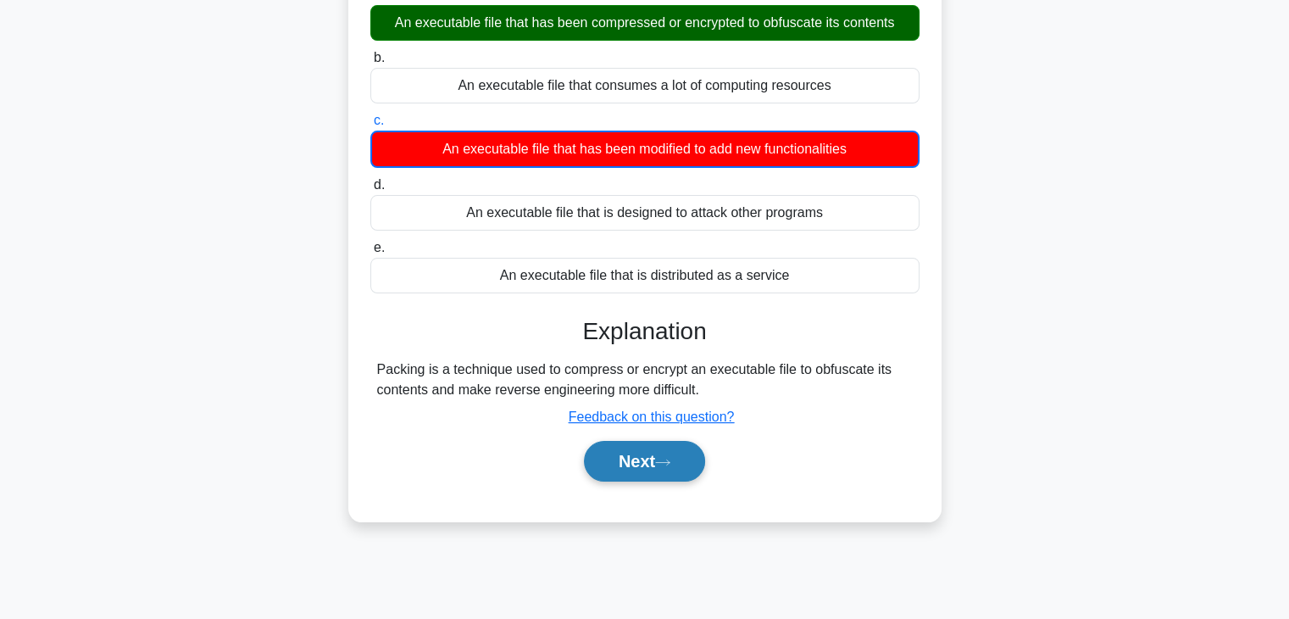
click at [630, 462] on button "Next" at bounding box center [644, 461] width 121 height 41
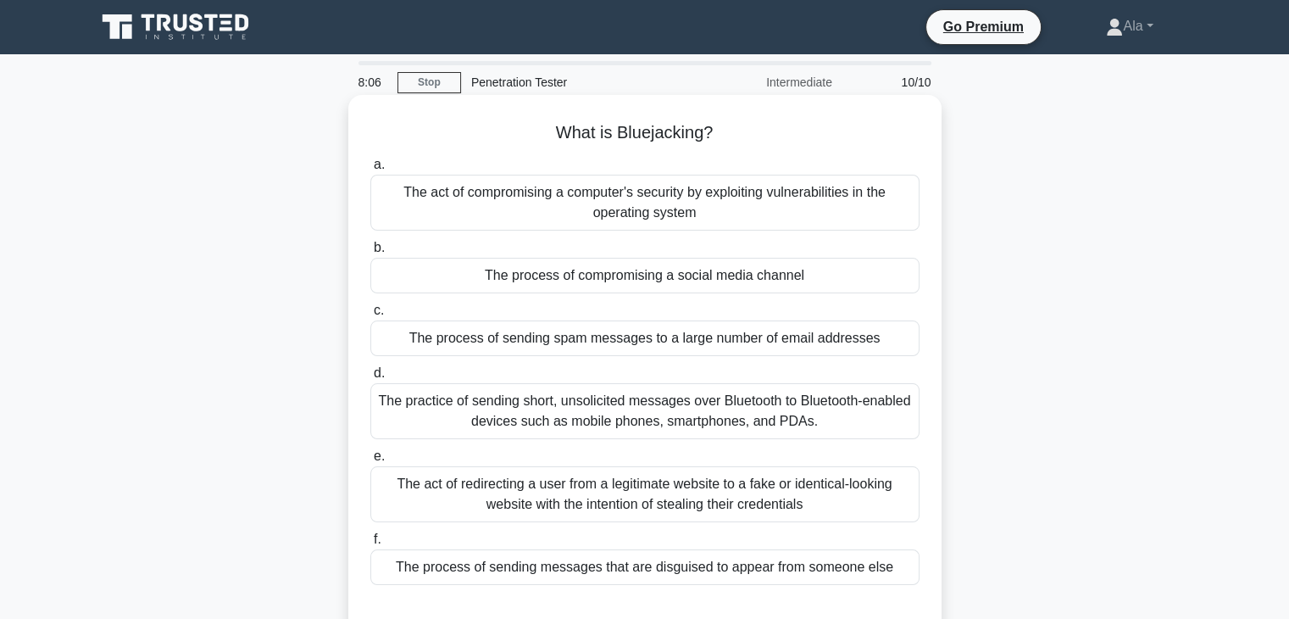
click at [581, 269] on div "The process of compromising a social media channel" at bounding box center [644, 276] width 549 height 36
click at [370, 253] on input "b. The process of compromising a social media channel" at bounding box center [370, 247] width 0 height 11
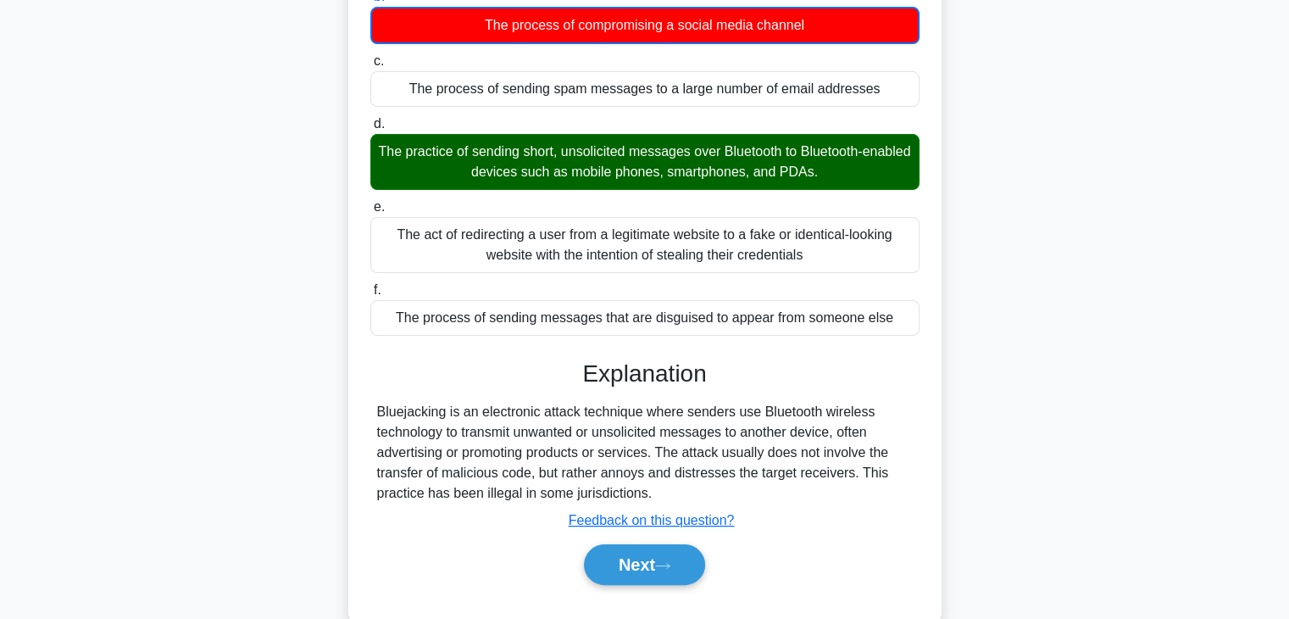
scroll to position [254, 0]
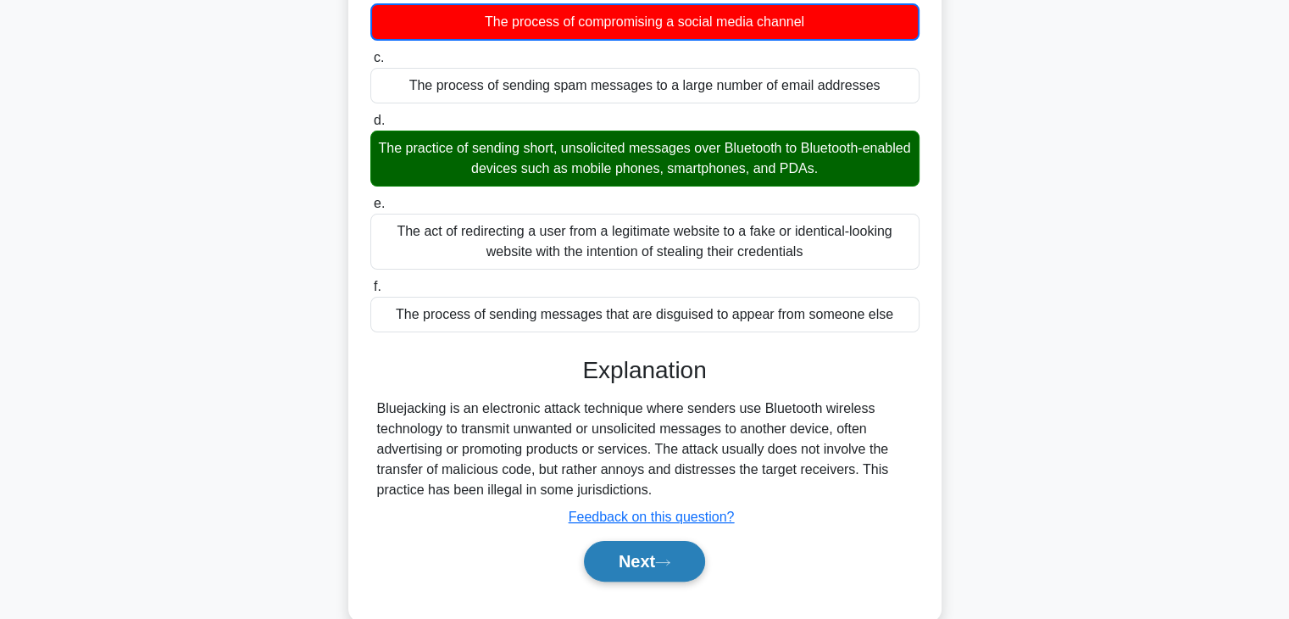
click at [622, 547] on button "Next" at bounding box center [644, 561] width 121 height 41
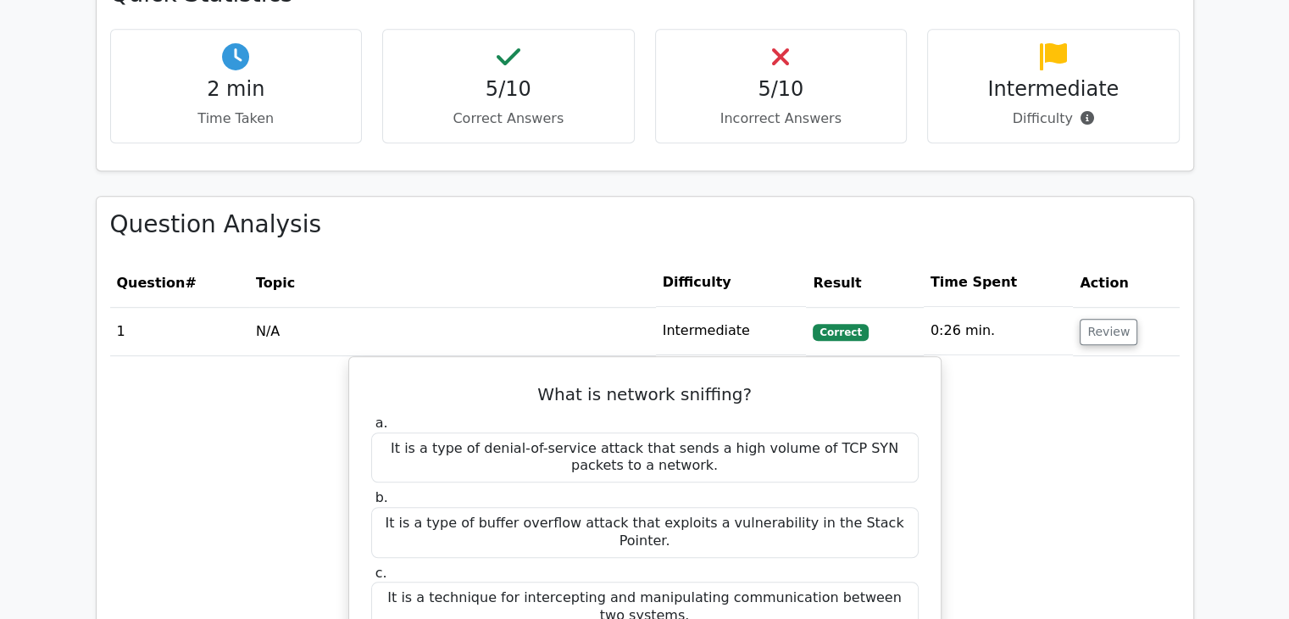
scroll to position [1186, 0]
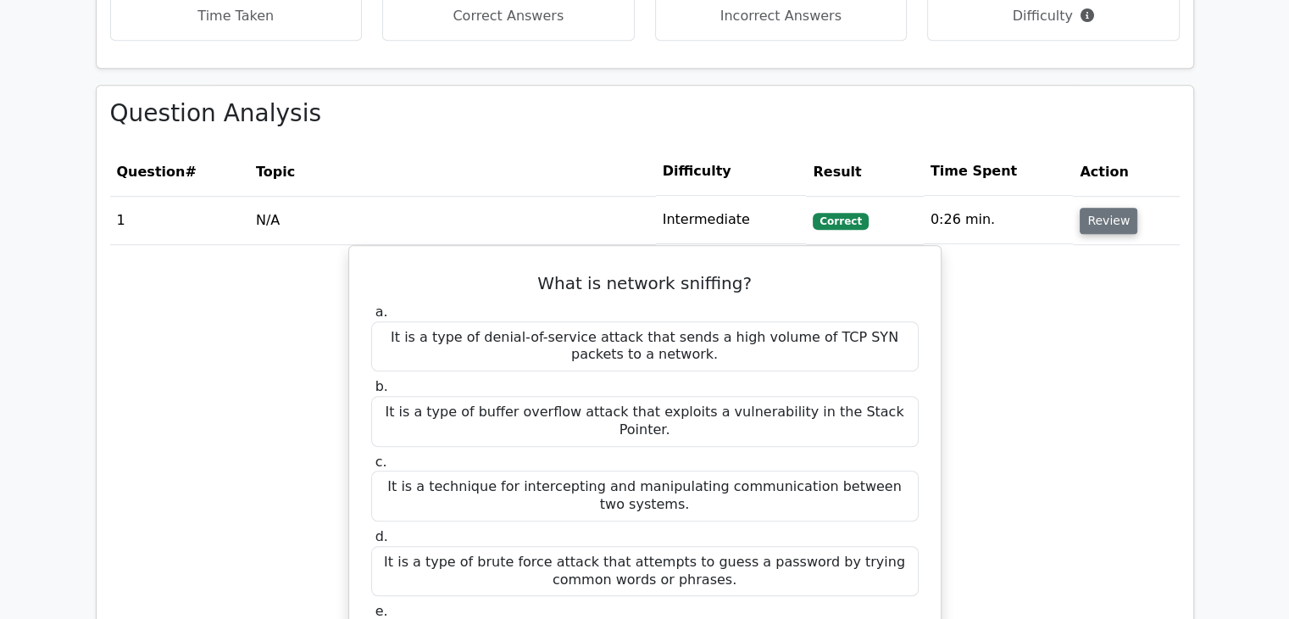
click at [1098, 208] on button "Review" at bounding box center [1109, 221] width 58 height 26
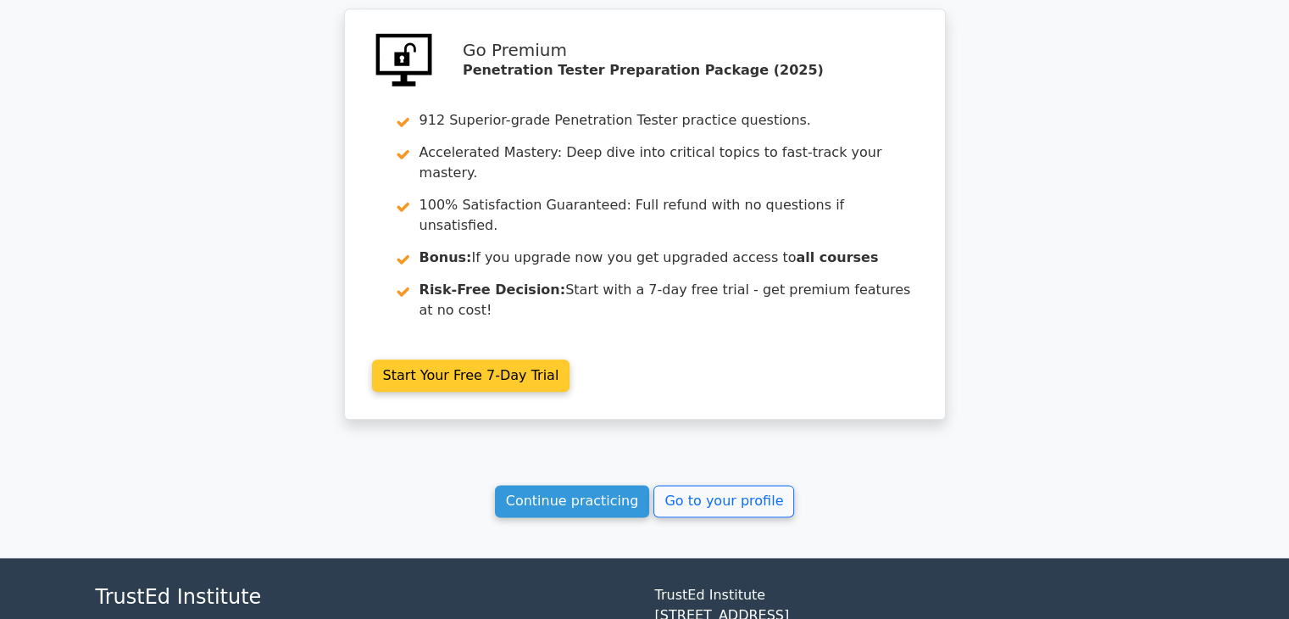
scroll to position [1962, 0]
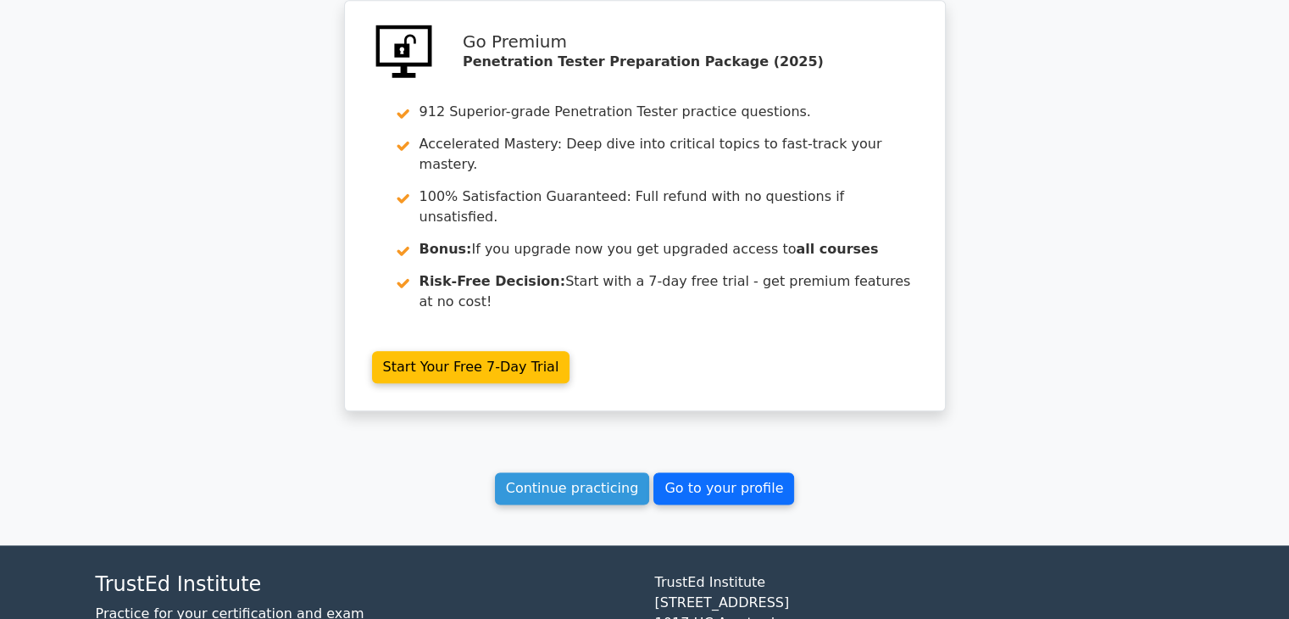
click at [714, 472] on link "Go to your profile" at bounding box center [723, 488] width 141 height 32
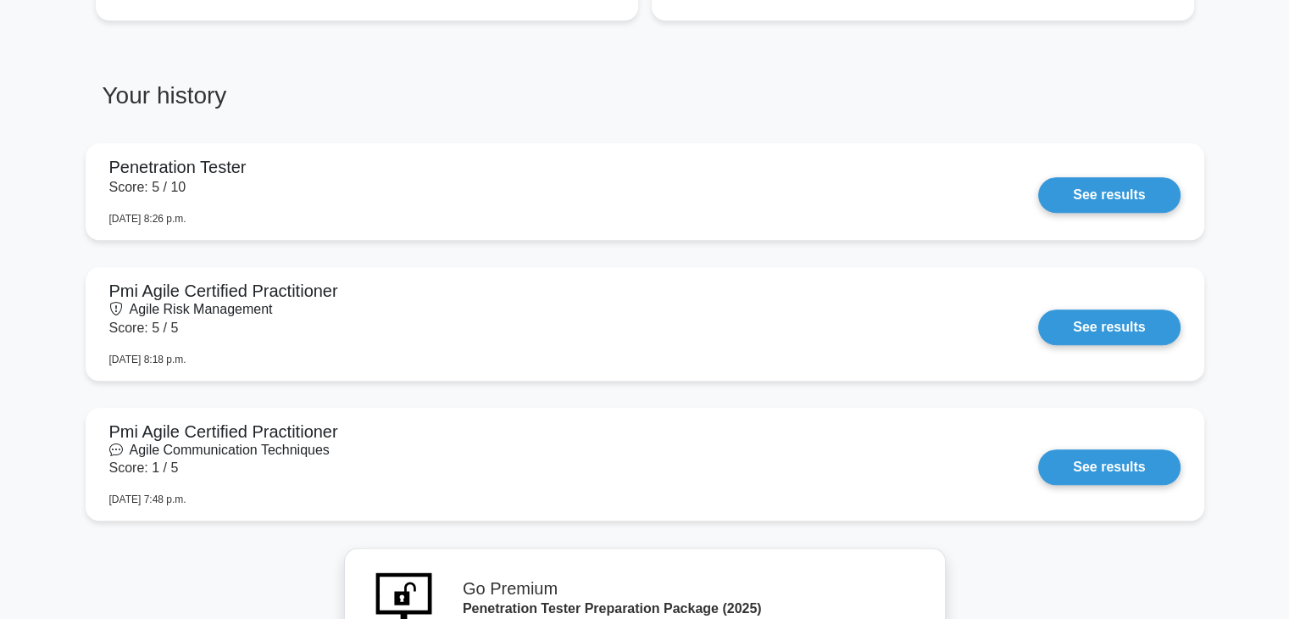
scroll to position [1356, 0]
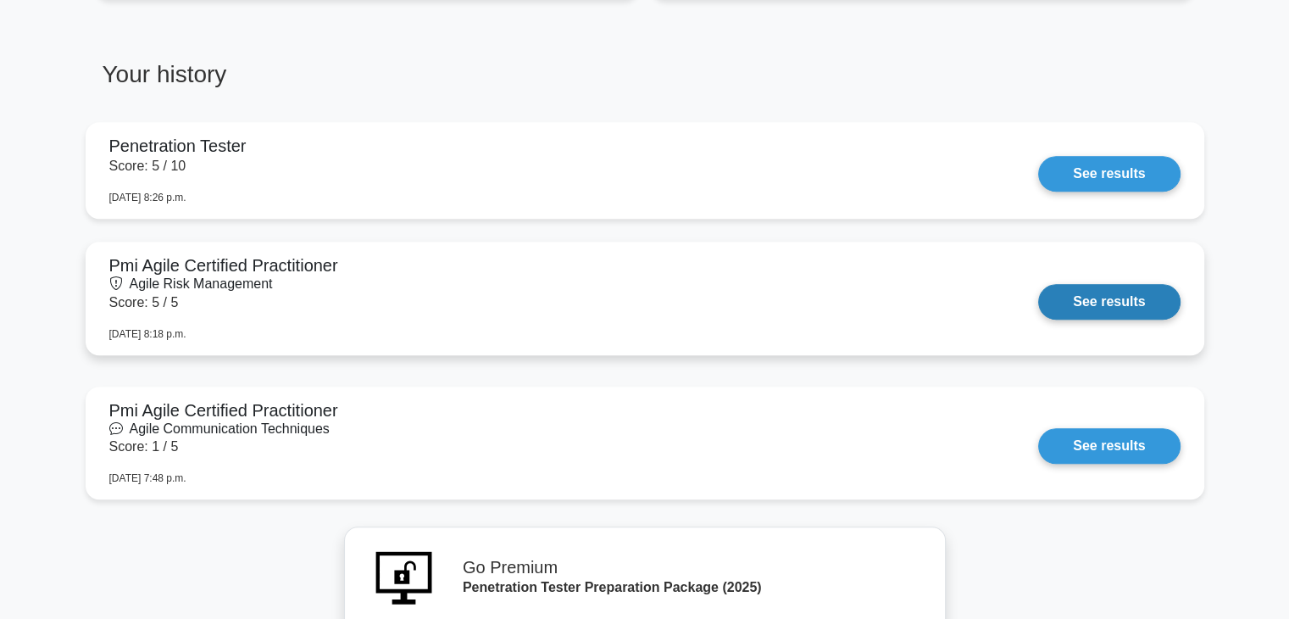
click at [1111, 296] on link "See results" at bounding box center [1109, 302] width 142 height 36
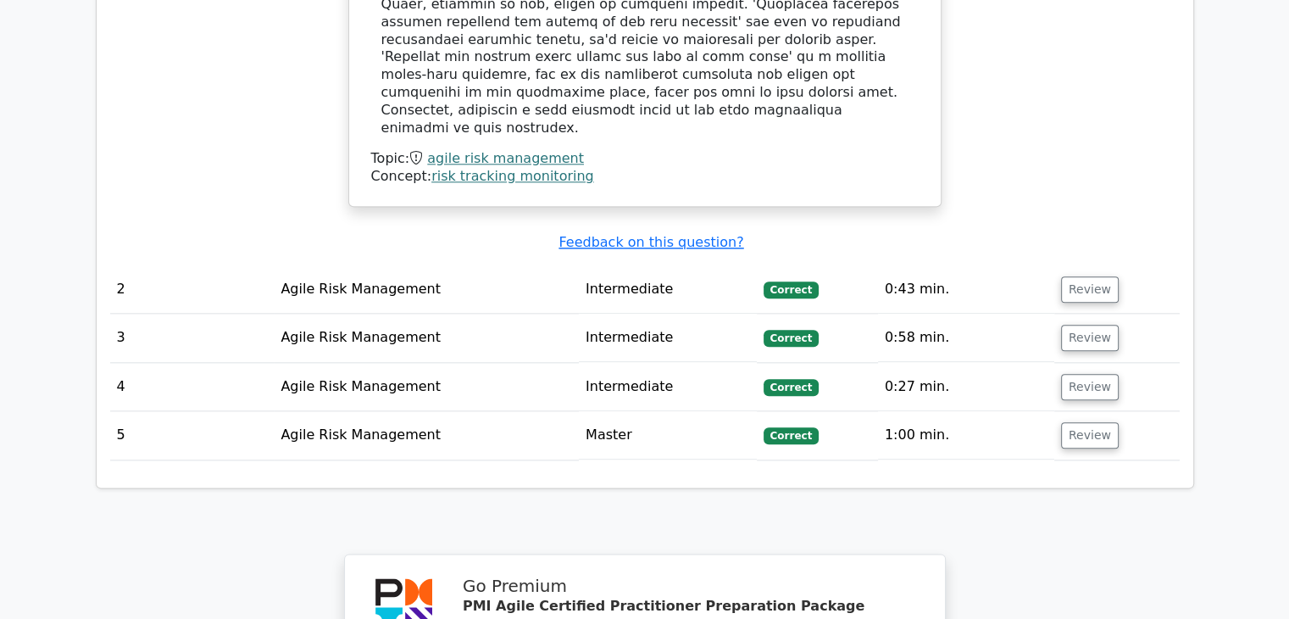
scroll to position [0, 10]
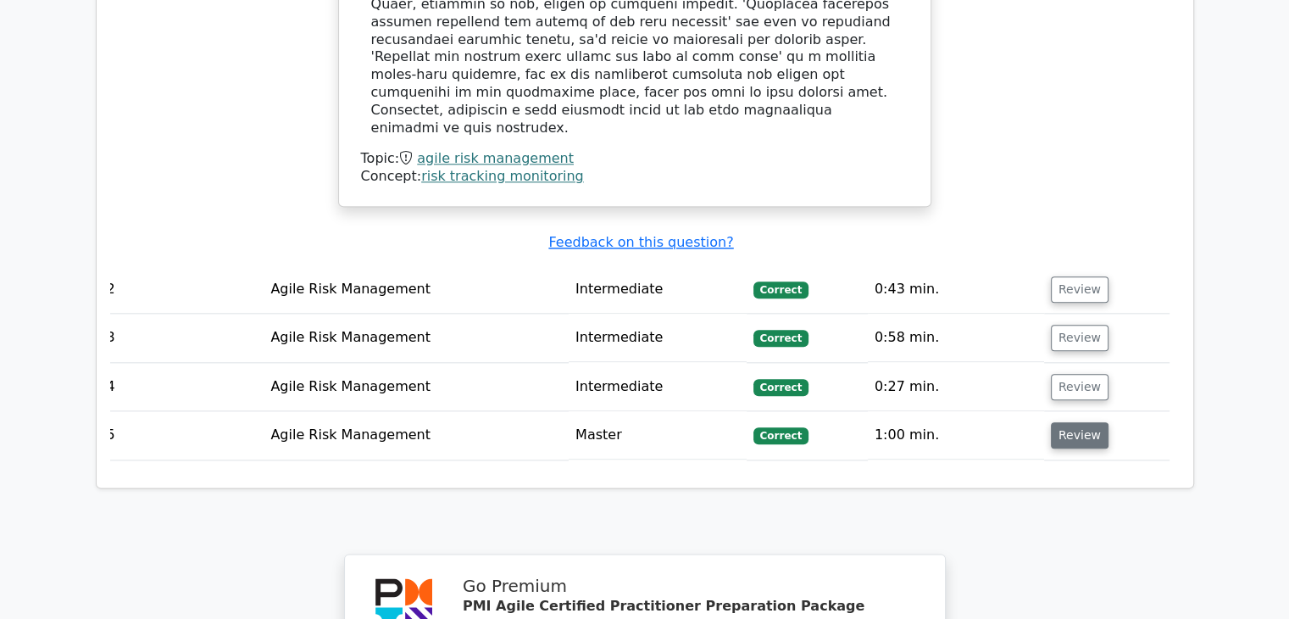
click at [1061, 422] on button "Review" at bounding box center [1080, 435] width 58 height 26
click at [1054, 422] on button "Review" at bounding box center [1080, 435] width 58 height 26
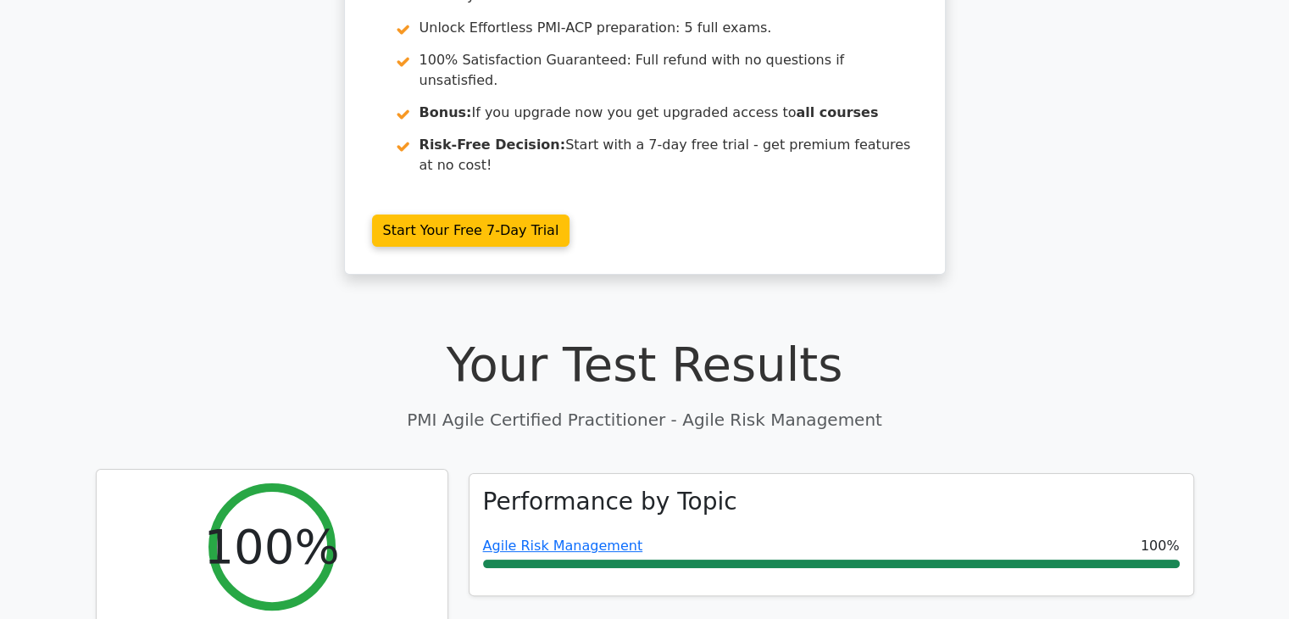
scroll to position [0, 0]
